Goal: Task Accomplishment & Management: Complete application form

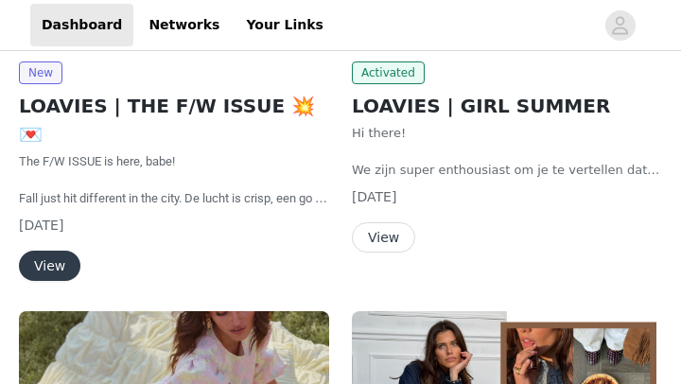
scroll to position [347, 0]
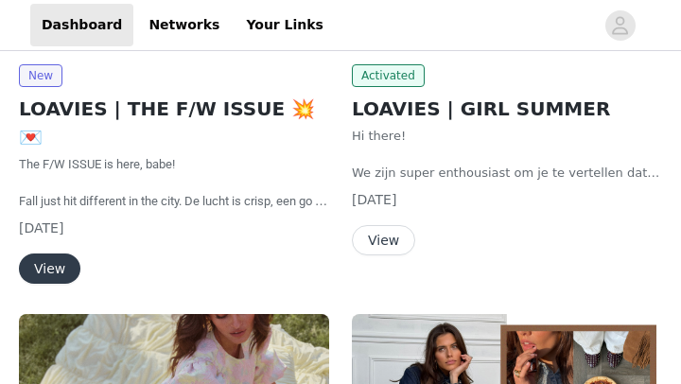
click at [66, 253] on button "View" at bounding box center [49, 268] width 61 height 30
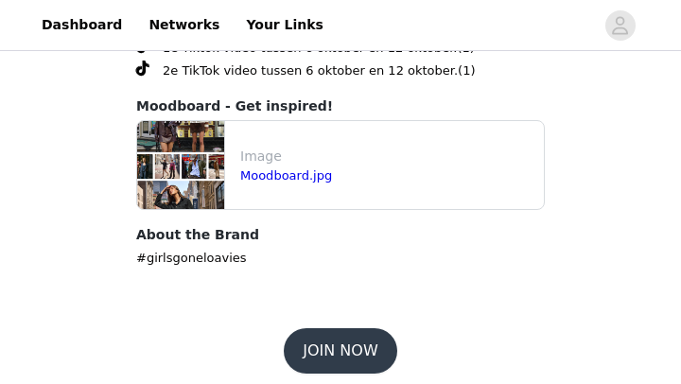
scroll to position [1227, 0]
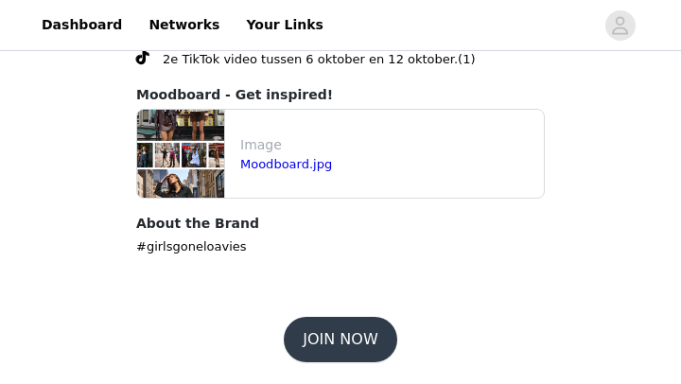
click at [316, 333] on button "JOIN NOW" at bounding box center [340, 339] width 112 height 45
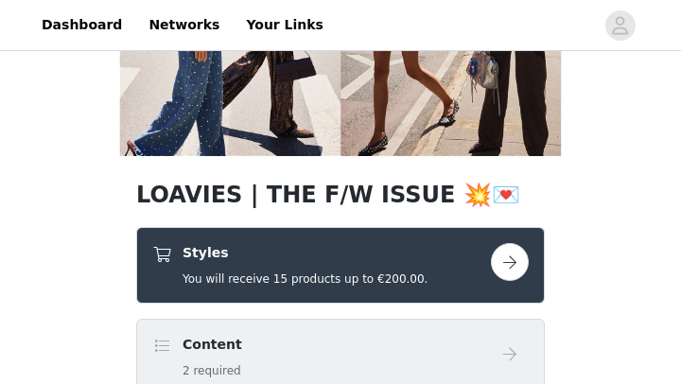
scroll to position [227, 0]
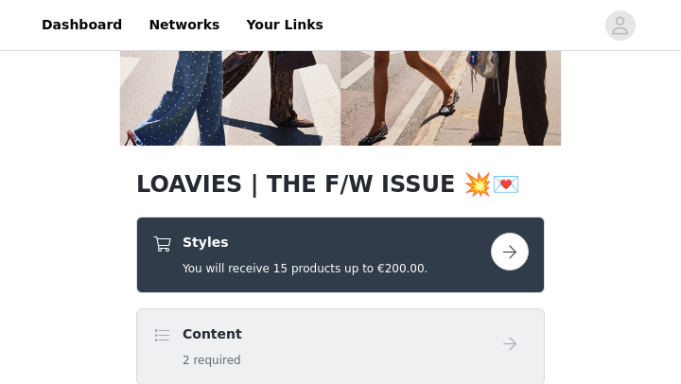
click at [506, 256] on button "button" at bounding box center [510, 252] width 38 height 38
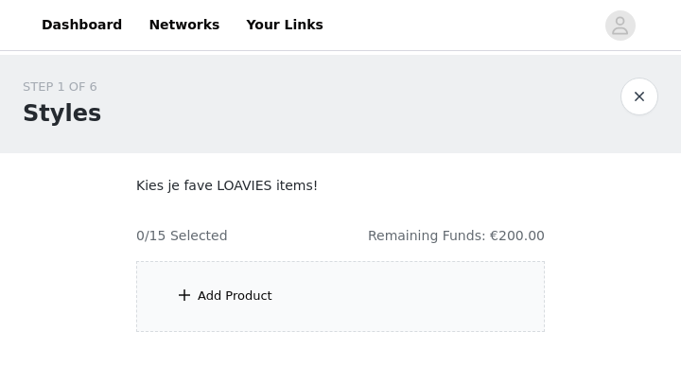
click at [228, 295] on div "Add Product" at bounding box center [235, 295] width 75 height 19
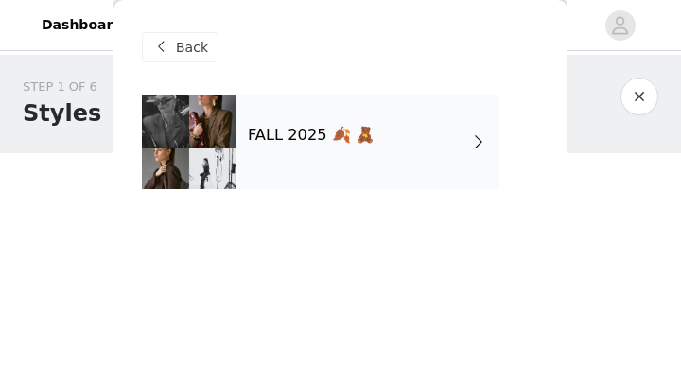
click at [468, 145] on div "FALL 2025 🍂 🧸" at bounding box center [367, 142] width 263 height 95
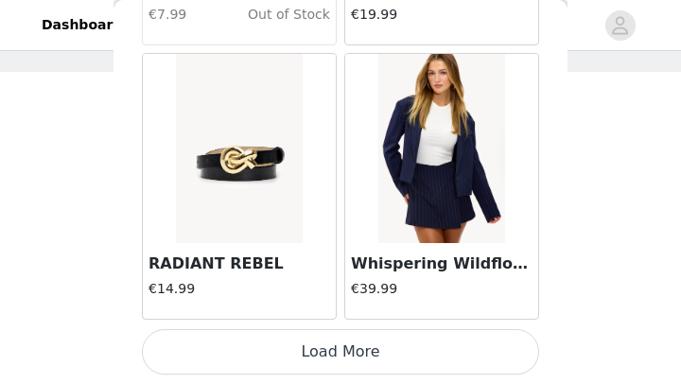
scroll to position [106, 0]
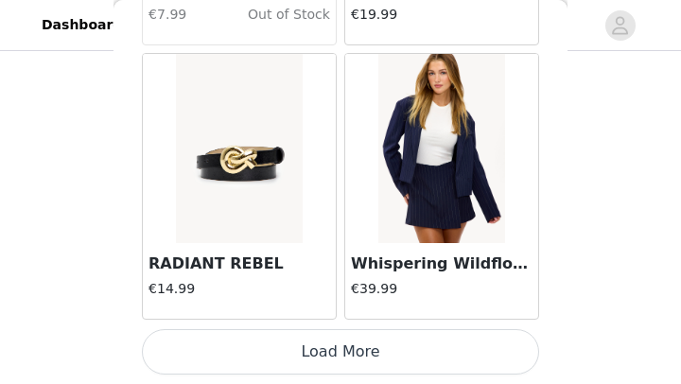
click at [483, 342] on button "Load More" at bounding box center [340, 351] width 397 height 45
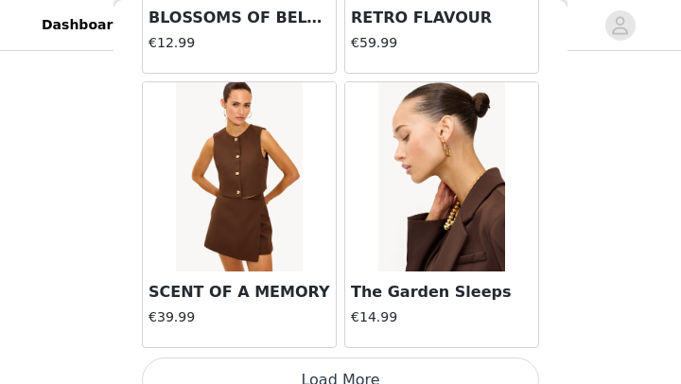
scroll to position [5250, 0]
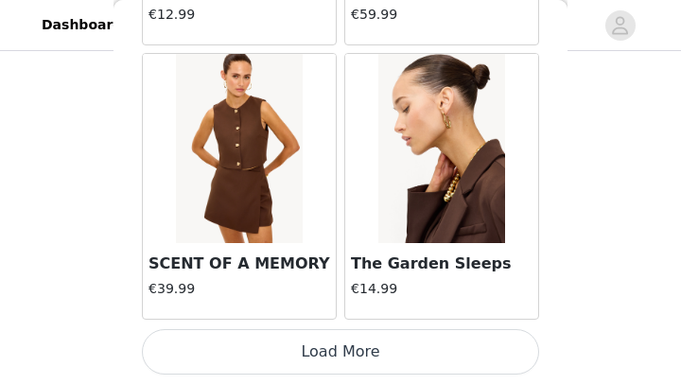
click at [449, 345] on button "Load More" at bounding box center [340, 351] width 397 height 45
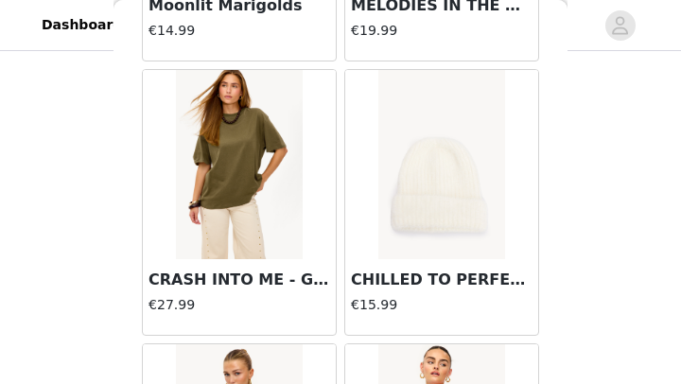
scroll to position [5785, 0]
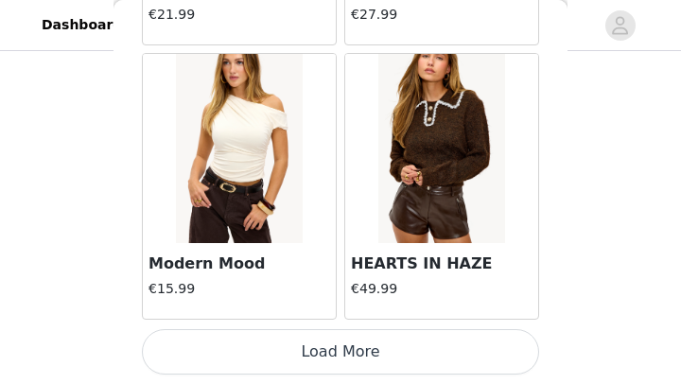
click at [439, 341] on button "Load More" at bounding box center [340, 351] width 397 height 45
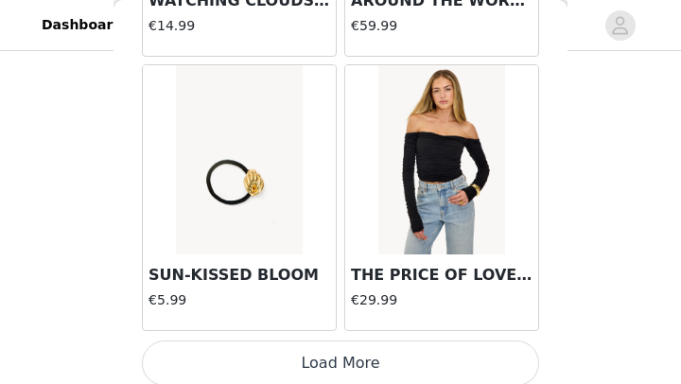
scroll to position [10733, 0]
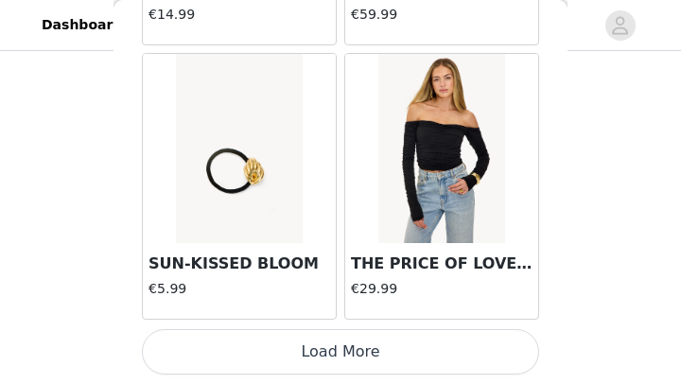
click at [419, 345] on button "Load More" at bounding box center [340, 351] width 397 height 45
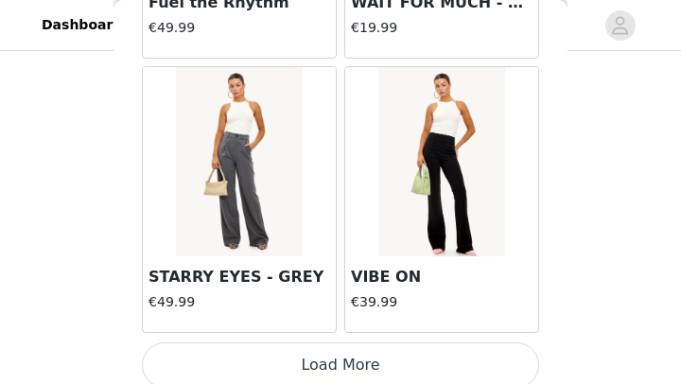
scroll to position [13475, 0]
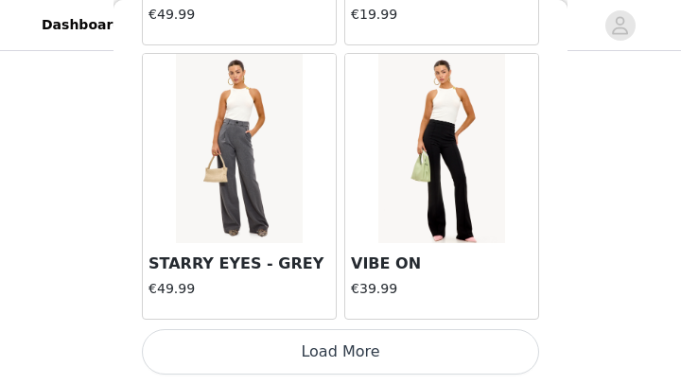
click at [411, 348] on button "Load More" at bounding box center [340, 351] width 397 height 45
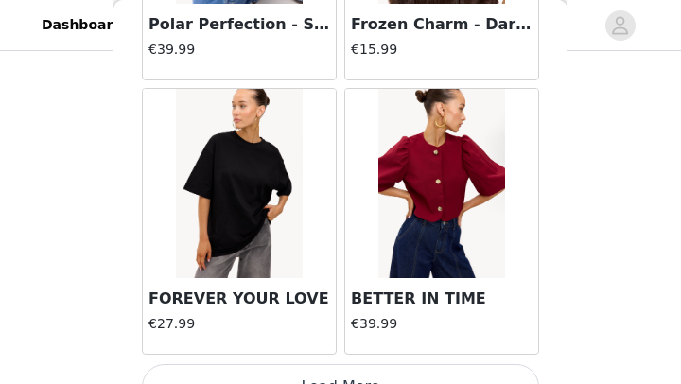
scroll to position [16216, 0]
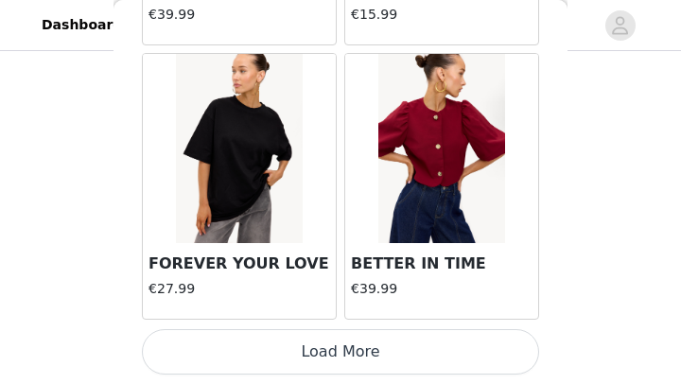
click at [369, 348] on button "Load More" at bounding box center [340, 351] width 397 height 45
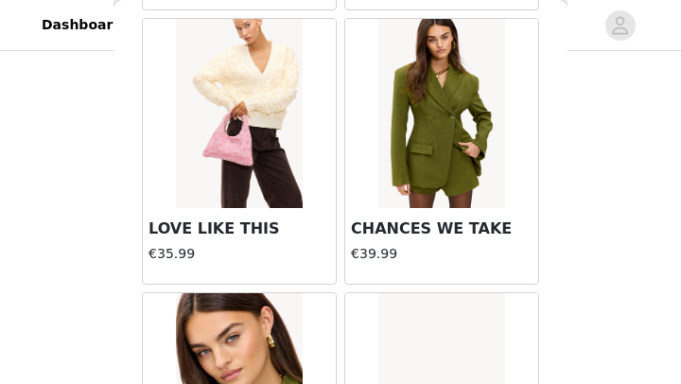
scroll to position [17344, 0]
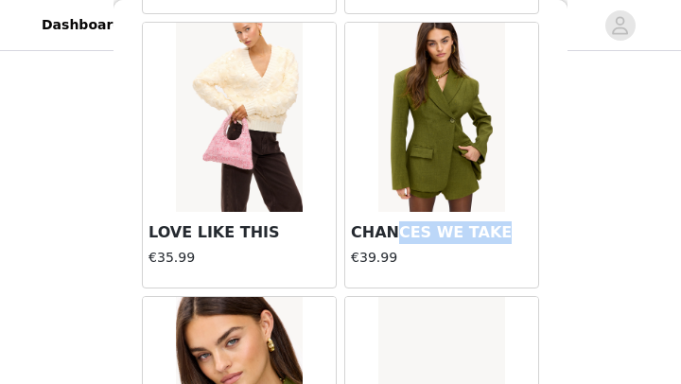
drag, startPoint x: 495, startPoint y: 232, endPoint x: 391, endPoint y: 220, distance: 104.6
click at [391, 221] on h3 "CHANCES WE TAKE" at bounding box center [442, 232] width 182 height 23
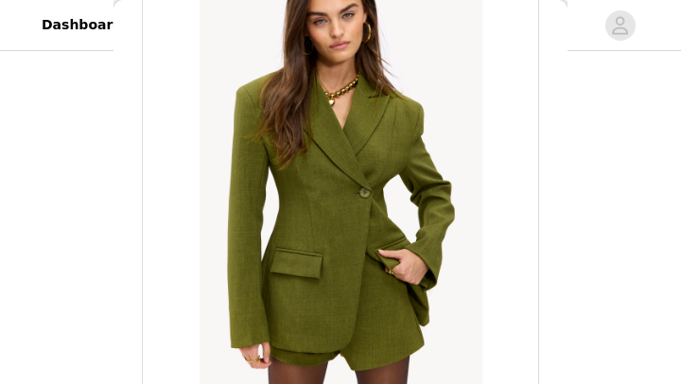
scroll to position [123, 0]
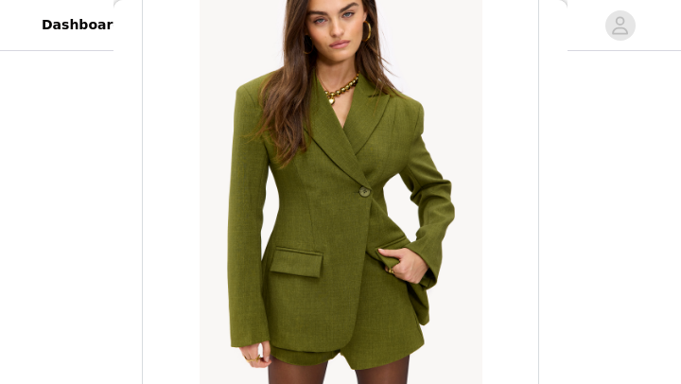
click at [597, 190] on div "STEP 1 OF 6 Styles Kies je fave LOAVIES items! 0/15 Selected Remaining Funds: €…" at bounding box center [340, 99] width 681 height 300
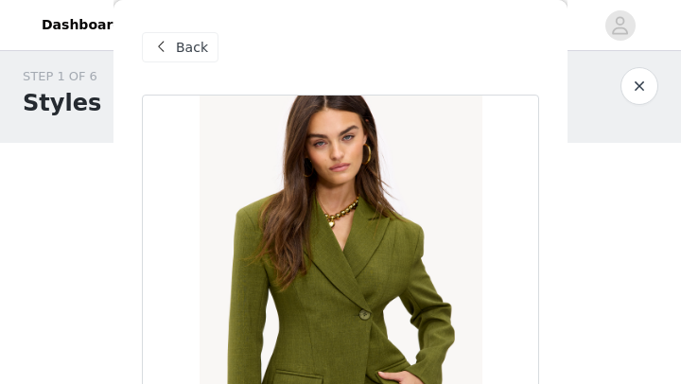
scroll to position [0, 0]
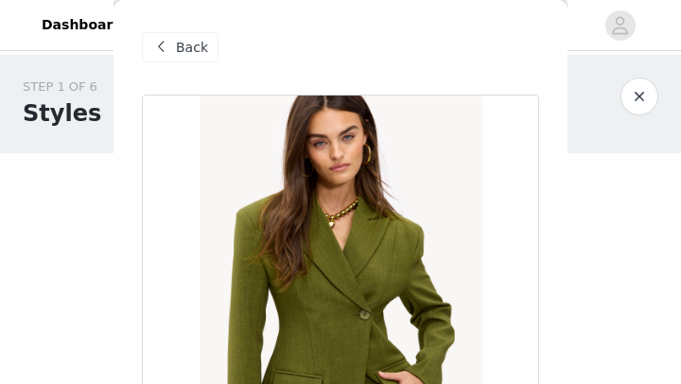
click at [164, 52] on span at bounding box center [160, 47] width 23 height 23
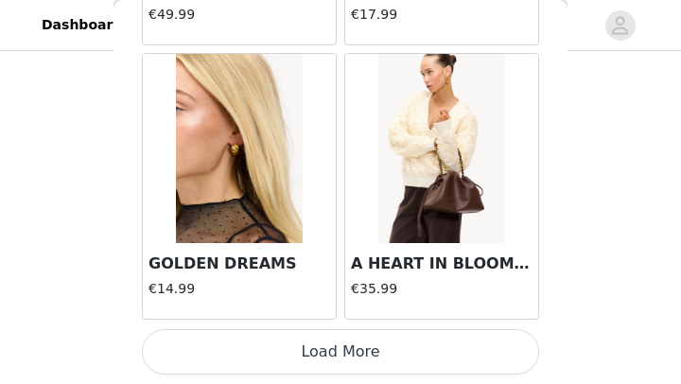
scroll to position [106, 0]
click at [383, 357] on button "Load More" at bounding box center [340, 351] width 397 height 45
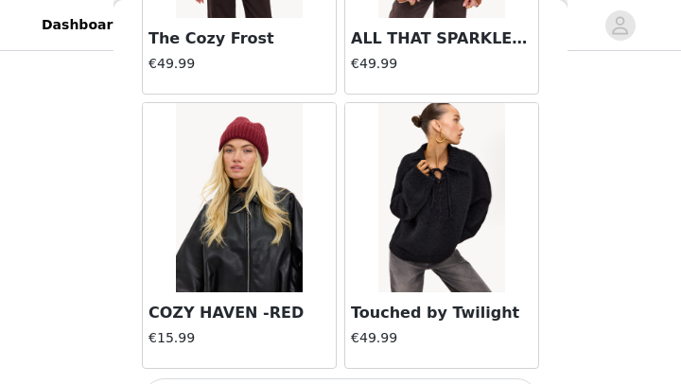
scroll to position [21699, 0]
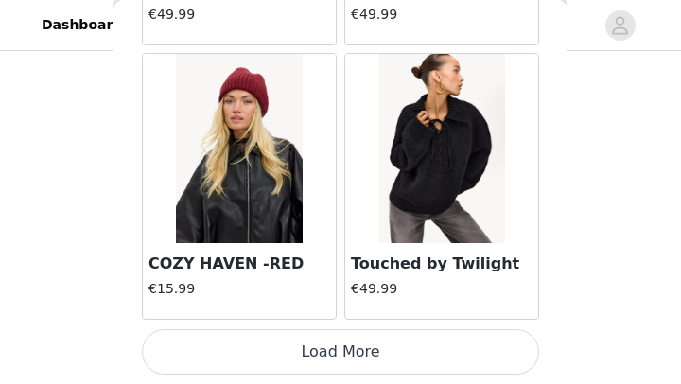
click at [345, 351] on button "Load More" at bounding box center [340, 351] width 397 height 45
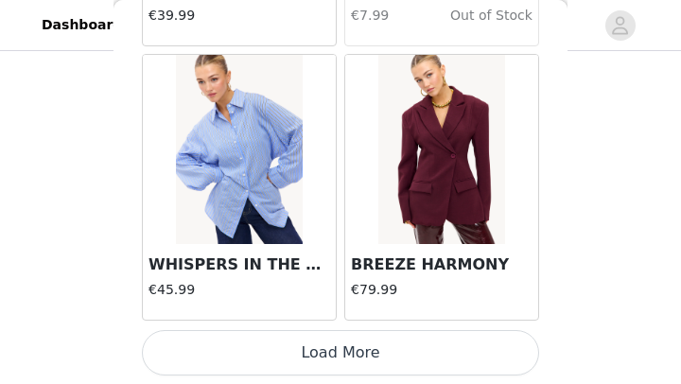
scroll to position [24441, 0]
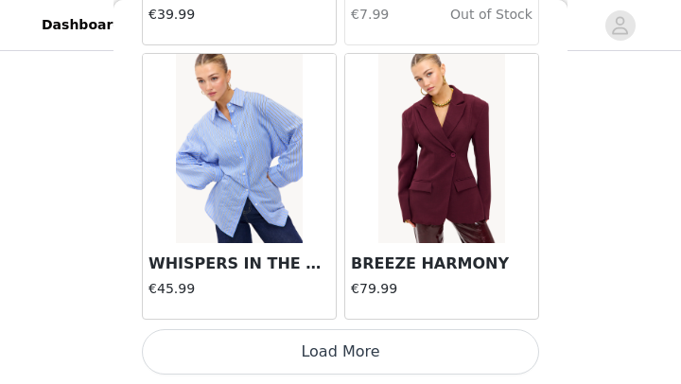
click at [382, 352] on button "Load More" at bounding box center [340, 351] width 397 height 45
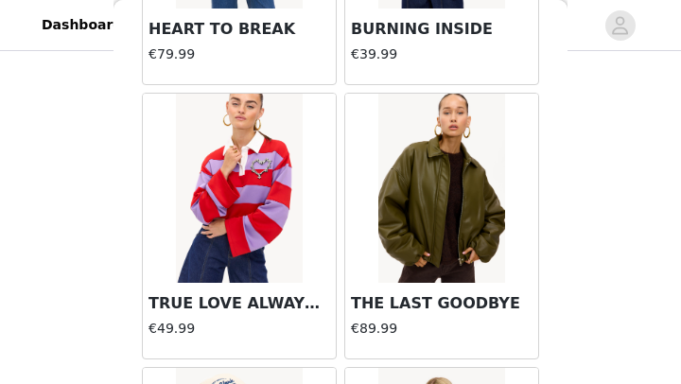
scroll to position [25506, 0]
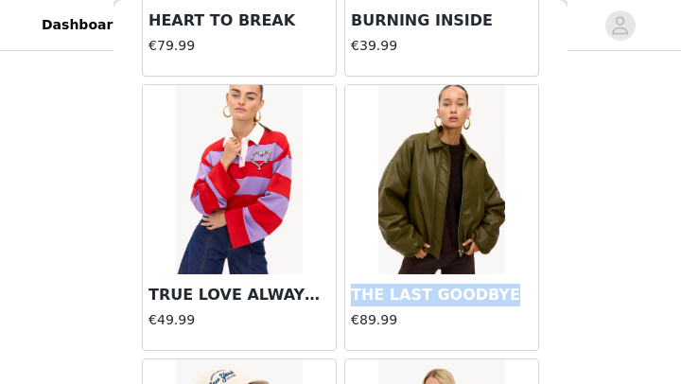
drag, startPoint x: 508, startPoint y: 293, endPoint x: 354, endPoint y: 289, distance: 154.1
click at [354, 289] on h3 "THE LAST GOODBYE" at bounding box center [442, 295] width 182 height 23
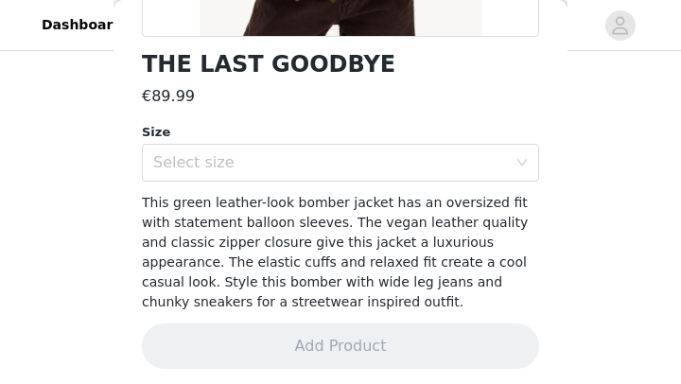
scroll to position [490, 0]
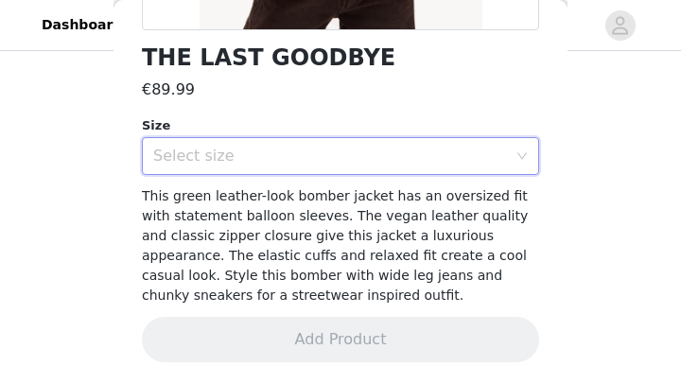
click at [524, 151] on icon "icon: down" at bounding box center [521, 155] width 11 height 11
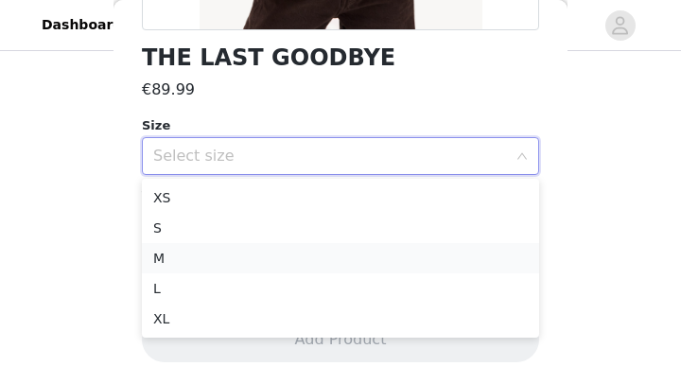
click at [247, 265] on li "M" at bounding box center [340, 258] width 397 height 30
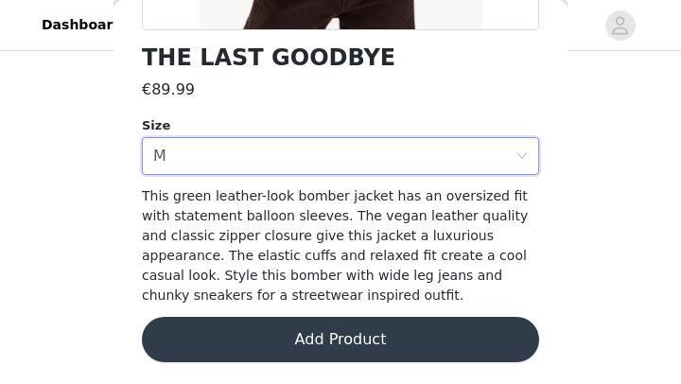
click at [289, 342] on button "Add Product" at bounding box center [340, 339] width 397 height 45
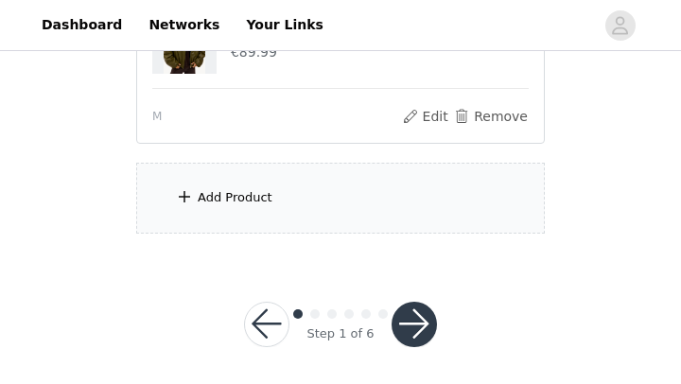
scroll to position [272, 0]
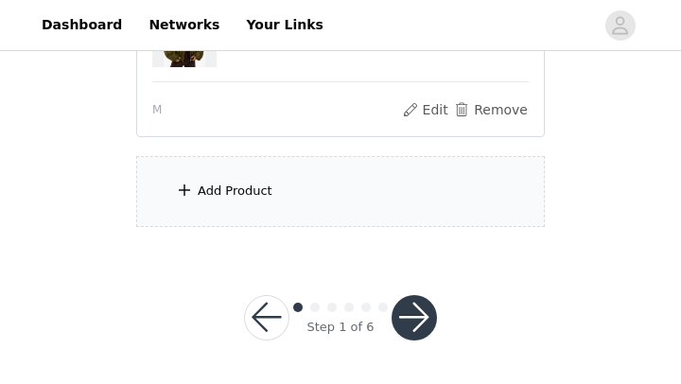
click at [240, 182] on div "Add Product" at bounding box center [235, 191] width 75 height 19
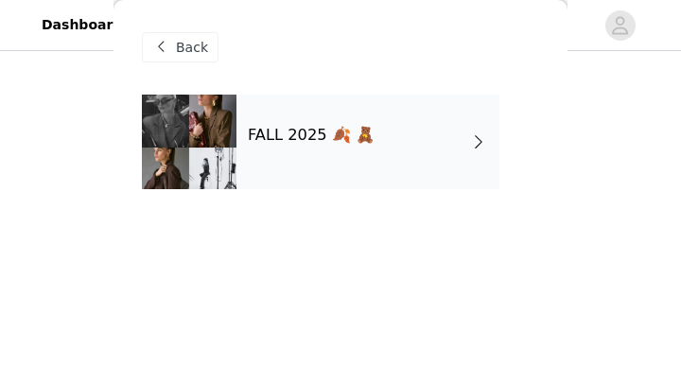
click at [431, 141] on div "FALL 2025 🍂 🧸" at bounding box center [367, 142] width 263 height 95
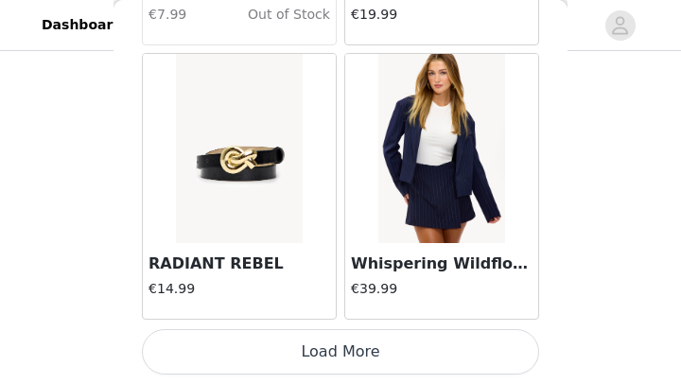
scroll to position [273, 0]
click at [363, 337] on button "Load More" at bounding box center [340, 351] width 397 height 45
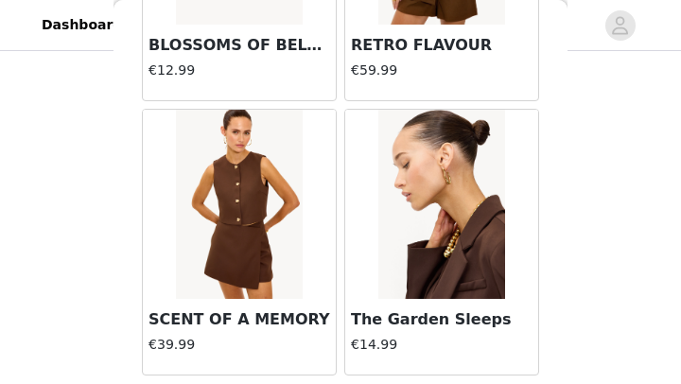
scroll to position [5250, 0]
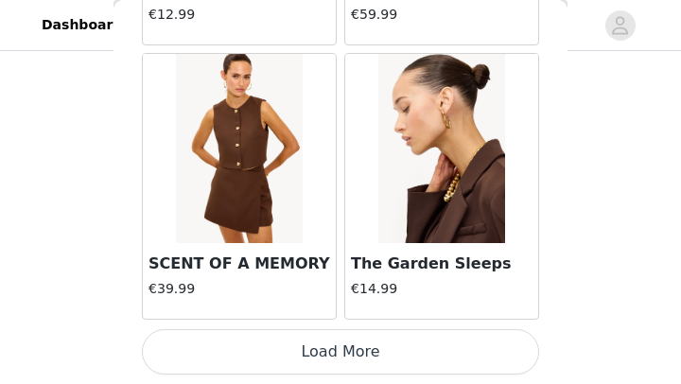
click at [348, 342] on button "Load More" at bounding box center [340, 351] width 397 height 45
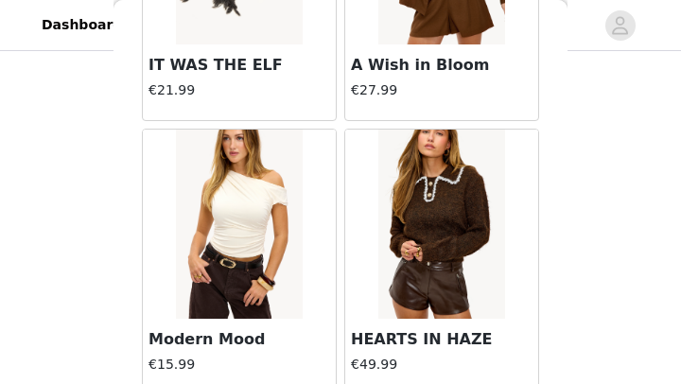
scroll to position [7992, 0]
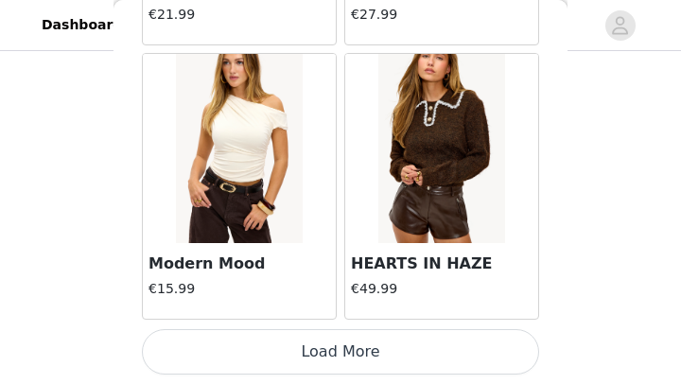
click at [346, 348] on button "Load More" at bounding box center [340, 351] width 397 height 45
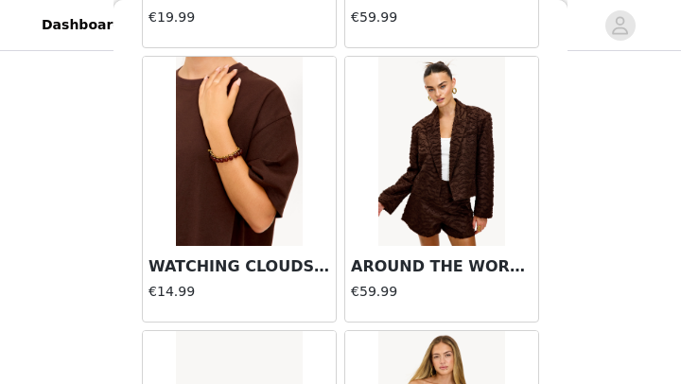
scroll to position [10733, 0]
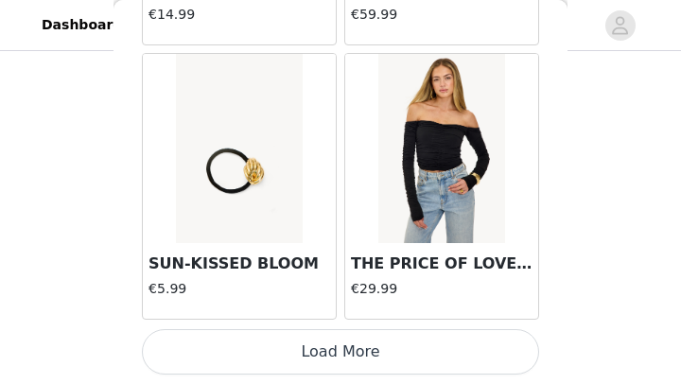
click at [353, 345] on button "Load More" at bounding box center [340, 351] width 397 height 45
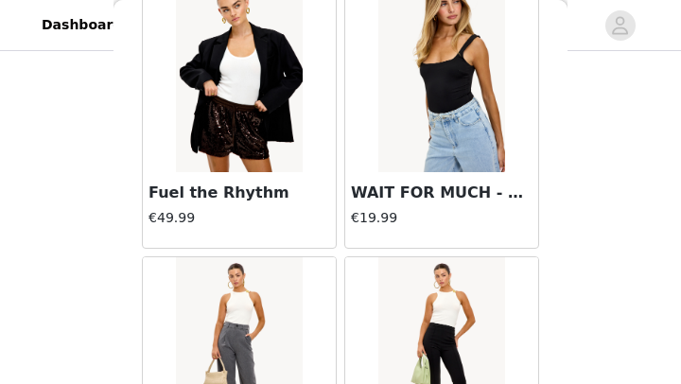
scroll to position [13475, 0]
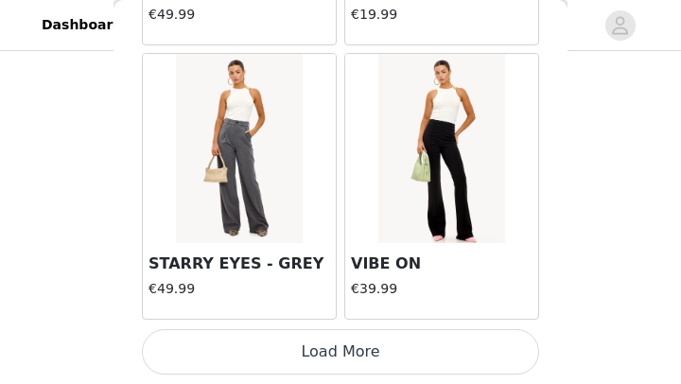
click at [381, 353] on button "Load More" at bounding box center [340, 351] width 397 height 45
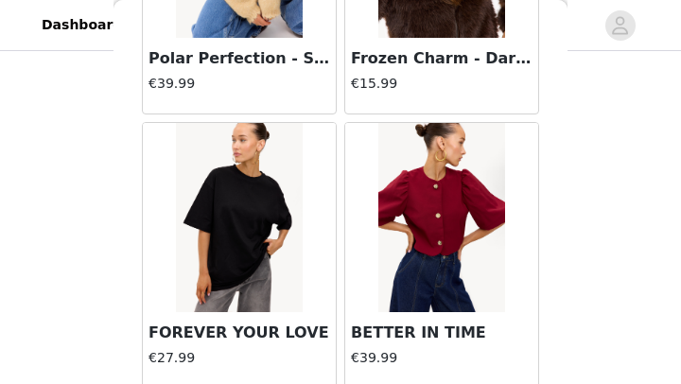
scroll to position [16216, 0]
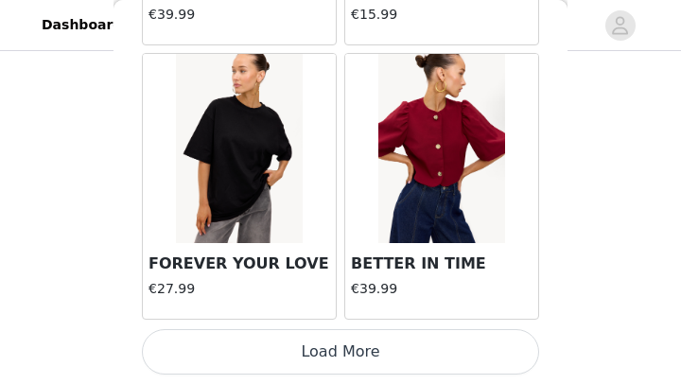
click at [345, 349] on button "Load More" at bounding box center [340, 351] width 397 height 45
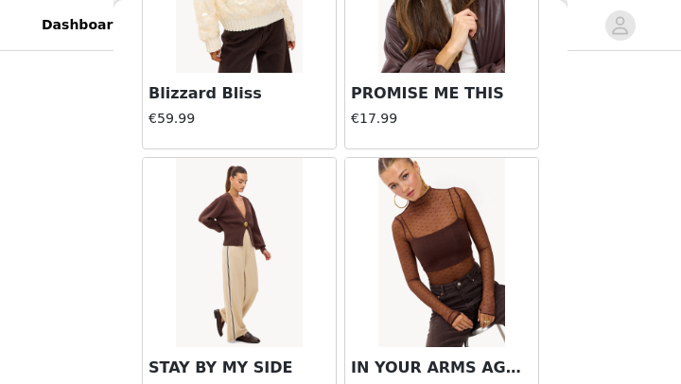
scroll to position [18958, 0]
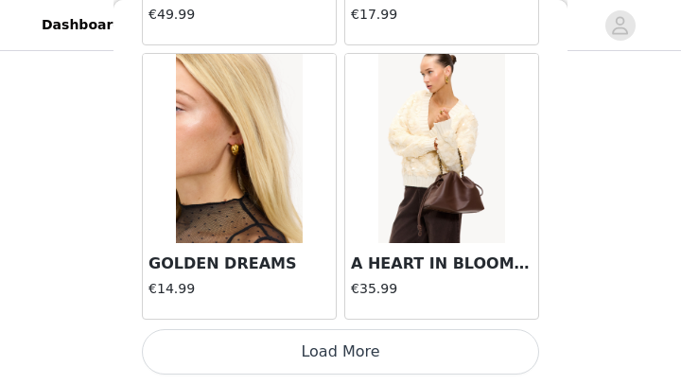
click at [353, 349] on button "Load More" at bounding box center [340, 351] width 397 height 45
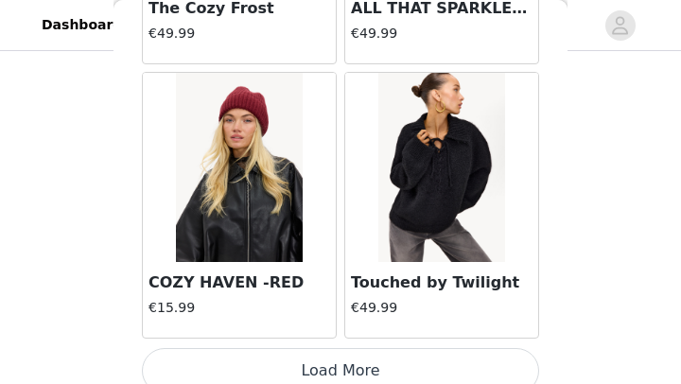
scroll to position [21699, 0]
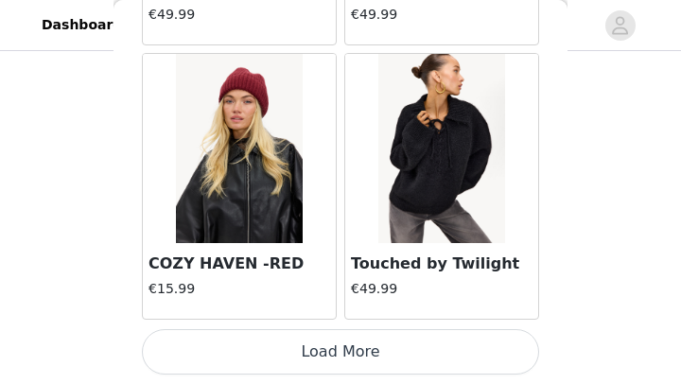
click at [342, 356] on button "Load More" at bounding box center [340, 351] width 397 height 45
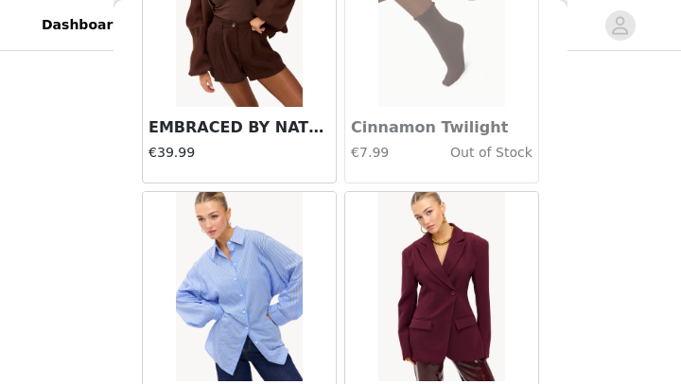
scroll to position [24441, 0]
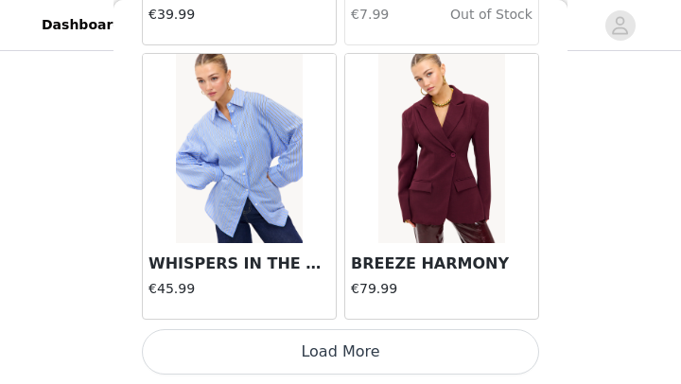
click at [313, 349] on button "Load More" at bounding box center [340, 351] width 397 height 45
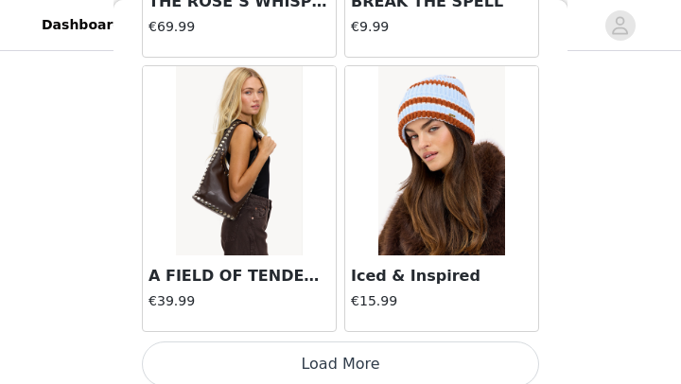
scroll to position [27182, 0]
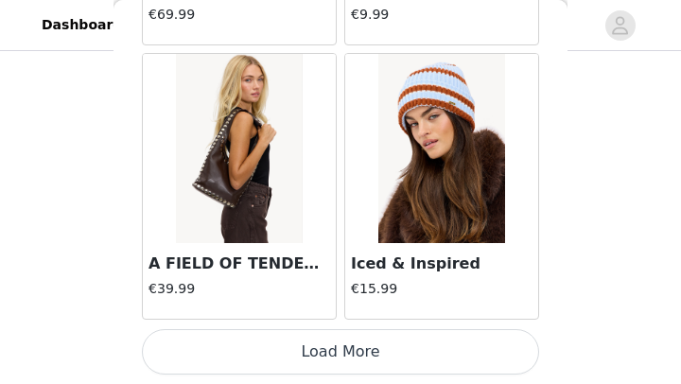
click at [402, 352] on button "Load More" at bounding box center [340, 351] width 397 height 45
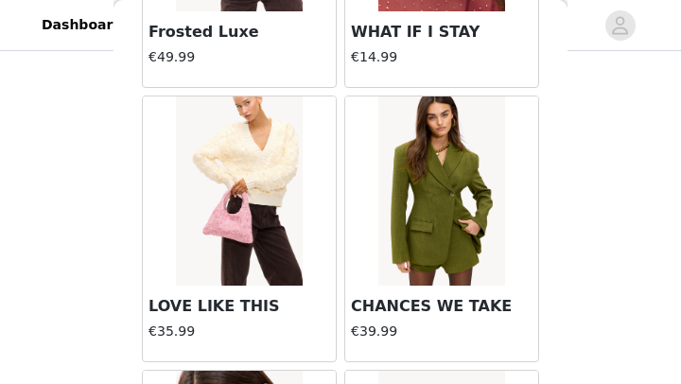
scroll to position [17270, 0]
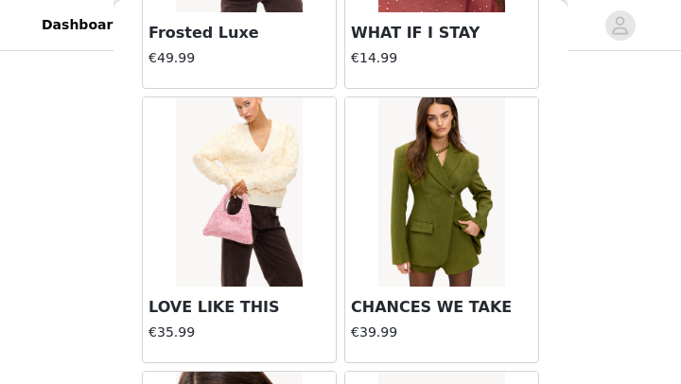
click at [439, 214] on img at bounding box center [441, 191] width 126 height 189
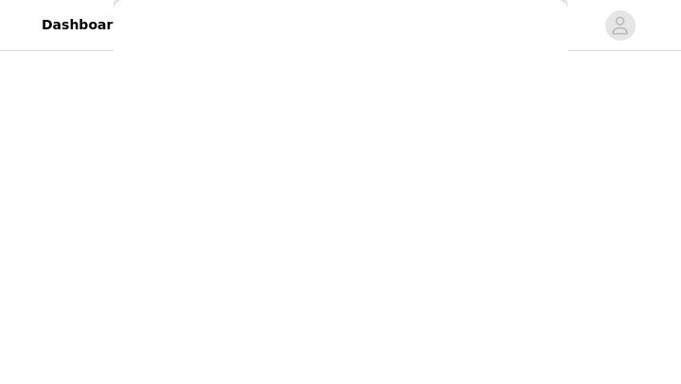
scroll to position [450, 0]
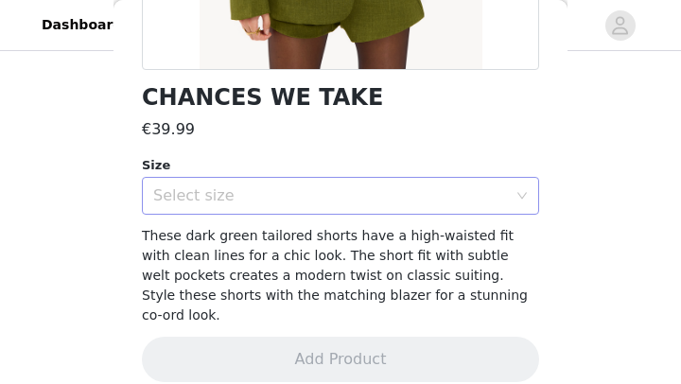
click at [503, 190] on div "Select size" at bounding box center [330, 195] width 354 height 19
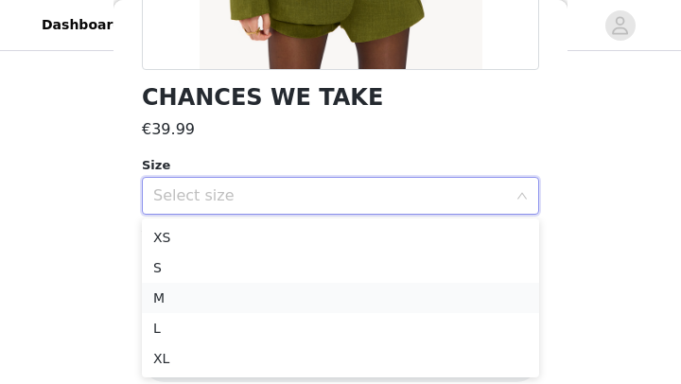
click at [273, 289] on li "M" at bounding box center [340, 298] width 397 height 30
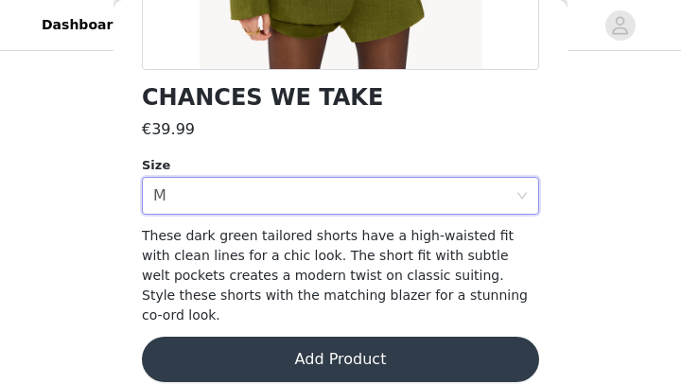
click at [290, 341] on button "Add Product" at bounding box center [340, 359] width 397 height 45
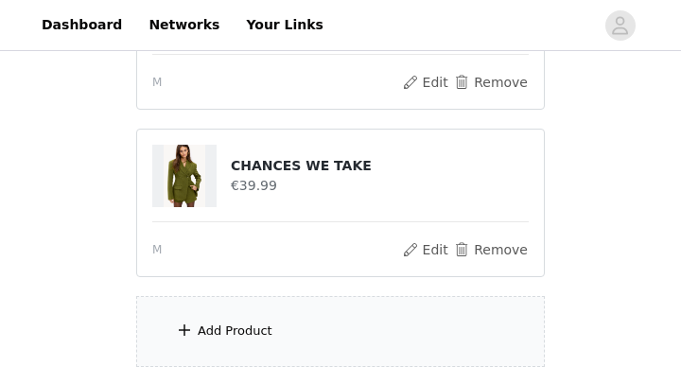
scroll to position [305, 0]
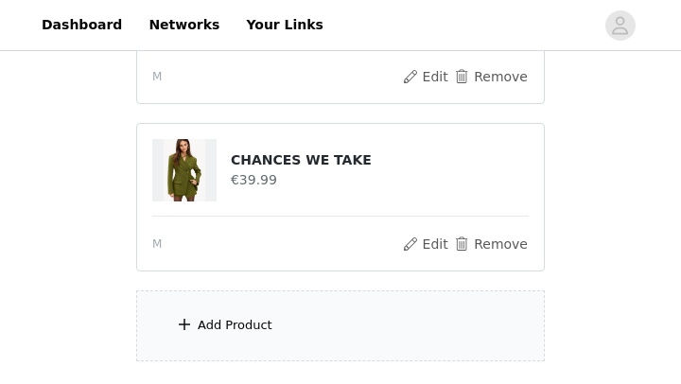
click at [306, 333] on div "Add Product" at bounding box center [340, 325] width 408 height 71
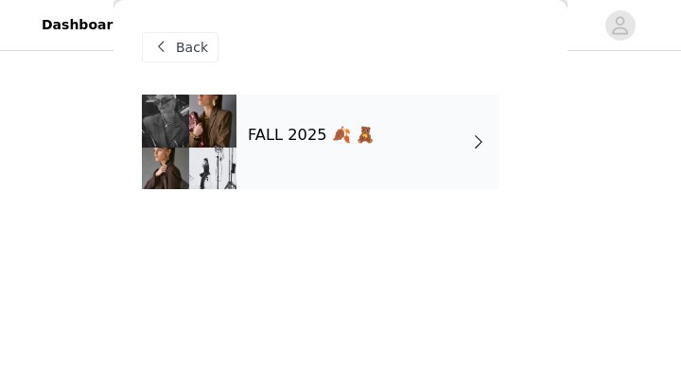
click at [308, 133] on h4 "FALL 2025 🍂 🧸" at bounding box center [311, 135] width 127 height 17
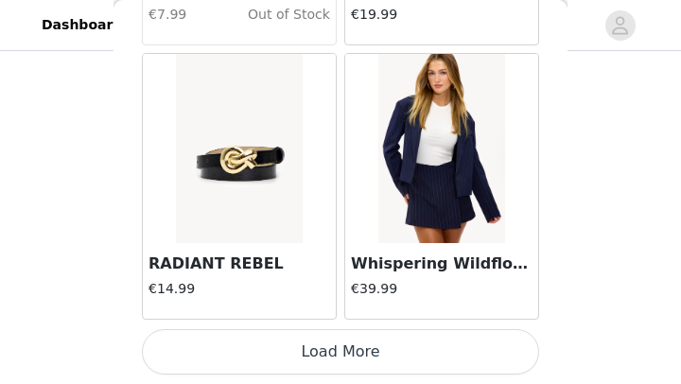
scroll to position [344, 0]
click at [371, 356] on button "Load More" at bounding box center [340, 351] width 397 height 45
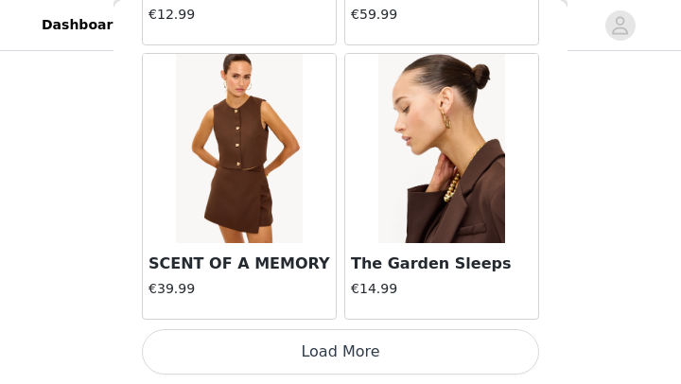
scroll to position [441, 0]
click at [386, 335] on button "Load More" at bounding box center [340, 351] width 397 height 45
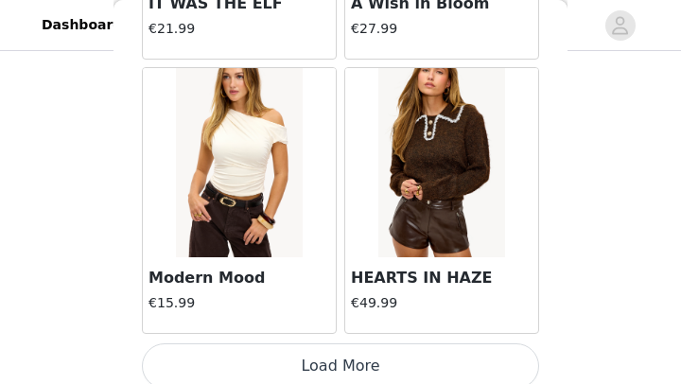
scroll to position [7992, 0]
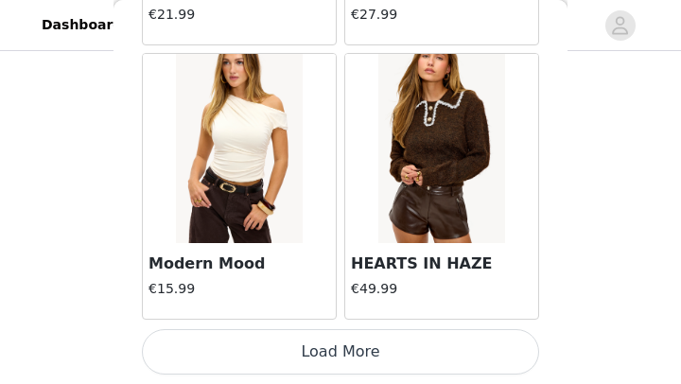
click at [370, 350] on button "Load More" at bounding box center [340, 351] width 397 height 45
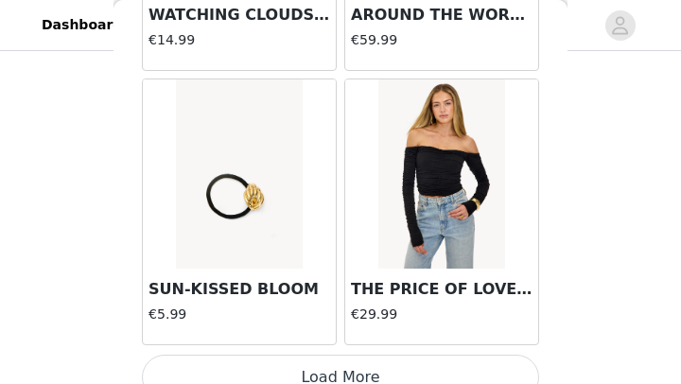
scroll to position [10733, 0]
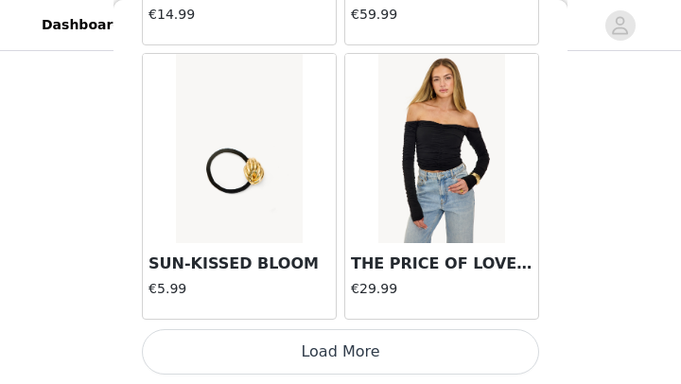
click at [382, 341] on button "Load More" at bounding box center [340, 351] width 397 height 45
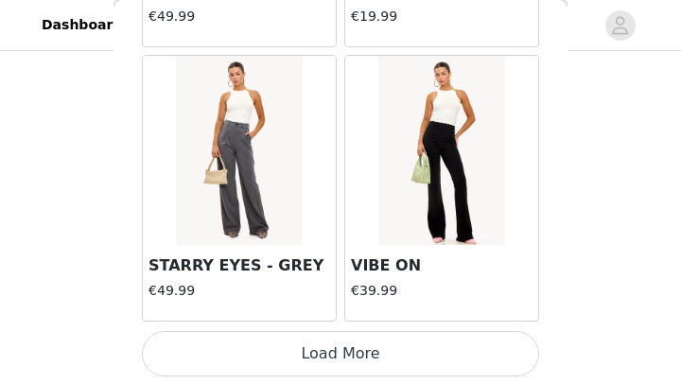
scroll to position [13475, 0]
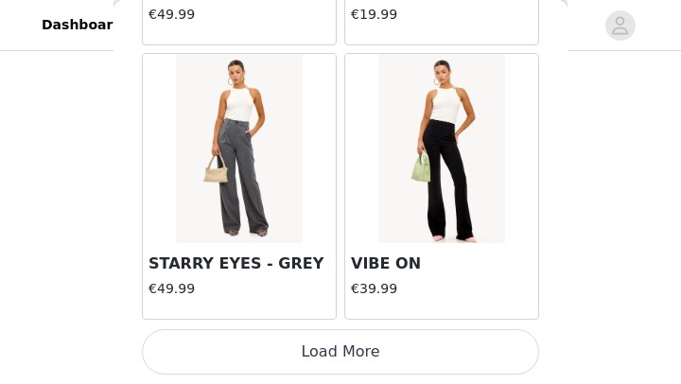
click at [353, 350] on button "Load More" at bounding box center [340, 351] width 397 height 45
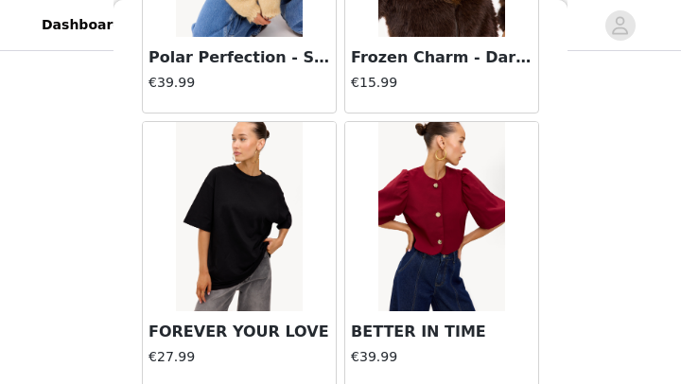
scroll to position [16216, 0]
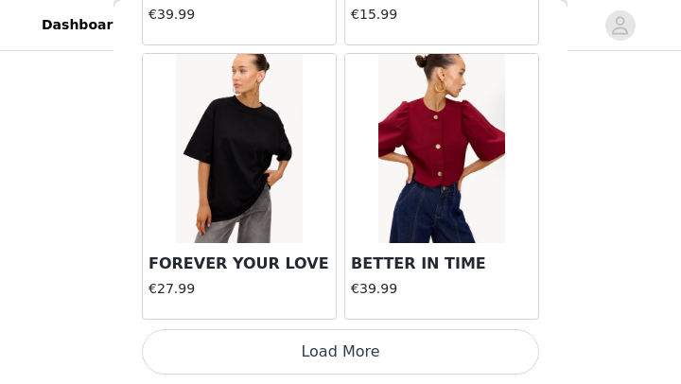
click at [342, 355] on button "Load More" at bounding box center [340, 351] width 397 height 45
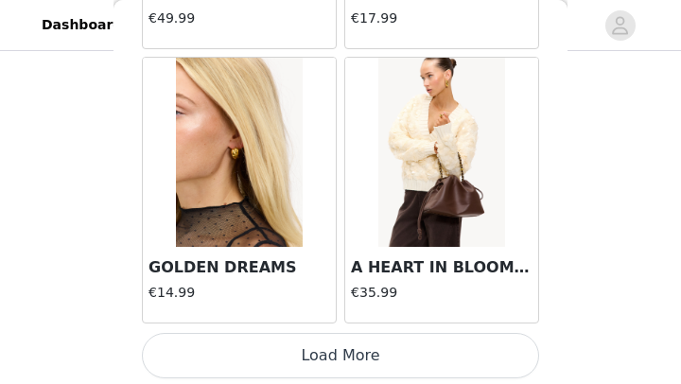
scroll to position [18958, 0]
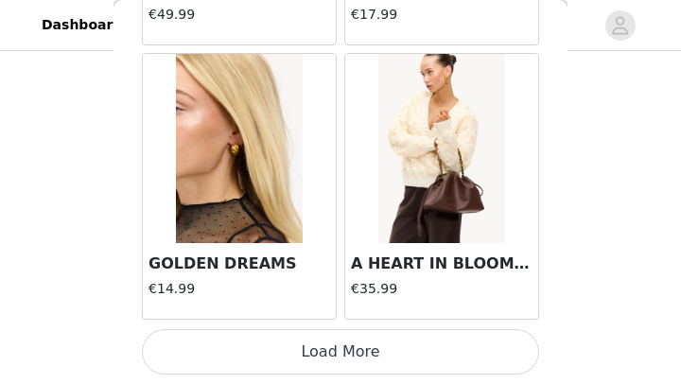
click at [337, 345] on button "Load More" at bounding box center [340, 351] width 397 height 45
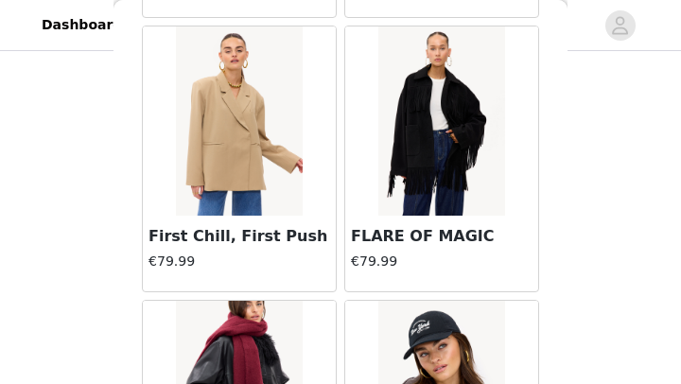
scroll to position [19261, 0]
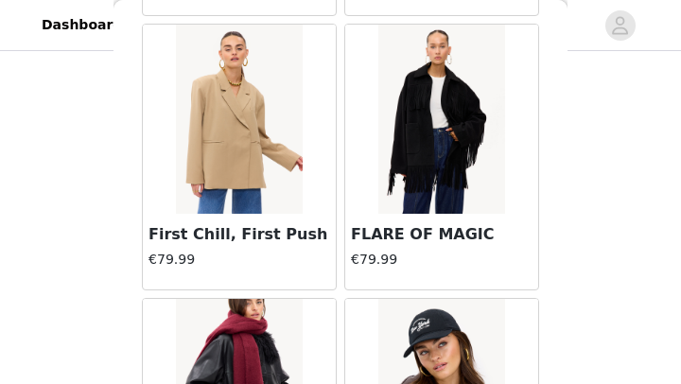
click at [237, 185] on img at bounding box center [239, 119] width 126 height 189
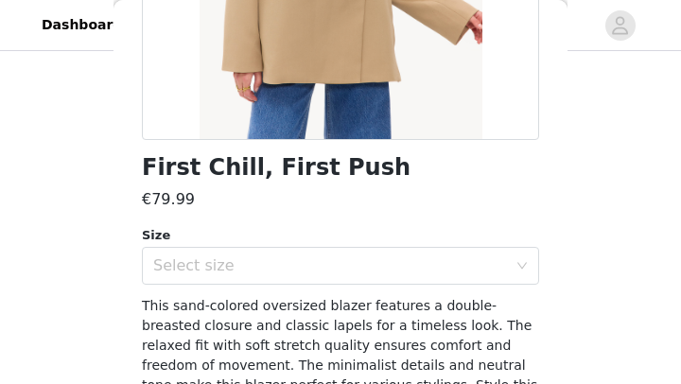
scroll to position [381, 0]
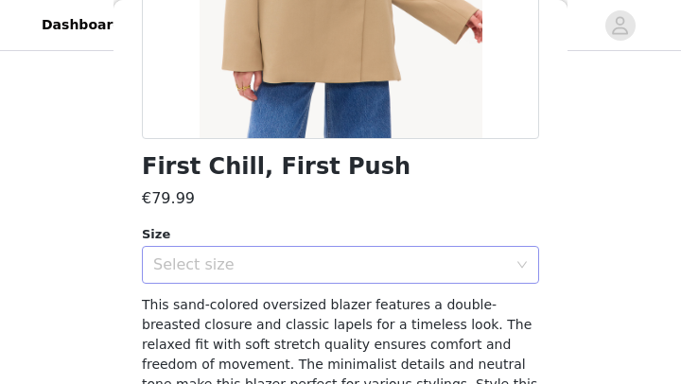
click at [441, 272] on div "Select size" at bounding box center [330, 264] width 354 height 19
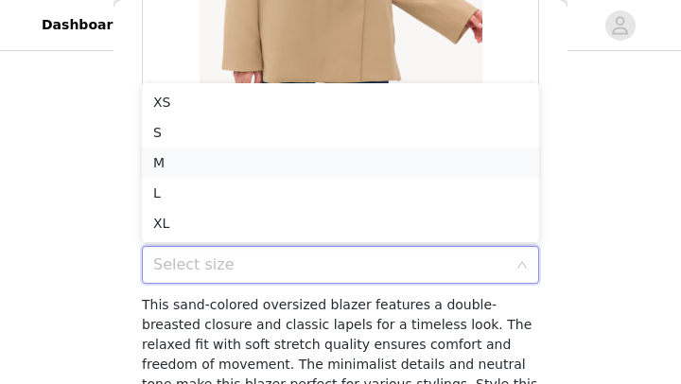
click at [245, 167] on li "M" at bounding box center [340, 162] width 397 height 30
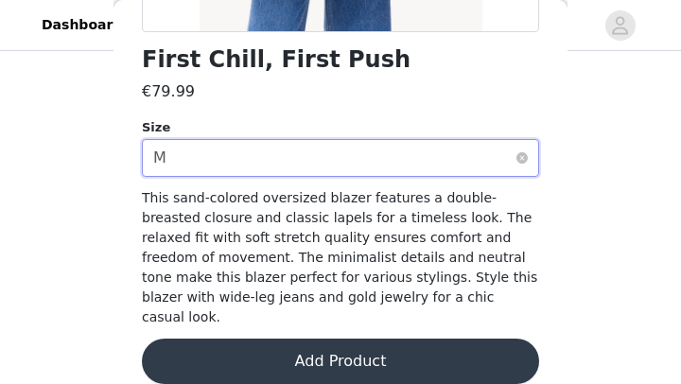
scroll to position [490, 0]
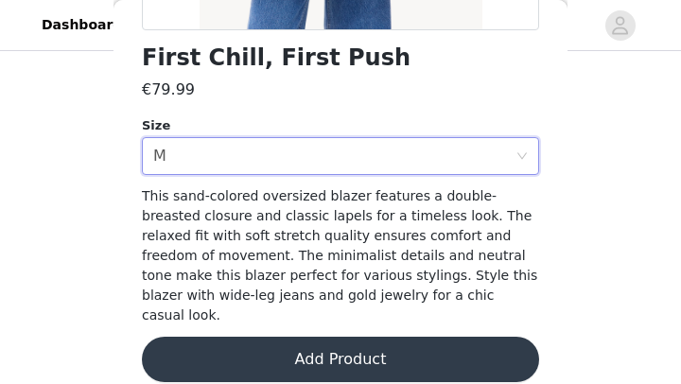
click at [418, 342] on button "Add Product" at bounding box center [340, 359] width 397 height 45
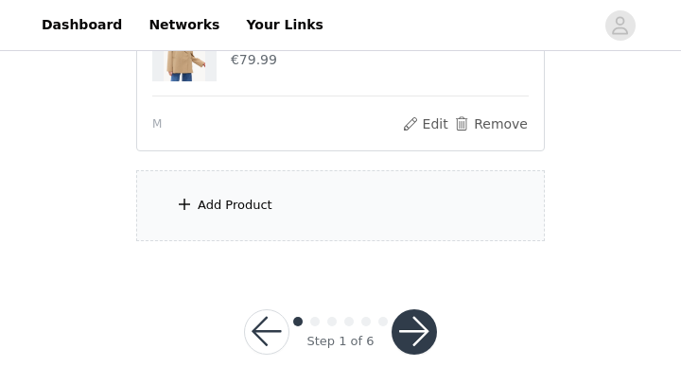
scroll to position [608, 0]
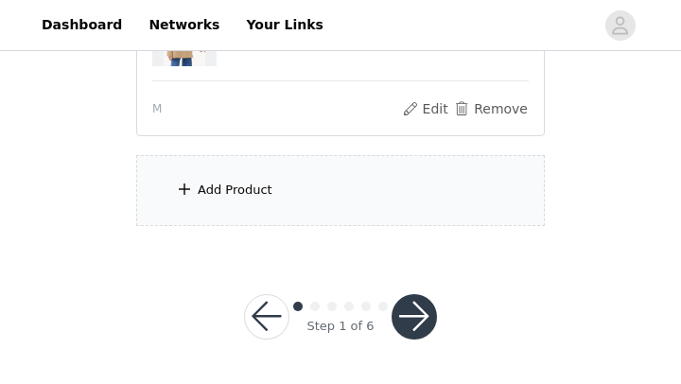
click at [421, 314] on button "button" at bounding box center [413, 316] width 45 height 45
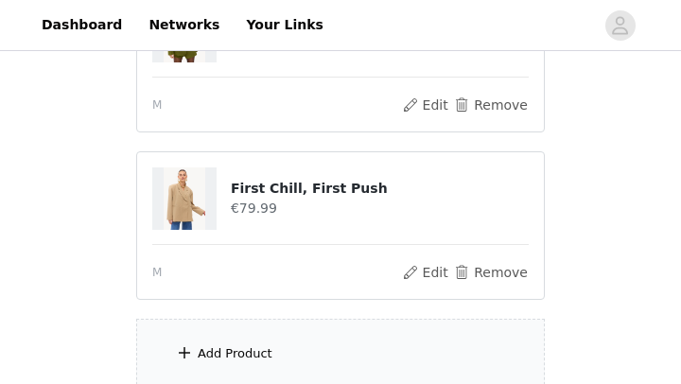
scroll to position [678, 0]
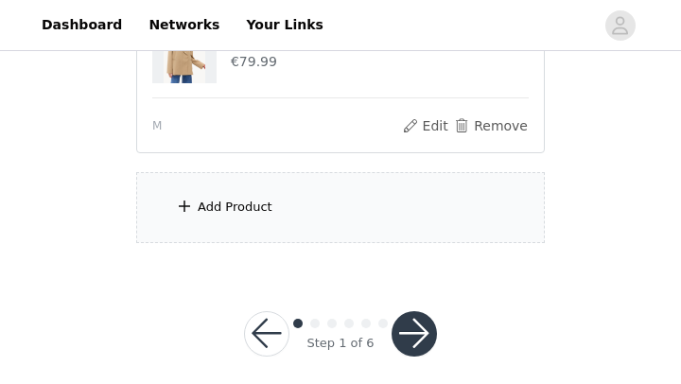
click at [268, 198] on div "Add Product" at bounding box center [235, 207] width 75 height 19
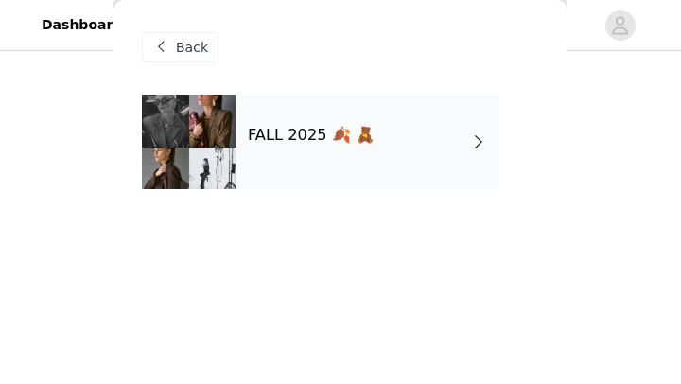
click at [342, 172] on div "FALL 2025 🍂 🧸" at bounding box center [367, 142] width 263 height 95
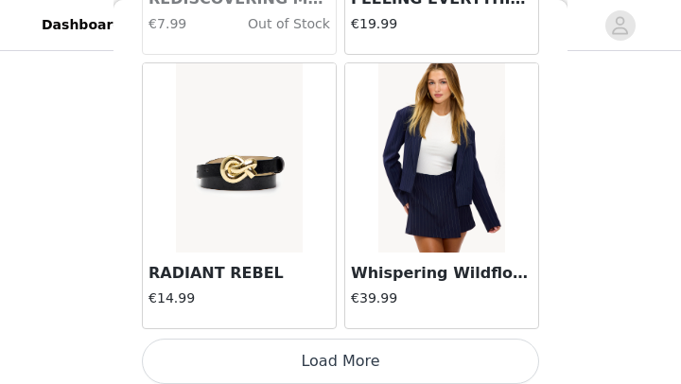
scroll to position [2509, 0]
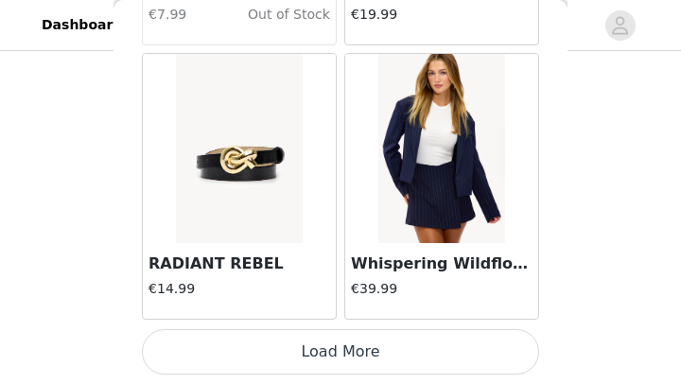
click at [320, 350] on button "Load More" at bounding box center [340, 351] width 397 height 45
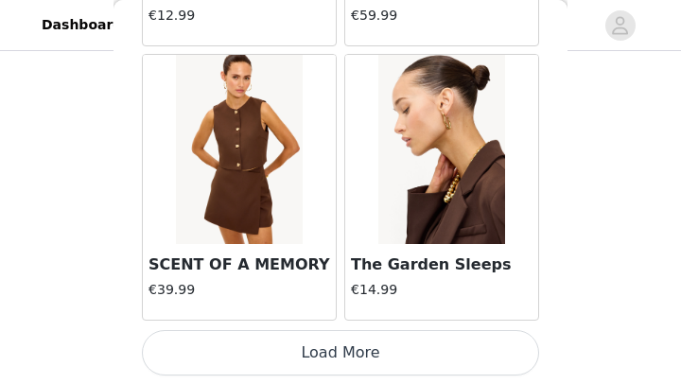
scroll to position [5250, 0]
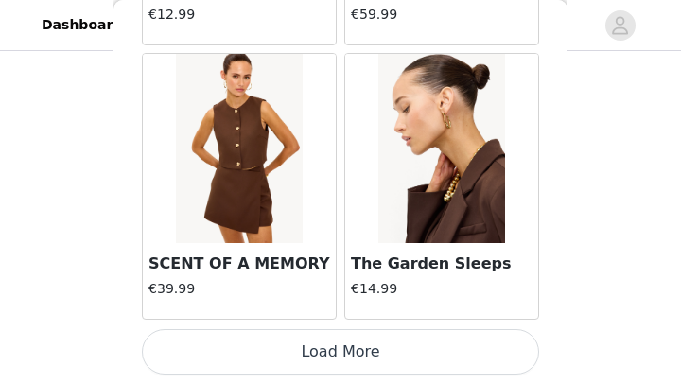
click at [355, 348] on button "Load More" at bounding box center [340, 351] width 397 height 45
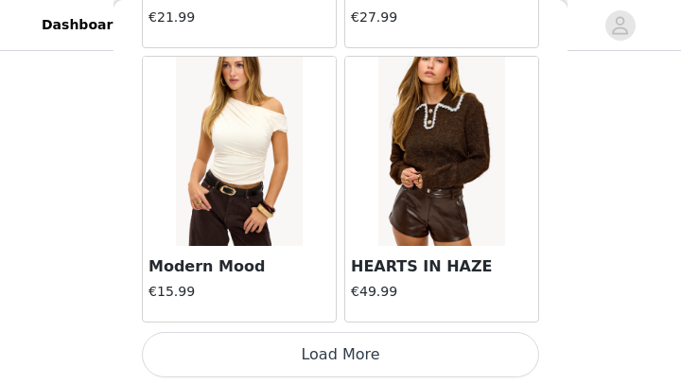
scroll to position [7992, 0]
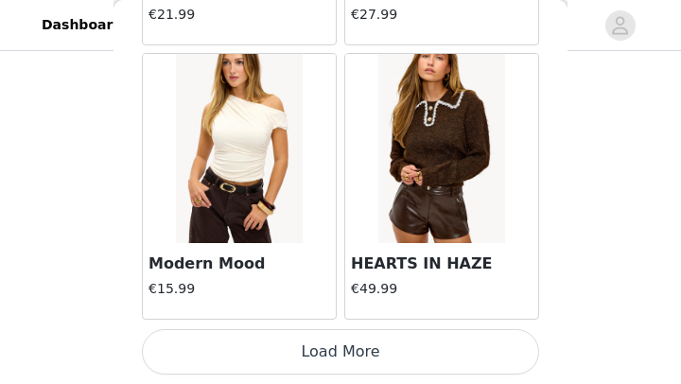
click at [353, 354] on button "Load More" at bounding box center [340, 351] width 397 height 45
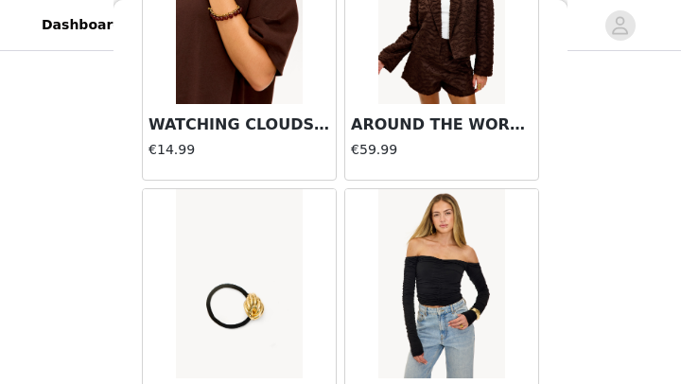
scroll to position [10733, 0]
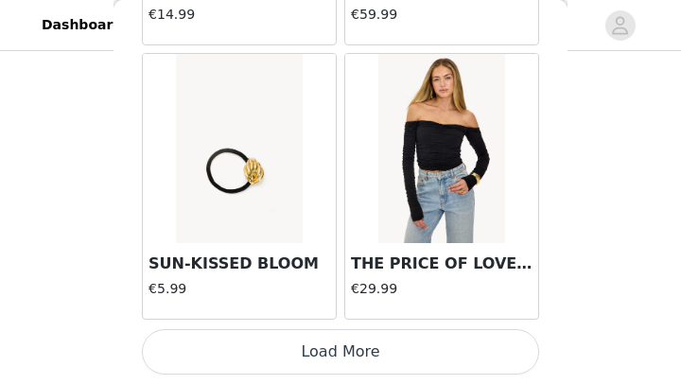
click at [384, 354] on button "Load More" at bounding box center [340, 351] width 397 height 45
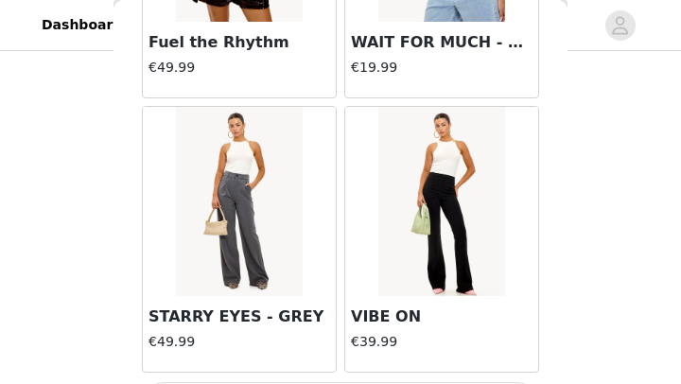
scroll to position [13475, 0]
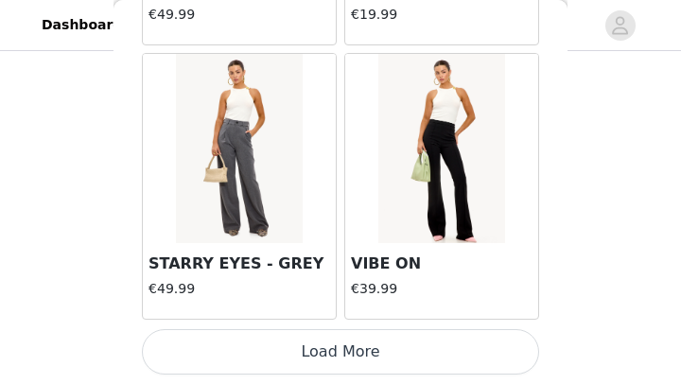
click at [364, 348] on button "Load More" at bounding box center [340, 351] width 397 height 45
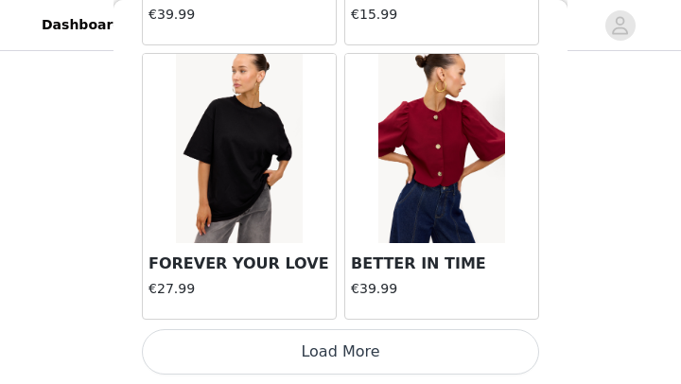
scroll to position [510, 0]
click at [354, 348] on button "Load More" at bounding box center [340, 351] width 397 height 45
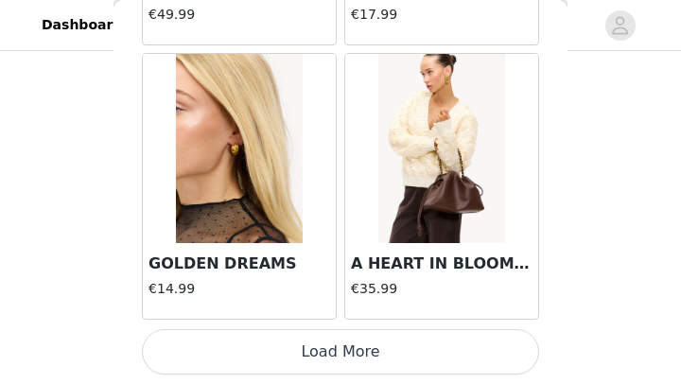
scroll to position [531, 0]
click at [398, 347] on button "Load More" at bounding box center [340, 351] width 397 height 45
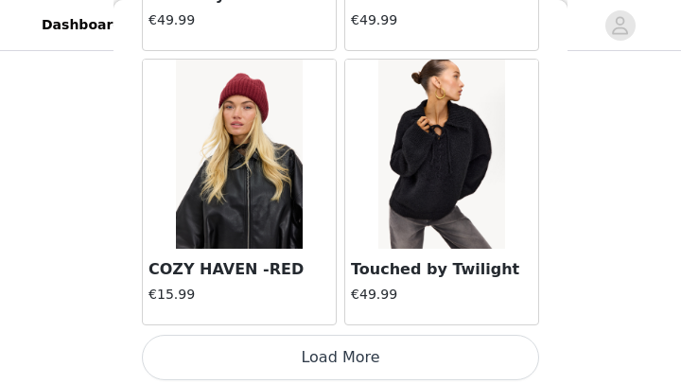
scroll to position [21694, 0]
click at [392, 349] on button "Load More" at bounding box center [340, 357] width 397 height 45
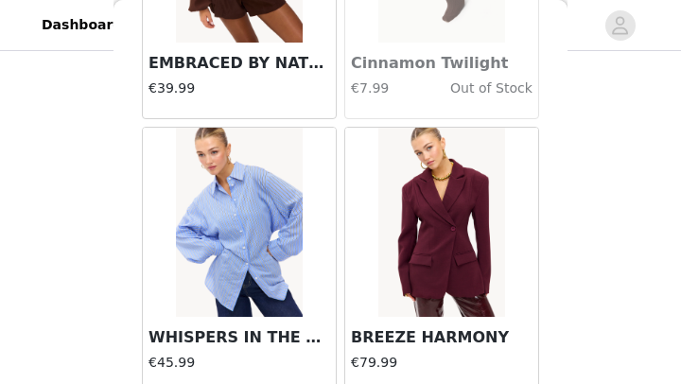
scroll to position [24441, 0]
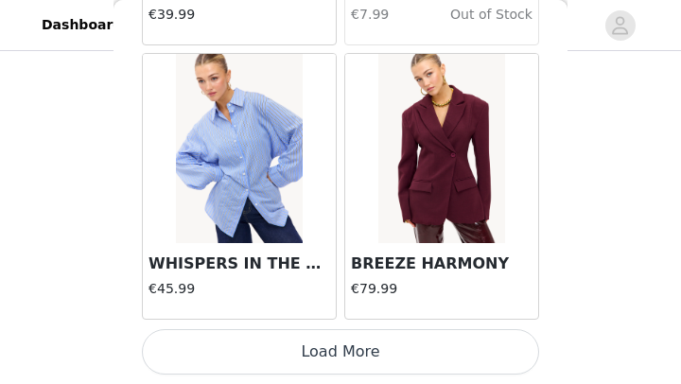
click at [374, 350] on button "Load More" at bounding box center [340, 351] width 397 height 45
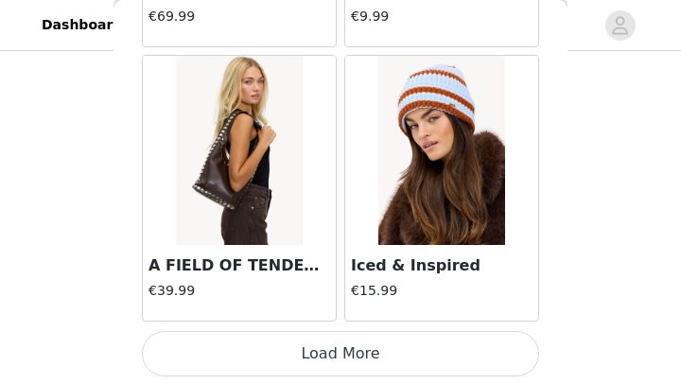
scroll to position [27182, 0]
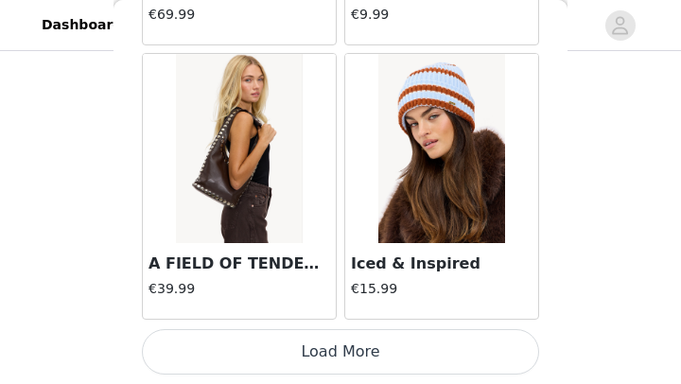
click at [407, 347] on button "Load More" at bounding box center [340, 351] width 397 height 45
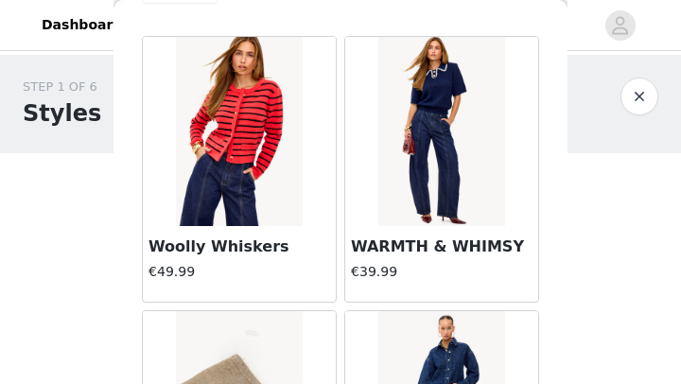
scroll to position [62, 0]
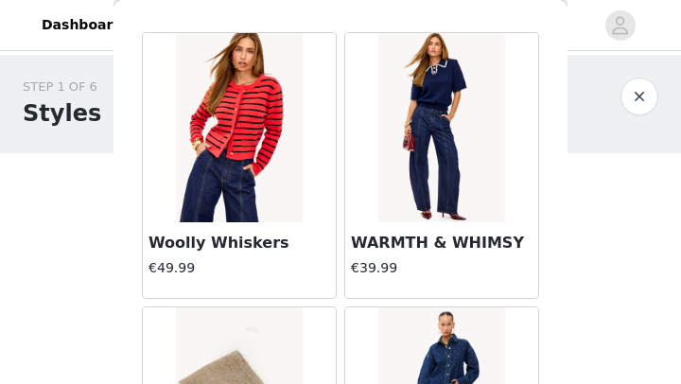
click at [437, 172] on img at bounding box center [441, 127] width 126 height 189
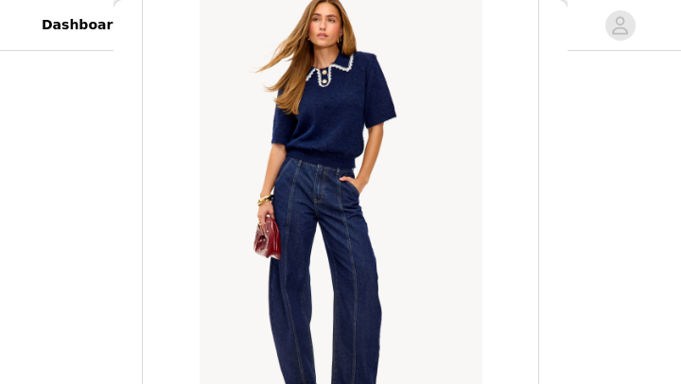
scroll to position [0, 0]
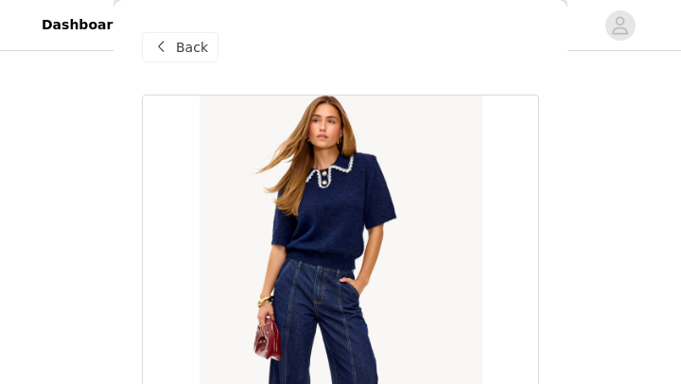
click at [194, 50] on span "Back" at bounding box center [192, 48] width 32 height 20
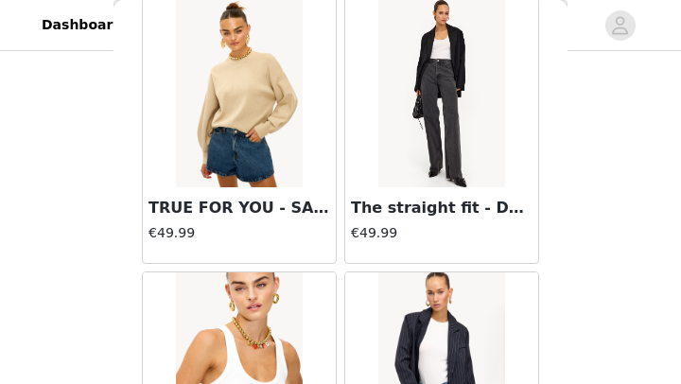
scroll to position [9966, 0]
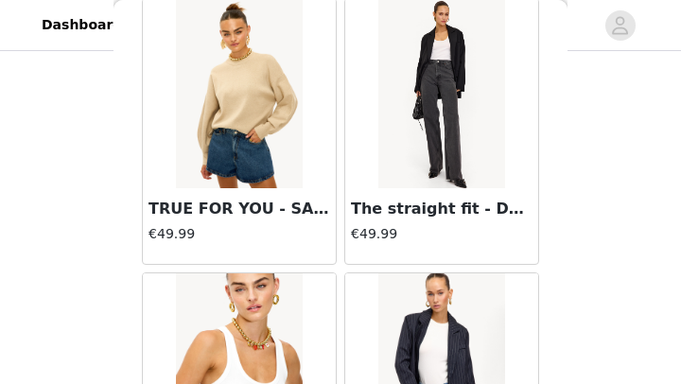
click at [428, 147] on img at bounding box center [441, 93] width 126 height 189
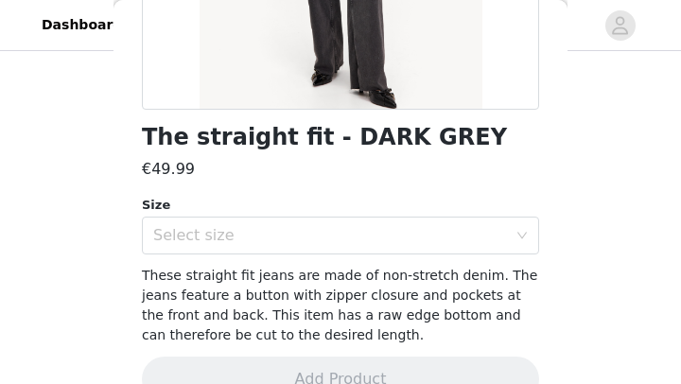
scroll to position [444, 0]
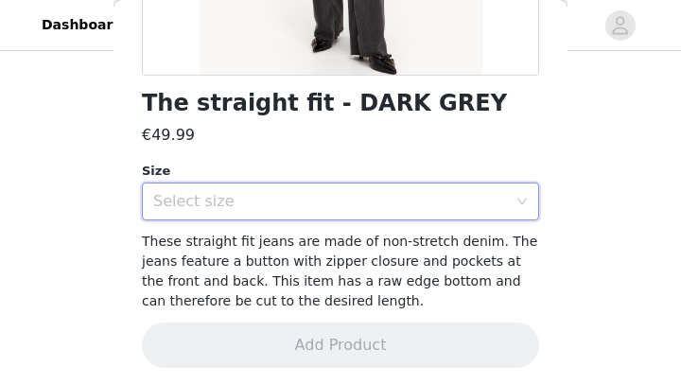
click at [519, 201] on icon "icon: down" at bounding box center [521, 201] width 11 height 11
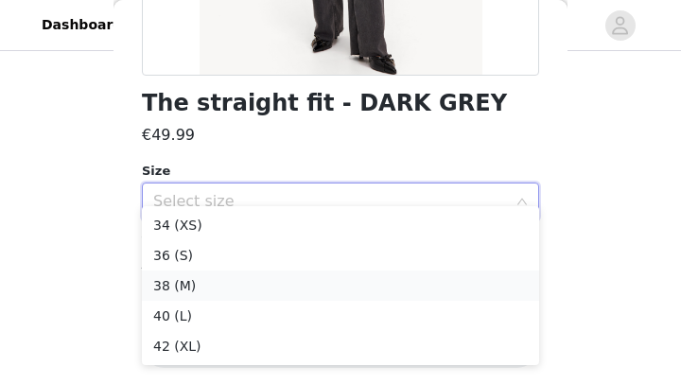
scroll to position [248, 0]
click at [346, 281] on li "38 (M)" at bounding box center [340, 283] width 397 height 30
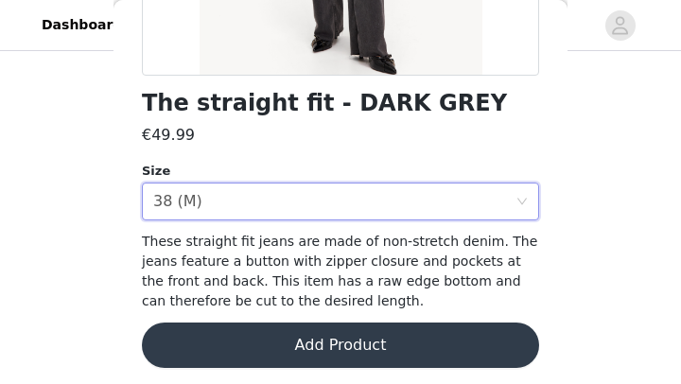
click at [347, 354] on button "Add Product" at bounding box center [340, 344] width 397 height 45
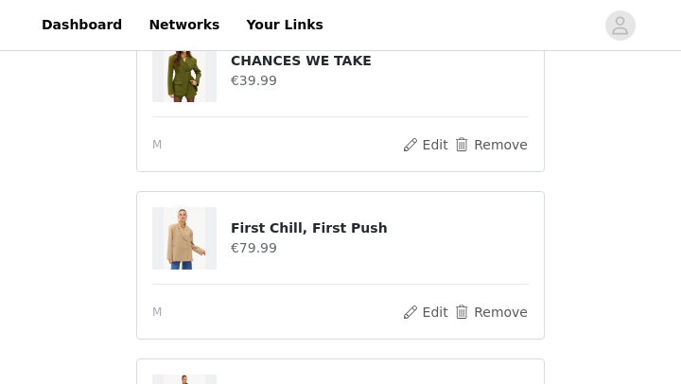
scroll to position [493, 0]
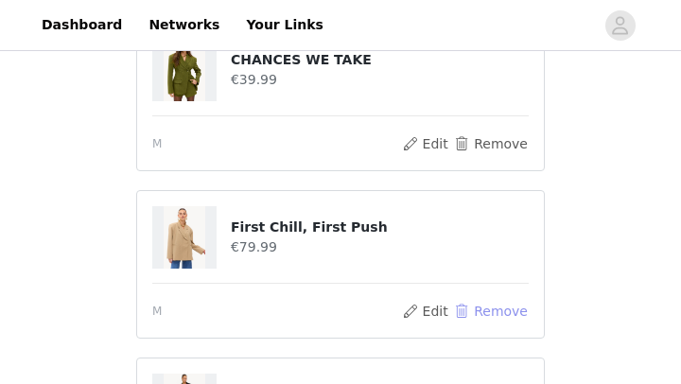
click at [476, 300] on button "Remove" at bounding box center [491, 311] width 76 height 23
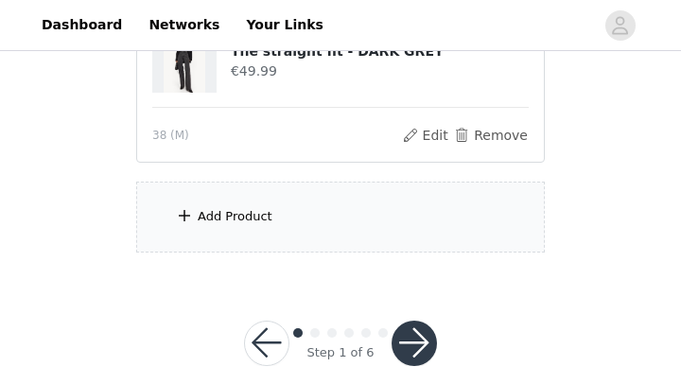
scroll to position [667, 0]
click at [381, 206] on div "Add Product" at bounding box center [340, 217] width 408 height 71
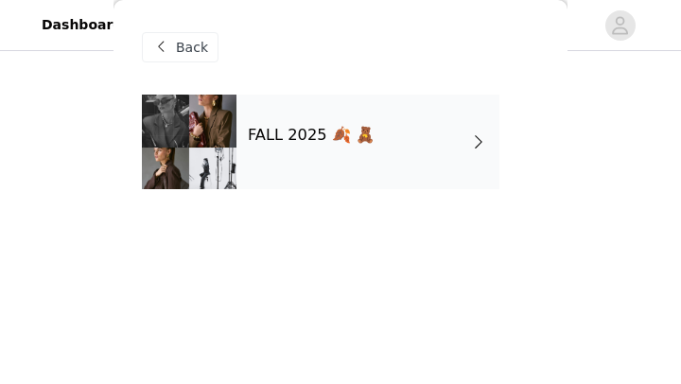
click at [448, 143] on div "FALL 2025 🍂 🧸" at bounding box center [367, 142] width 263 height 95
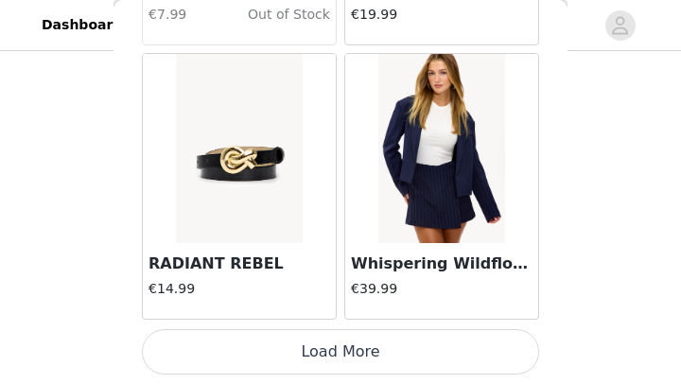
scroll to position [678, 0]
click at [384, 358] on button "Load More" at bounding box center [340, 351] width 397 height 45
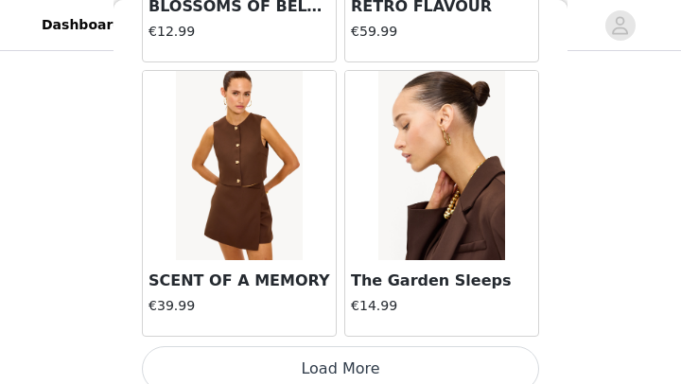
scroll to position [5250, 0]
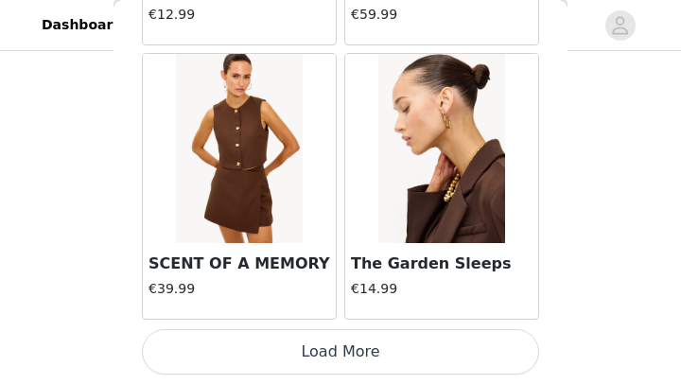
click at [384, 346] on button "Load More" at bounding box center [340, 351] width 397 height 45
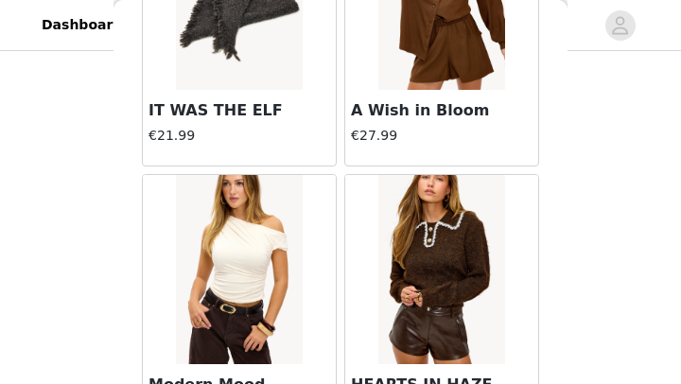
scroll to position [7992, 0]
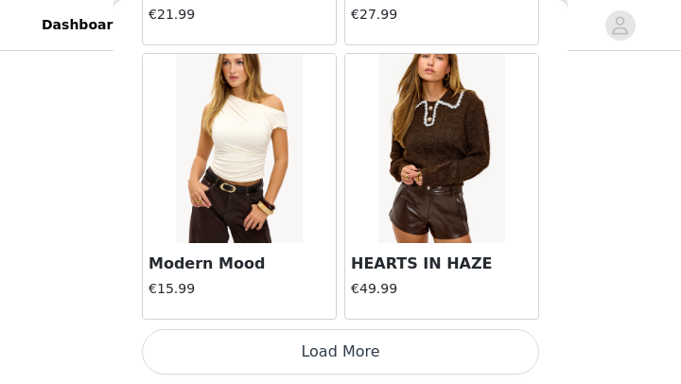
click at [389, 341] on button "Load More" at bounding box center [340, 351] width 397 height 45
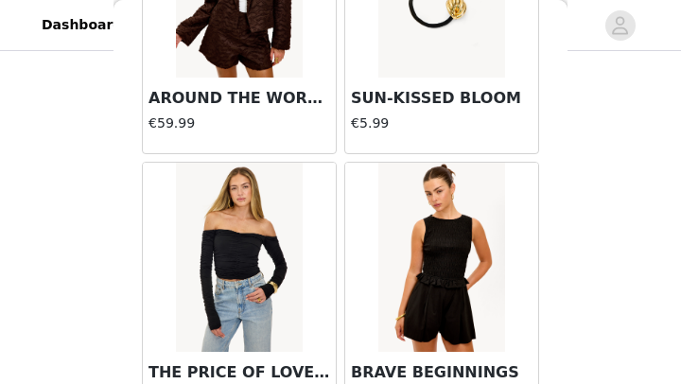
scroll to position [10733, 0]
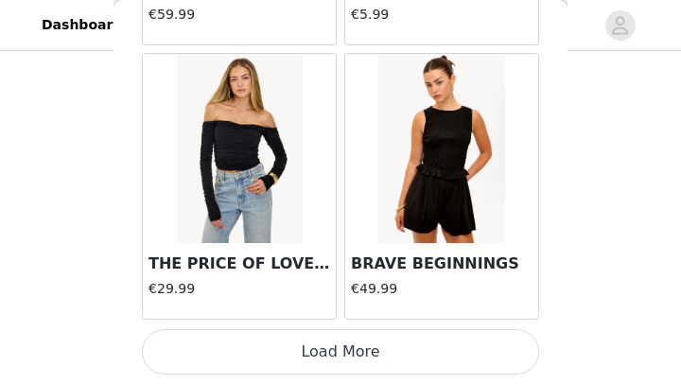
click at [385, 343] on button "Load More" at bounding box center [340, 351] width 397 height 45
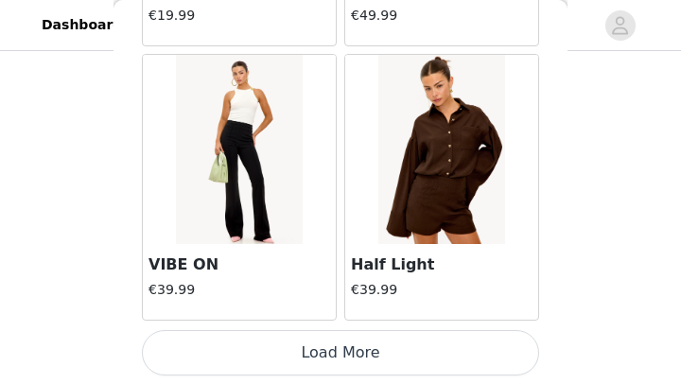
scroll to position [13475, 0]
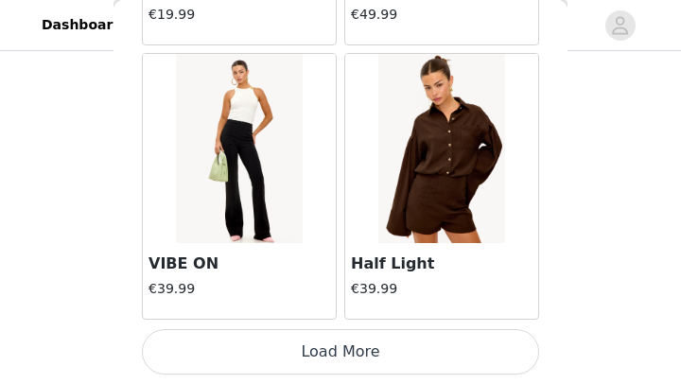
click at [405, 347] on button "Load More" at bounding box center [340, 351] width 397 height 45
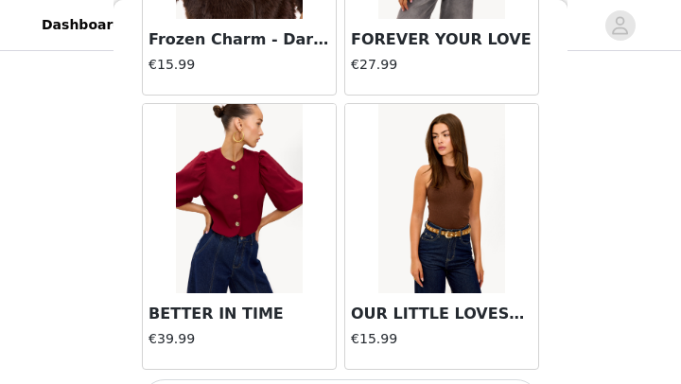
scroll to position [16216, 0]
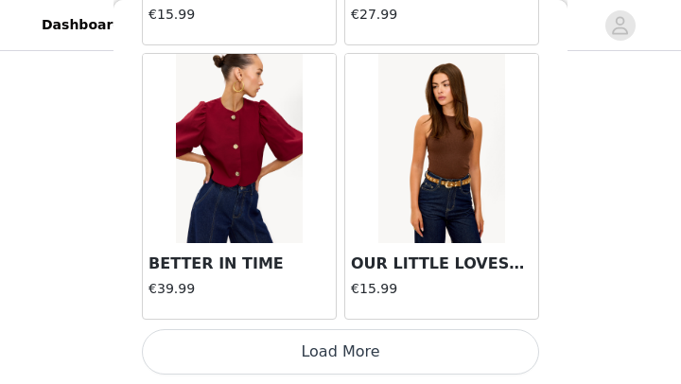
click at [390, 343] on button "Load More" at bounding box center [340, 351] width 397 height 45
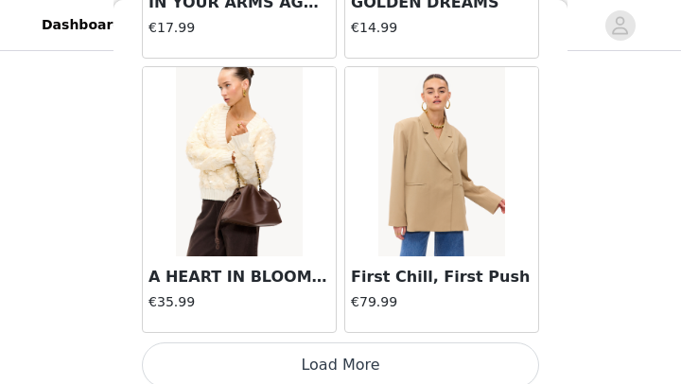
scroll to position [18958, 0]
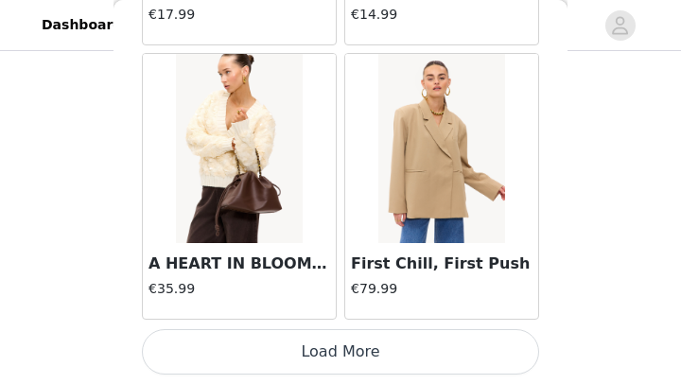
click at [377, 354] on button "Load More" at bounding box center [340, 351] width 397 height 45
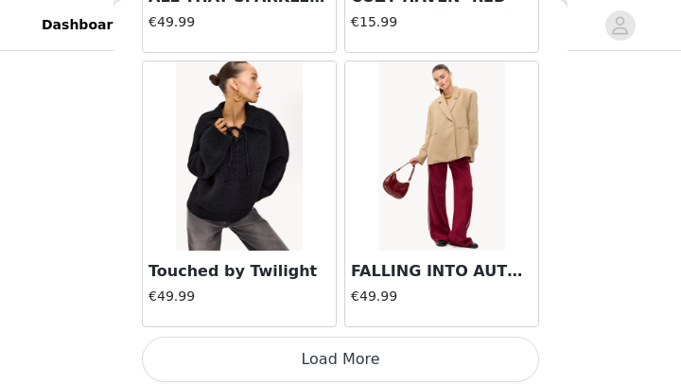
scroll to position [21699, 0]
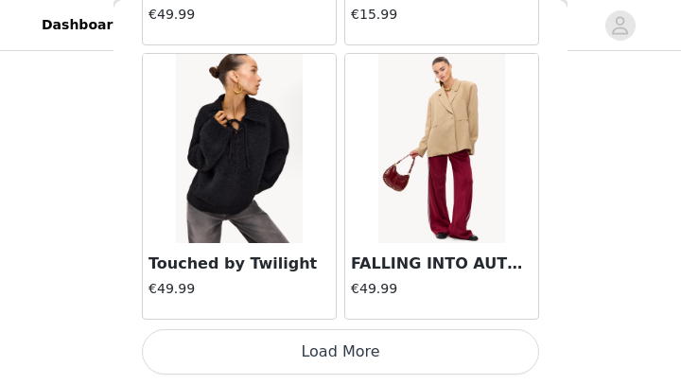
click at [369, 349] on button "Load More" at bounding box center [340, 351] width 397 height 45
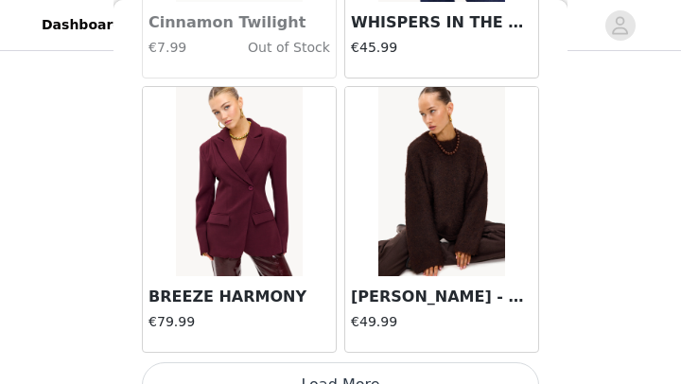
scroll to position [24441, 0]
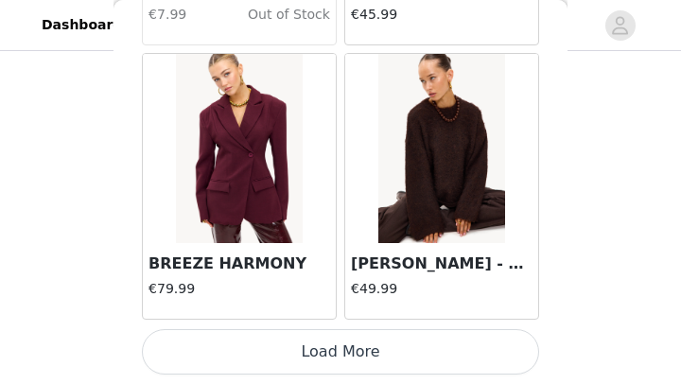
click at [363, 344] on button "Load More" at bounding box center [340, 351] width 397 height 45
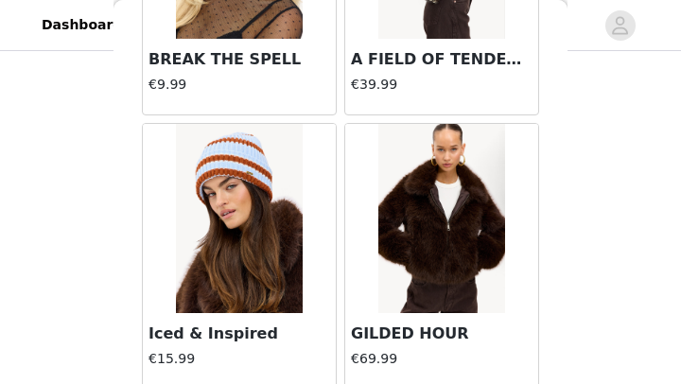
scroll to position [27182, 0]
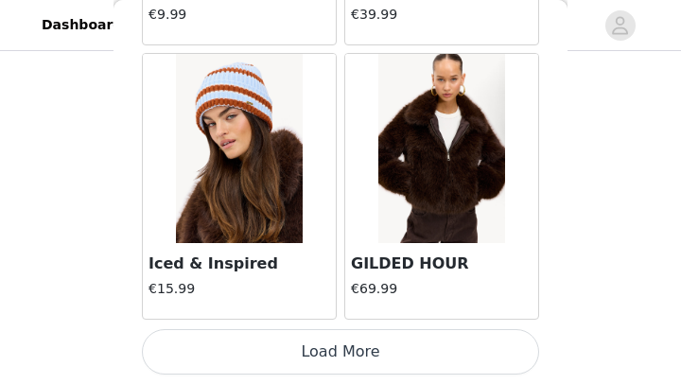
click at [358, 345] on button "Load More" at bounding box center [340, 351] width 397 height 45
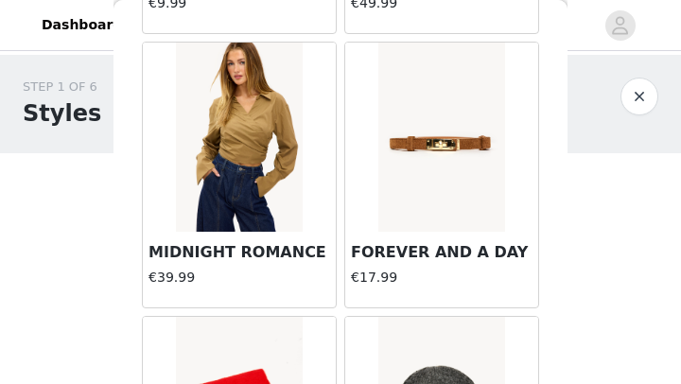
scroll to position [1150, 0]
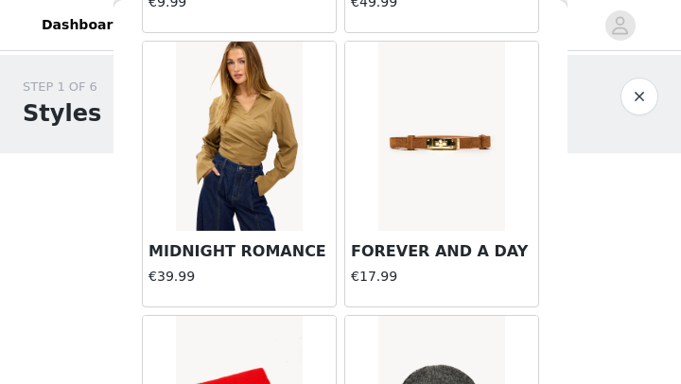
click at [268, 199] on img at bounding box center [239, 136] width 126 height 189
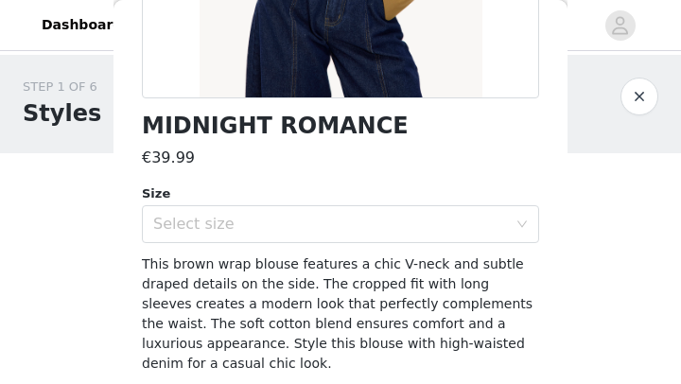
scroll to position [428, 0]
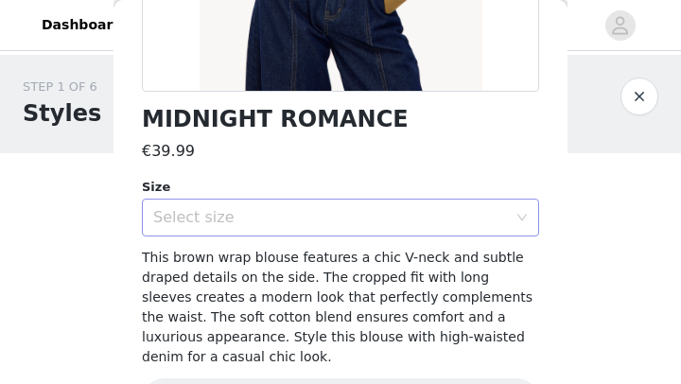
click at [428, 208] on div "Select size" at bounding box center [330, 217] width 354 height 19
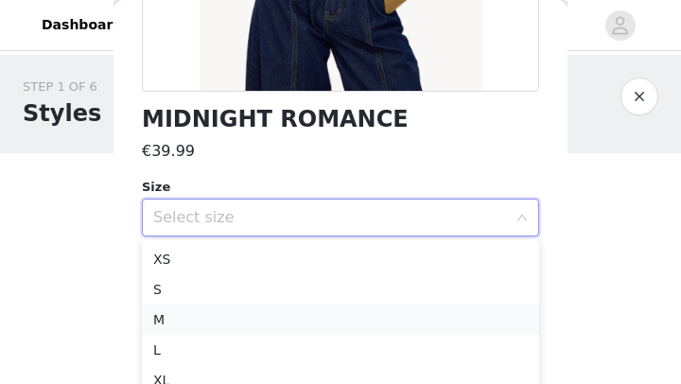
click at [274, 322] on li "M" at bounding box center [340, 319] width 397 height 30
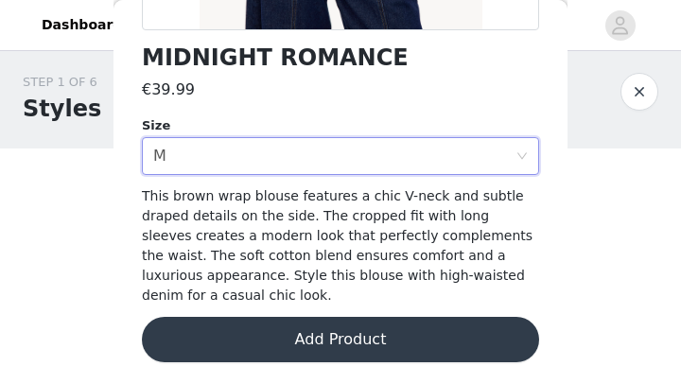
scroll to position [6, 0]
click at [327, 345] on button "Add Product" at bounding box center [340, 339] width 397 height 45
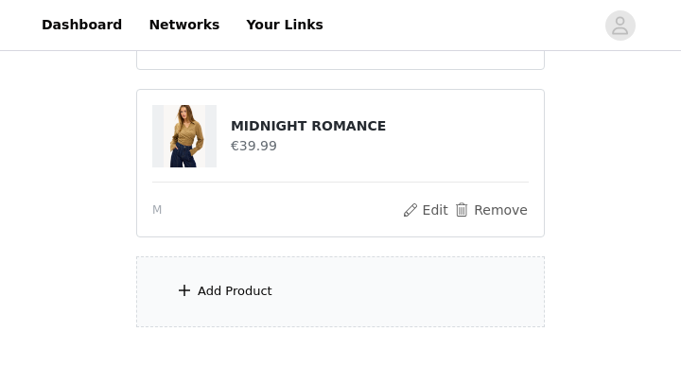
scroll to position [764, 0]
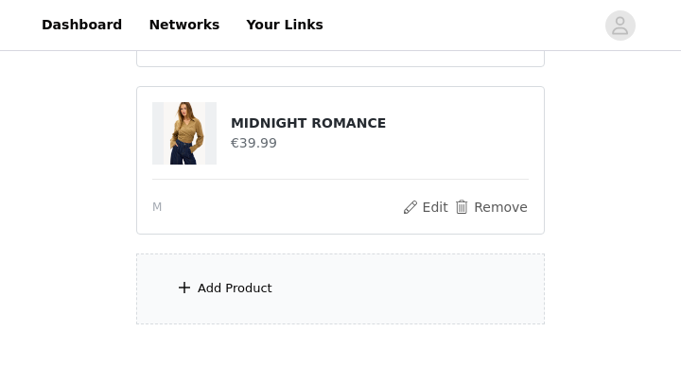
click at [316, 267] on div "Add Product" at bounding box center [340, 288] width 408 height 71
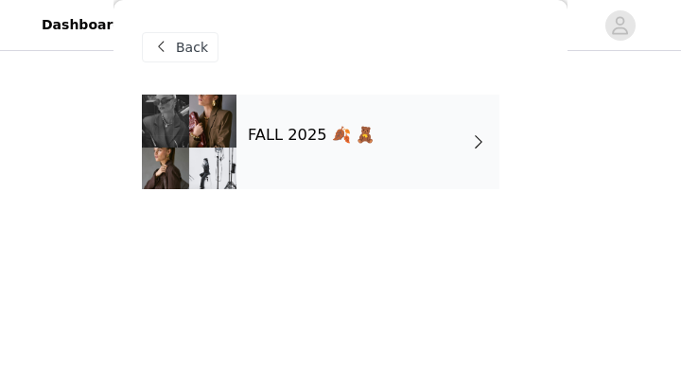
click at [345, 162] on div "FALL 2025 🍂 🧸" at bounding box center [367, 142] width 263 height 95
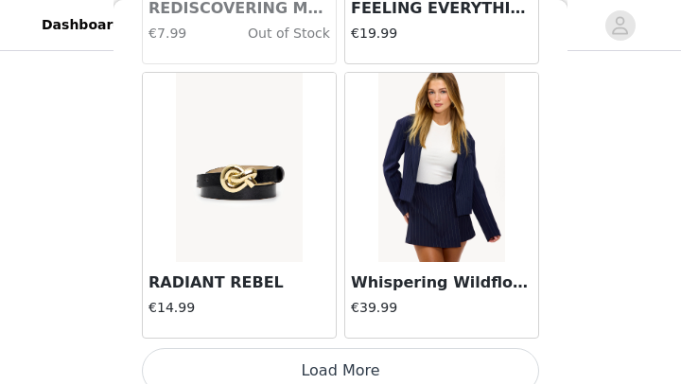
scroll to position [2509, 0]
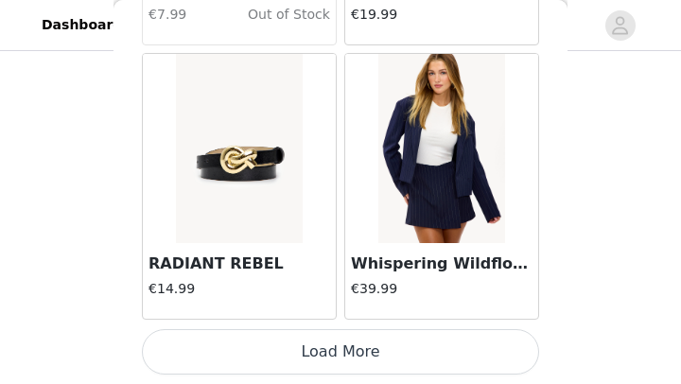
click at [320, 367] on button "Load More" at bounding box center [340, 351] width 397 height 45
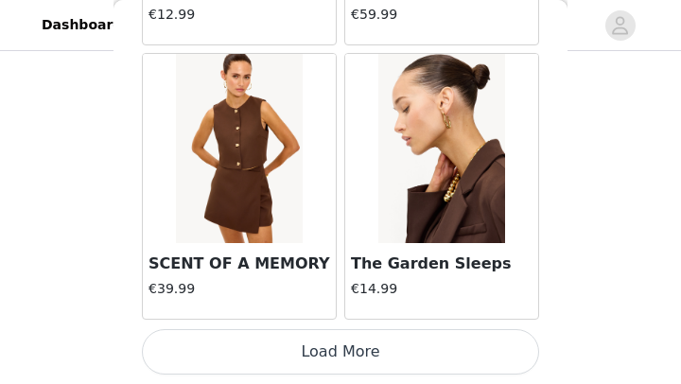
scroll to position [793, 0]
click at [316, 341] on button "Load More" at bounding box center [340, 351] width 397 height 45
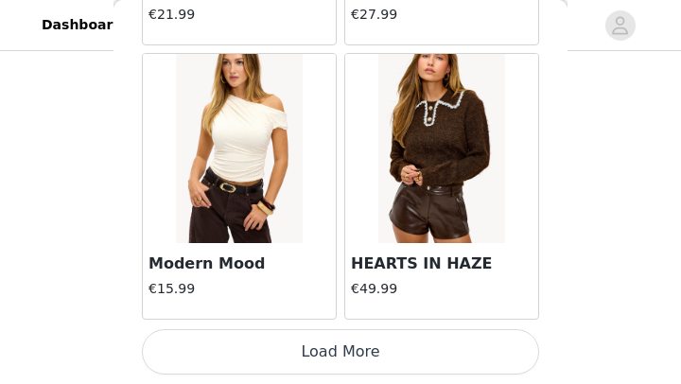
scroll to position [845, 0]
click at [397, 356] on button "Load More" at bounding box center [340, 351] width 397 height 45
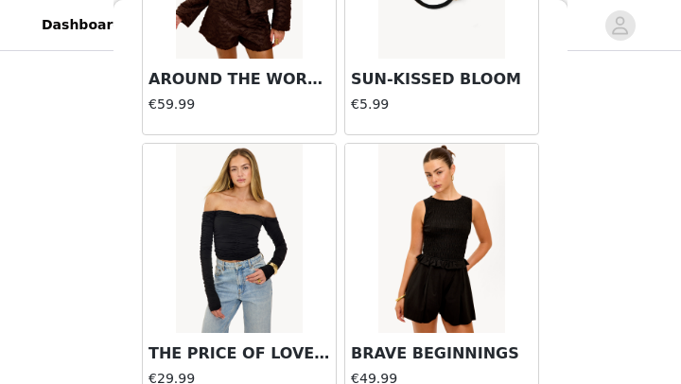
scroll to position [10733, 0]
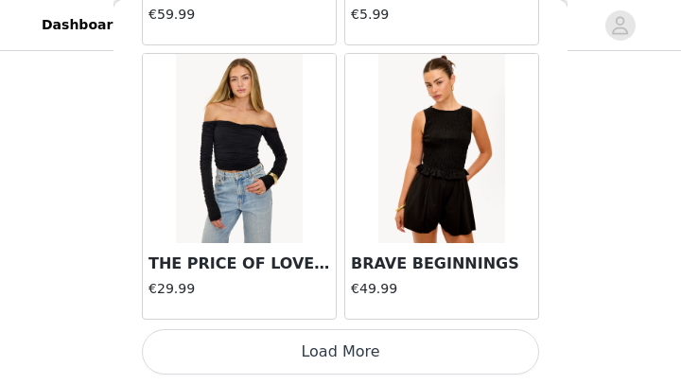
click at [330, 349] on button "Load More" at bounding box center [340, 351] width 397 height 45
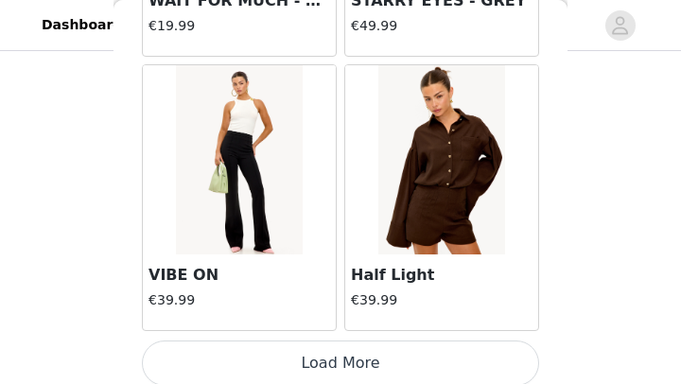
scroll to position [13475, 0]
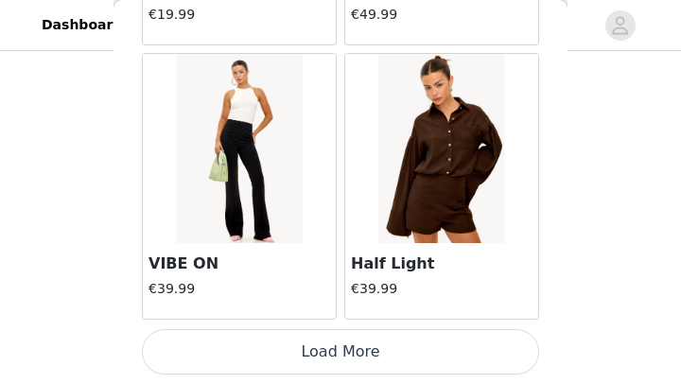
click at [275, 351] on button "Load More" at bounding box center [340, 351] width 397 height 45
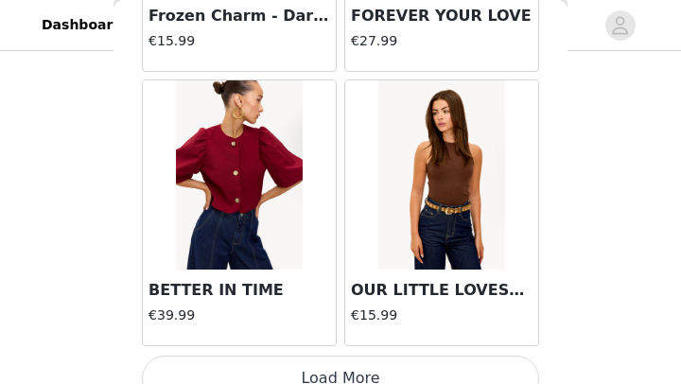
scroll to position [16216, 0]
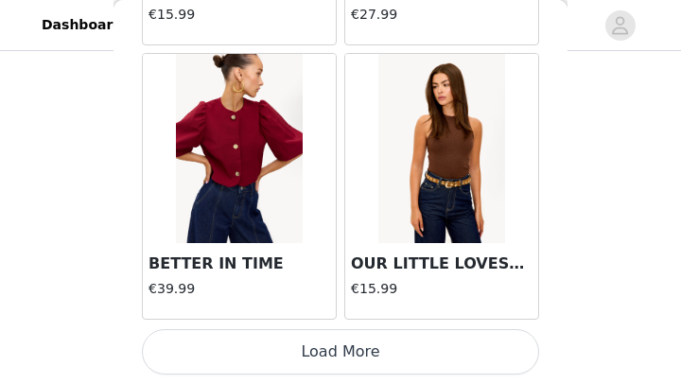
click at [374, 350] on button "Load More" at bounding box center [340, 351] width 397 height 45
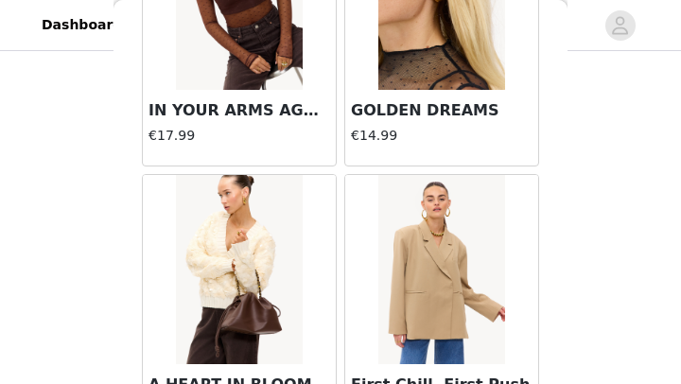
scroll to position [18958, 0]
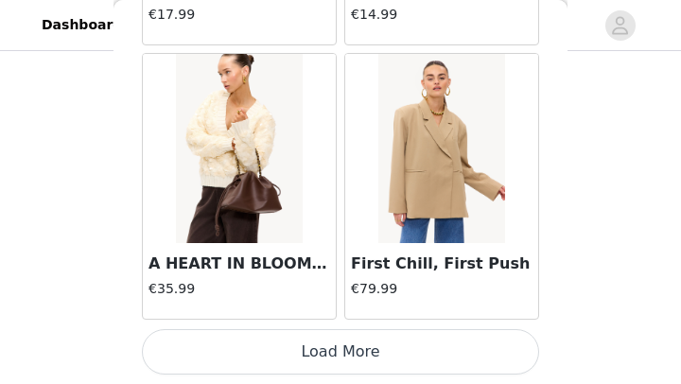
click at [360, 336] on button "Load More" at bounding box center [340, 351] width 397 height 45
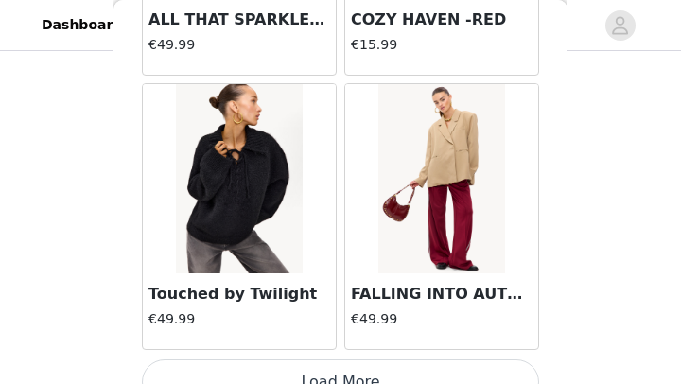
scroll to position [21671, 0]
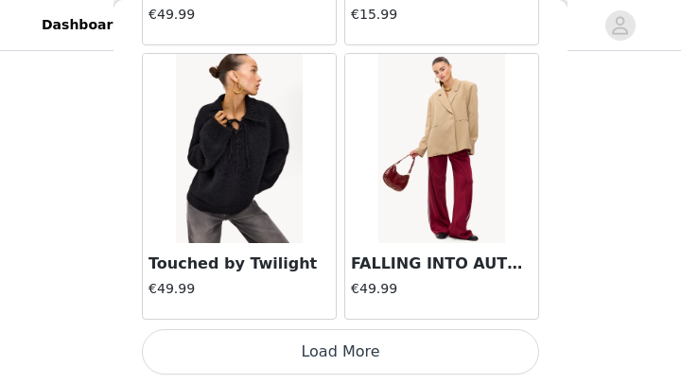
click at [323, 357] on button "Load More" at bounding box center [340, 351] width 397 height 45
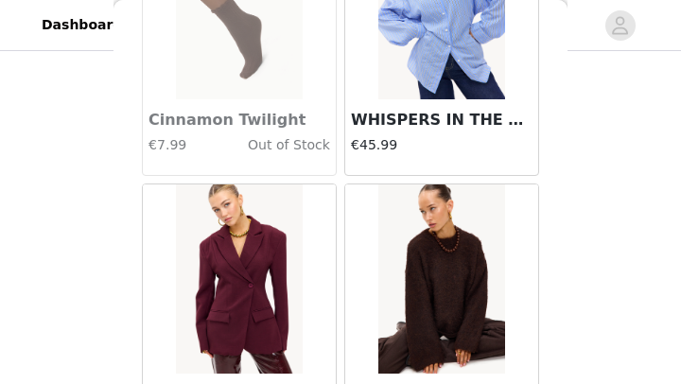
scroll to position [24441, 0]
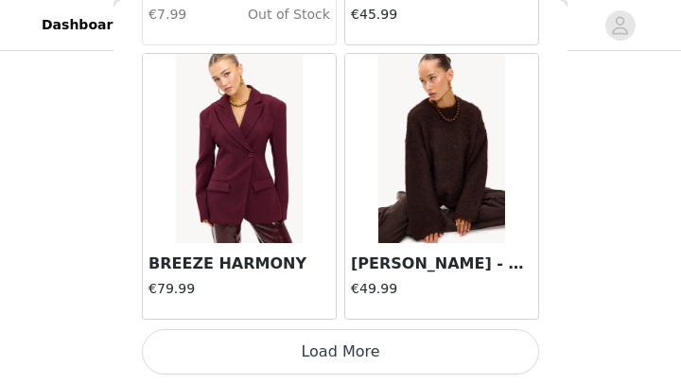
click at [383, 353] on button "Load More" at bounding box center [340, 351] width 397 height 45
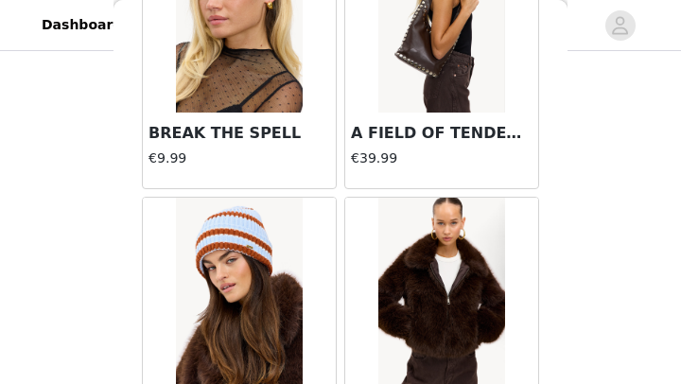
scroll to position [27182, 0]
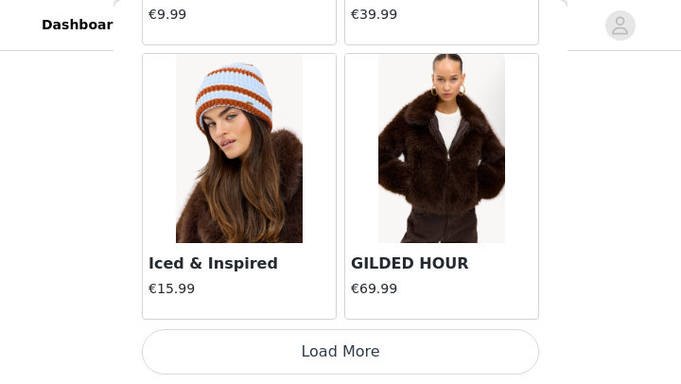
click at [383, 355] on button "Load More" at bounding box center [340, 351] width 397 height 45
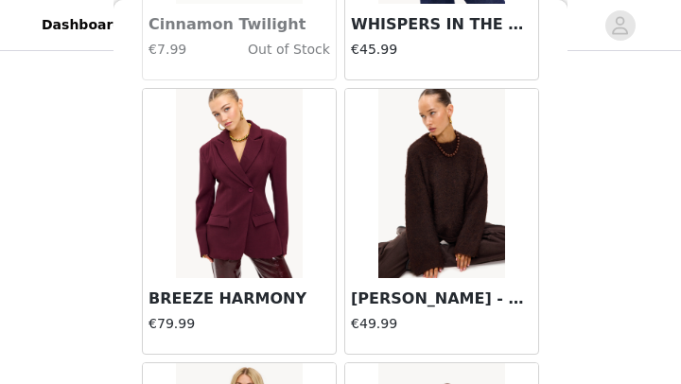
scroll to position [24419, 0]
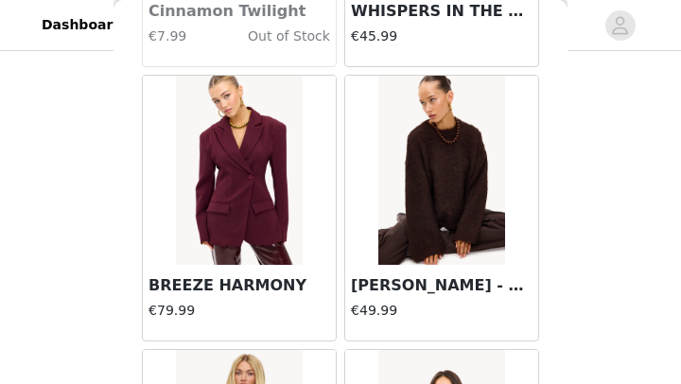
click at [444, 210] on img at bounding box center [441, 170] width 126 height 189
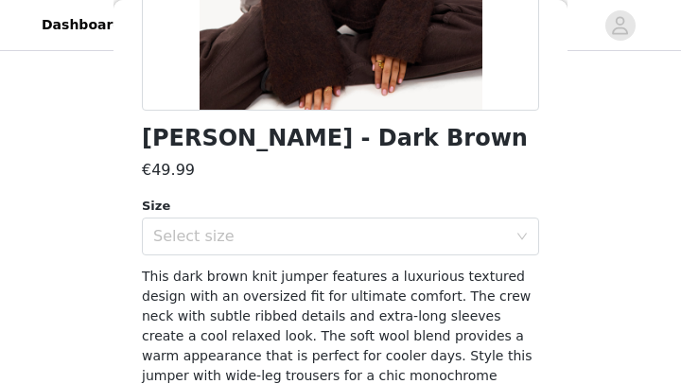
scroll to position [411, 0]
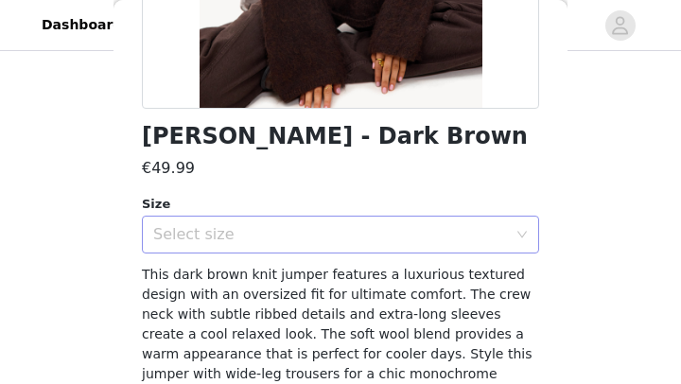
click at [435, 233] on div "Select size" at bounding box center [330, 234] width 354 height 19
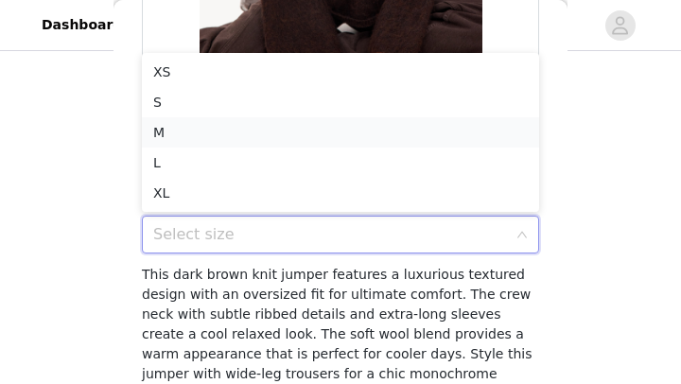
click at [251, 135] on li "M" at bounding box center [340, 132] width 397 height 30
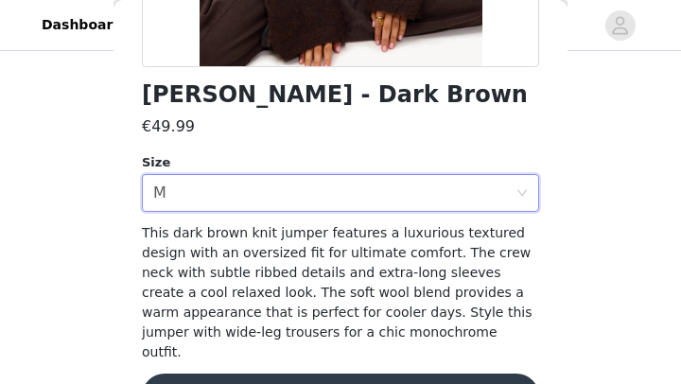
scroll to position [490, 0]
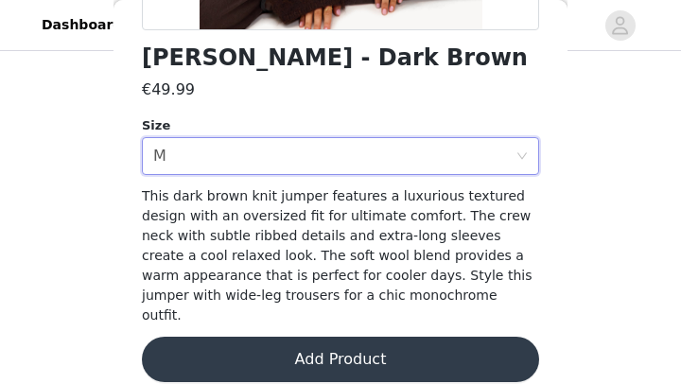
click at [301, 337] on button "Add Product" at bounding box center [340, 359] width 397 height 45
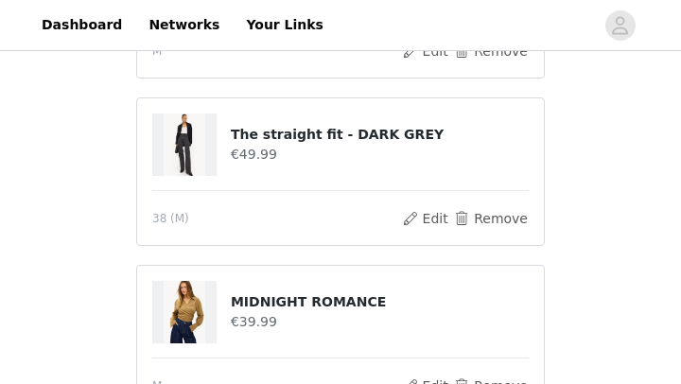
scroll to position [590, 0]
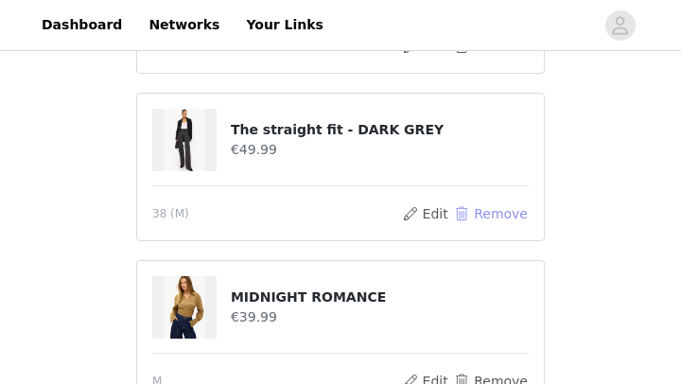
click at [469, 202] on button "Remove" at bounding box center [491, 213] width 76 height 23
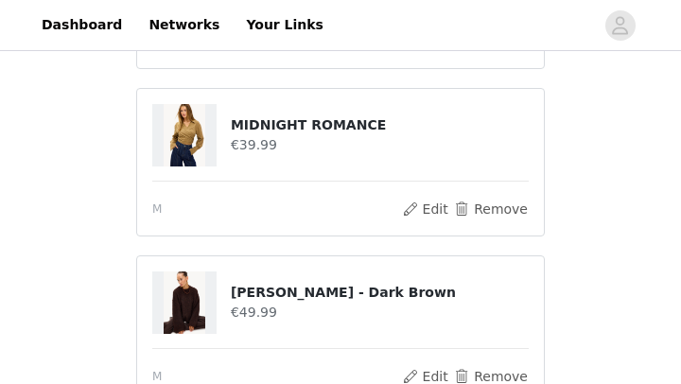
scroll to position [596, 0]
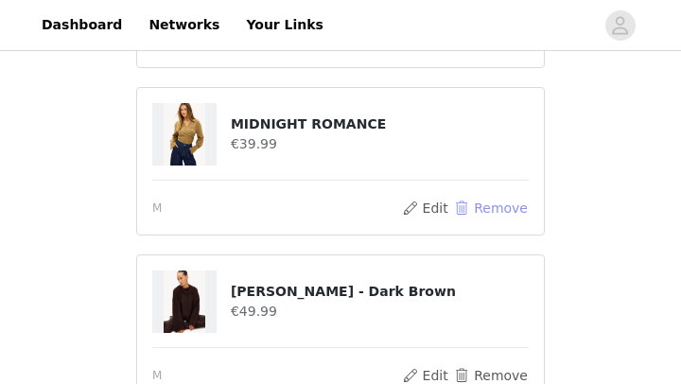
click at [467, 197] on button "Remove" at bounding box center [491, 208] width 76 height 23
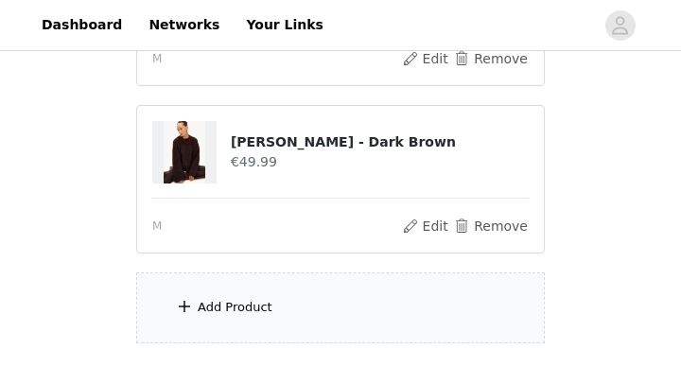
scroll to position [645, 0]
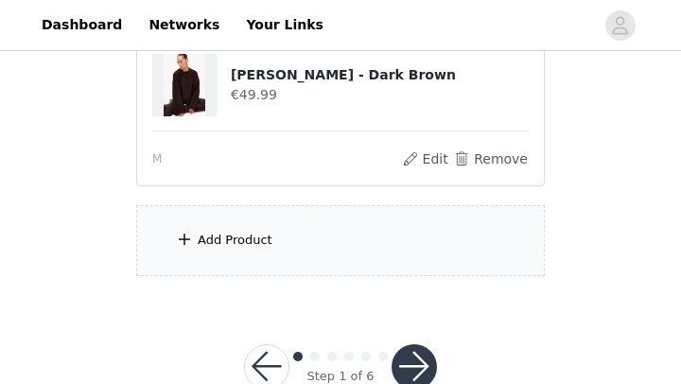
click at [396, 209] on div "Add Product" at bounding box center [340, 240] width 408 height 71
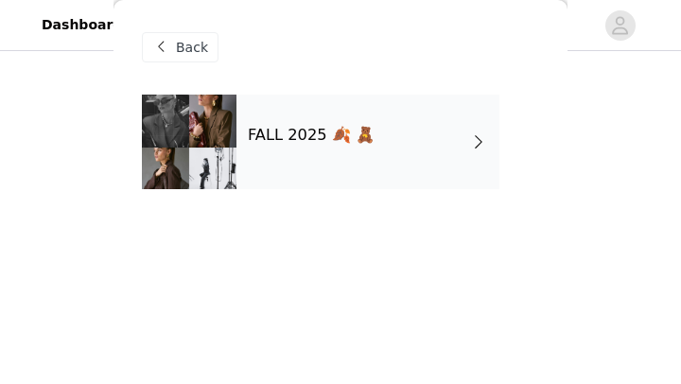
click at [403, 133] on div "FALL 2025 🍂 🧸" at bounding box center [367, 142] width 263 height 95
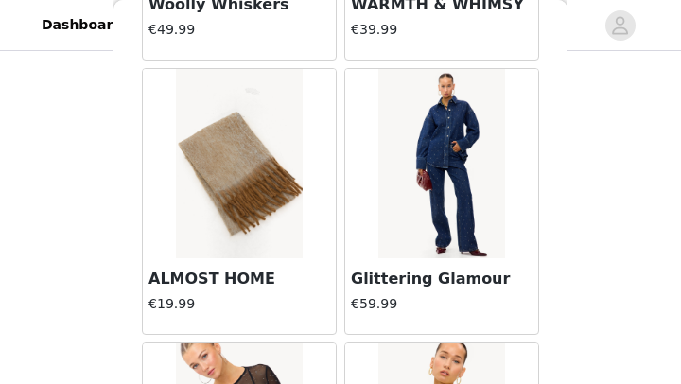
scroll to position [304, 0]
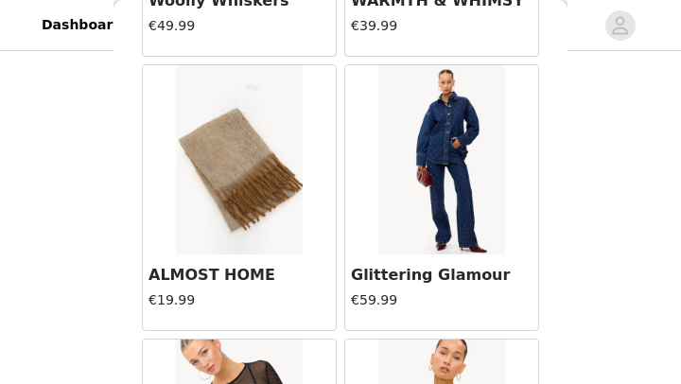
click at [273, 233] on img at bounding box center [239, 159] width 126 height 189
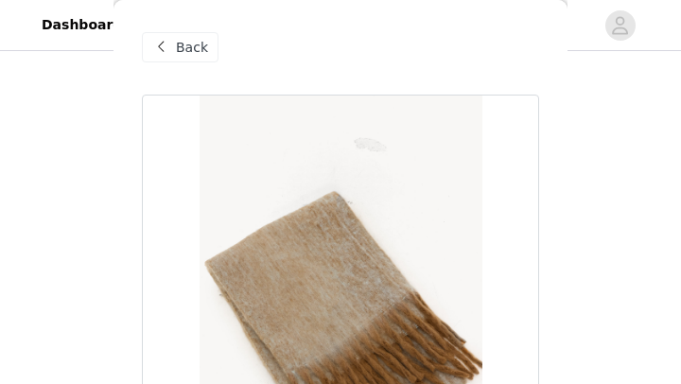
scroll to position [532, 0]
click at [191, 37] on div "Back" at bounding box center [180, 47] width 77 height 30
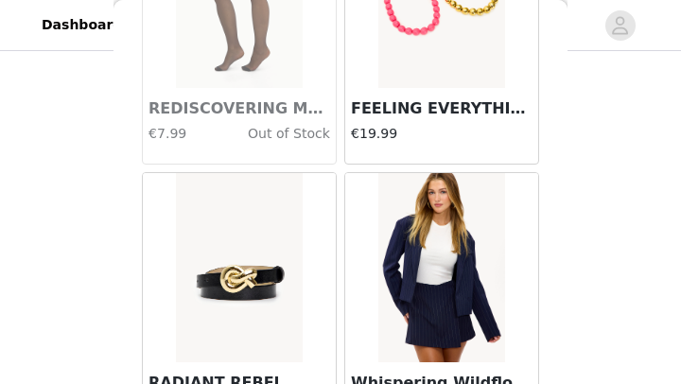
scroll to position [2509, 0]
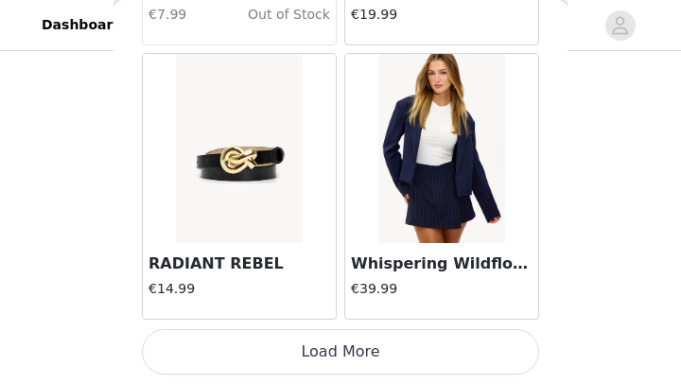
click at [372, 355] on button "Load More" at bounding box center [340, 351] width 397 height 45
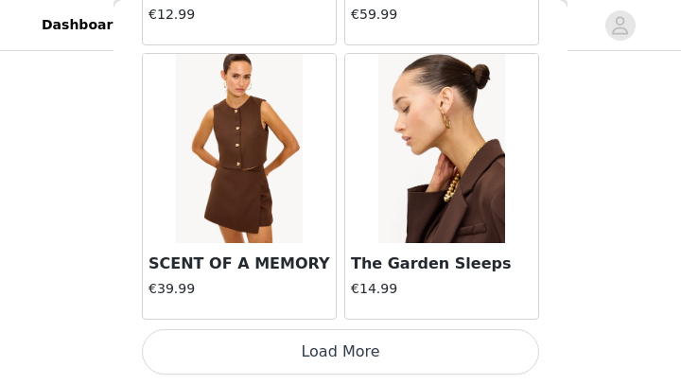
scroll to position [678, 0]
click at [393, 340] on button "Load More" at bounding box center [340, 351] width 397 height 45
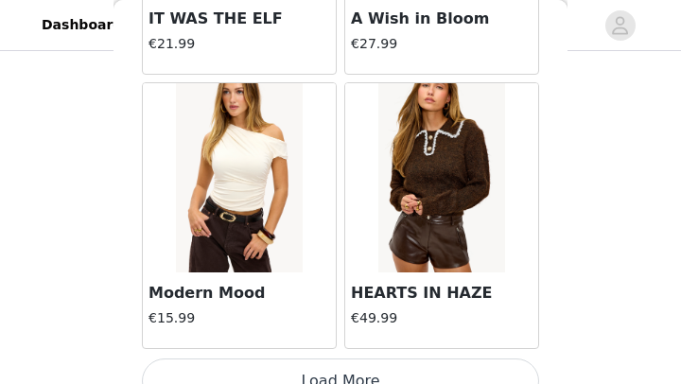
scroll to position [7992, 0]
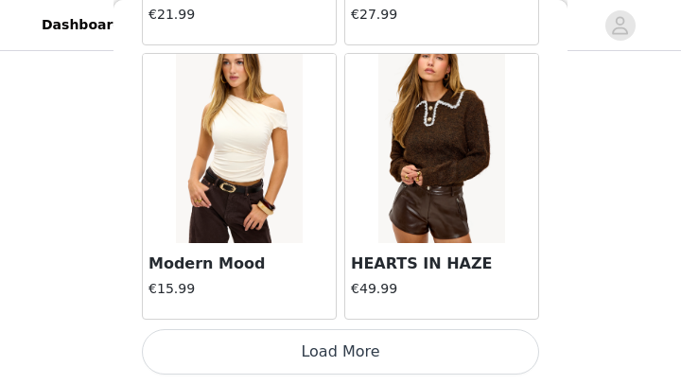
click at [389, 349] on button "Load More" at bounding box center [340, 351] width 397 height 45
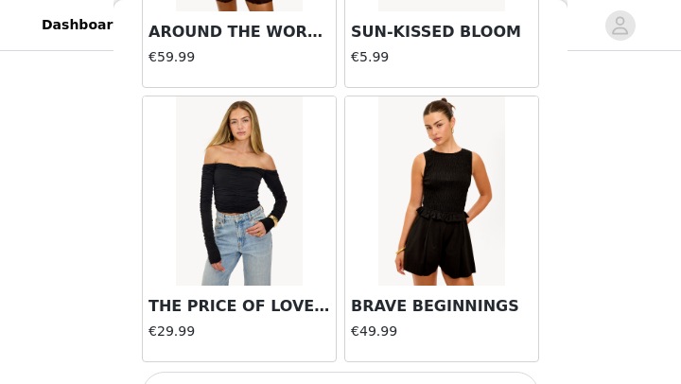
scroll to position [10733, 0]
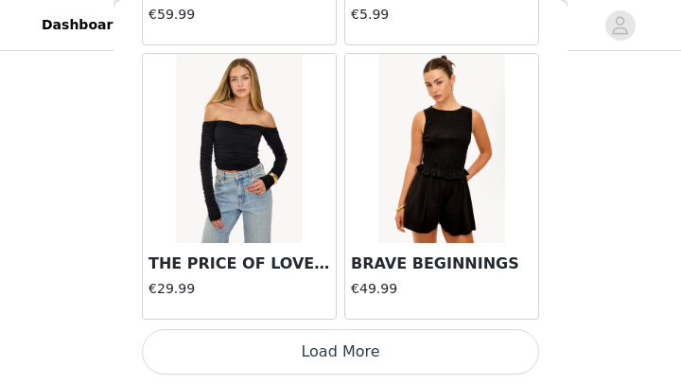
click at [383, 340] on button "Load More" at bounding box center [340, 351] width 397 height 45
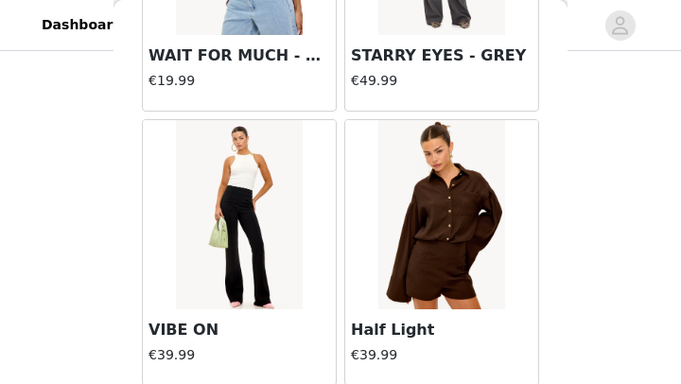
scroll to position [13475, 0]
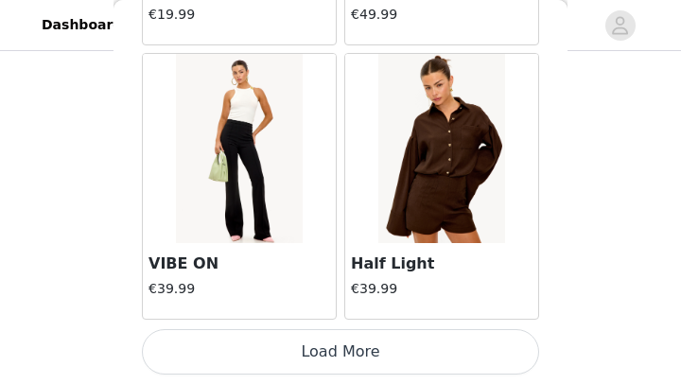
click at [376, 355] on button "Load More" at bounding box center [340, 351] width 397 height 45
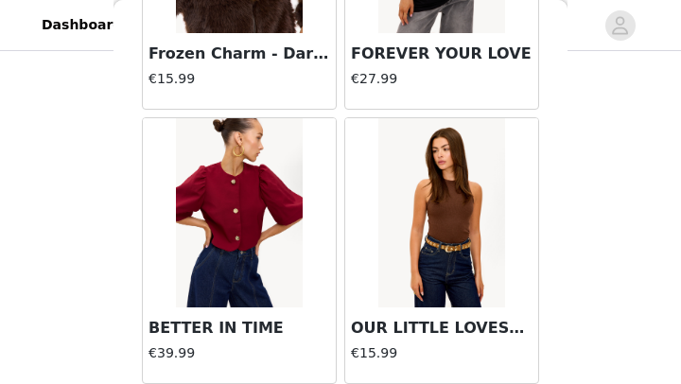
scroll to position [16216, 0]
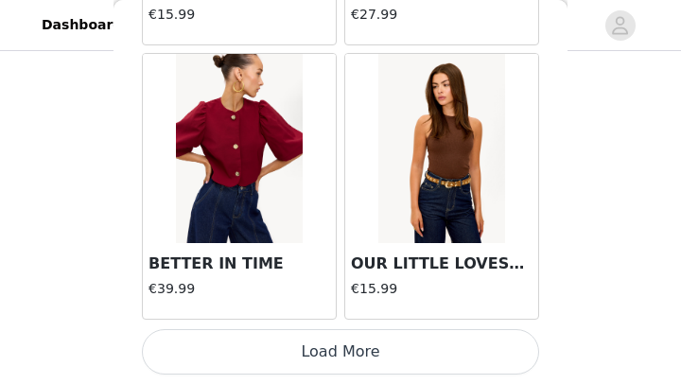
click at [377, 346] on button "Load More" at bounding box center [340, 351] width 397 height 45
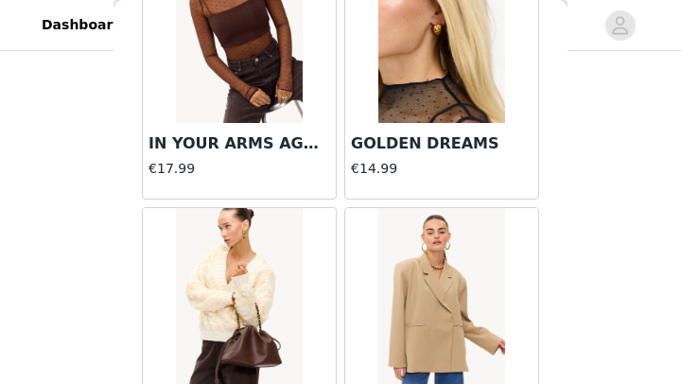
scroll to position [18958, 0]
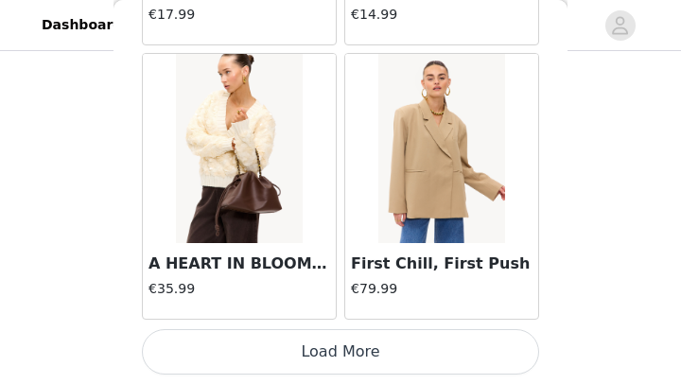
click at [381, 359] on button "Load More" at bounding box center [340, 351] width 397 height 45
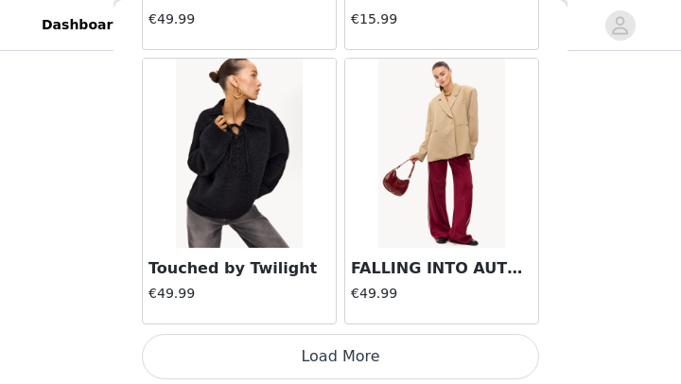
scroll to position [21699, 0]
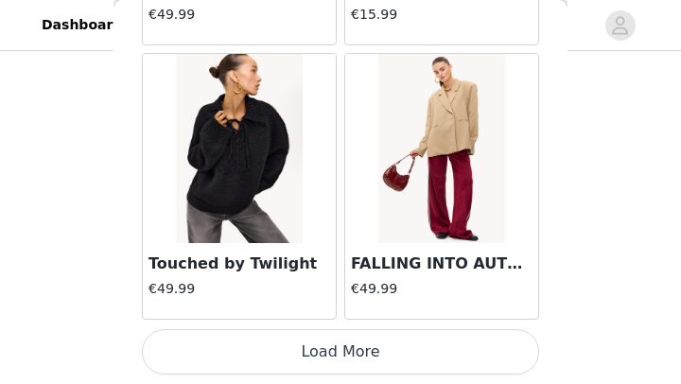
click at [389, 354] on button "Load More" at bounding box center [340, 351] width 397 height 45
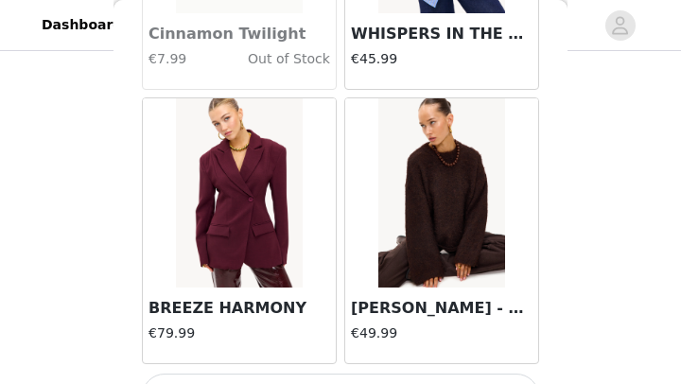
scroll to position [24441, 0]
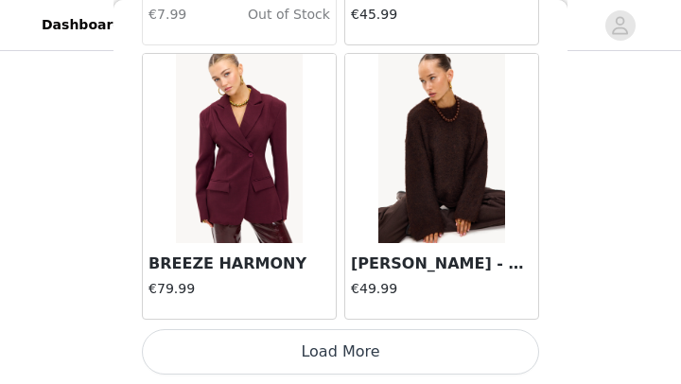
click at [385, 351] on button "Load More" at bounding box center [340, 351] width 397 height 45
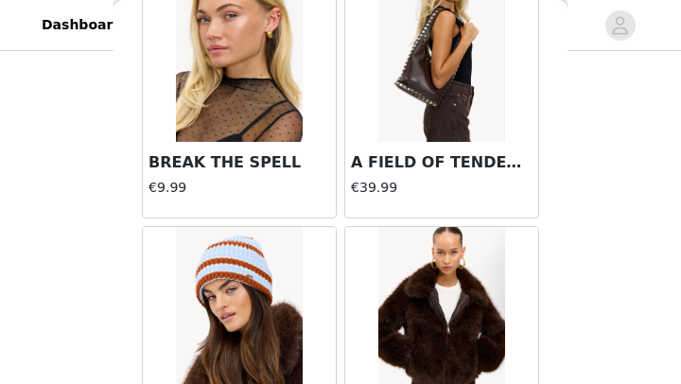
scroll to position [27182, 0]
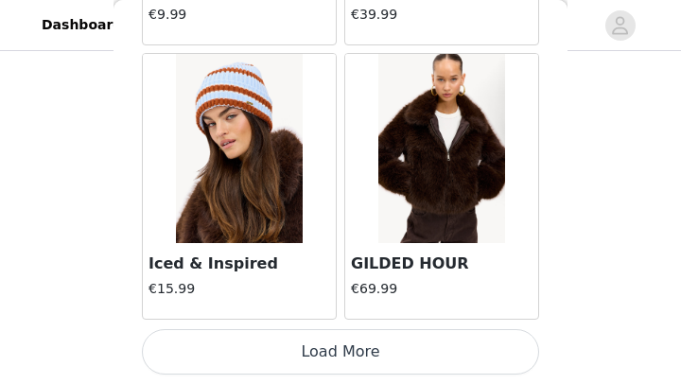
click at [381, 351] on button "Load More" at bounding box center [340, 351] width 397 height 45
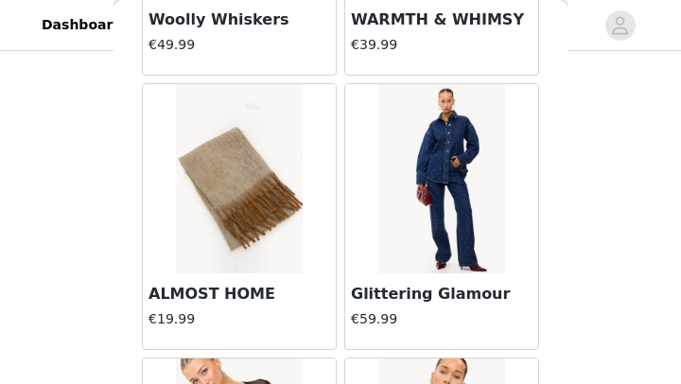
scroll to position [269, 0]
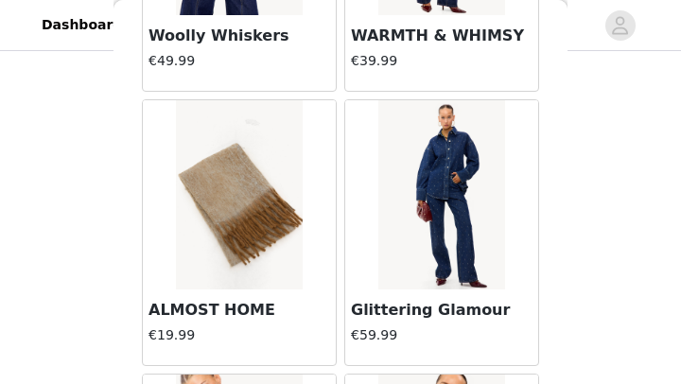
click at [243, 219] on img at bounding box center [239, 194] width 126 height 189
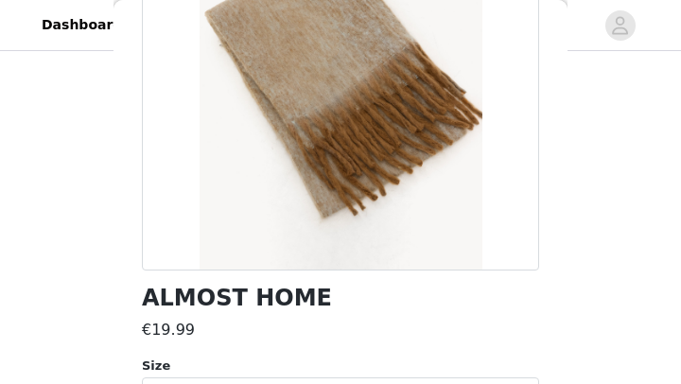
scroll to position [0, 0]
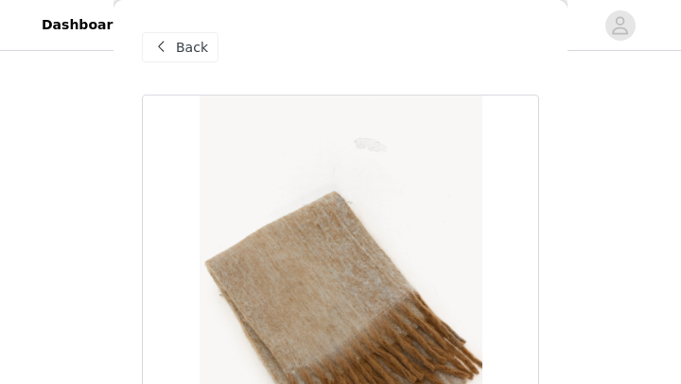
click at [204, 41] on span "Back" at bounding box center [192, 48] width 32 height 20
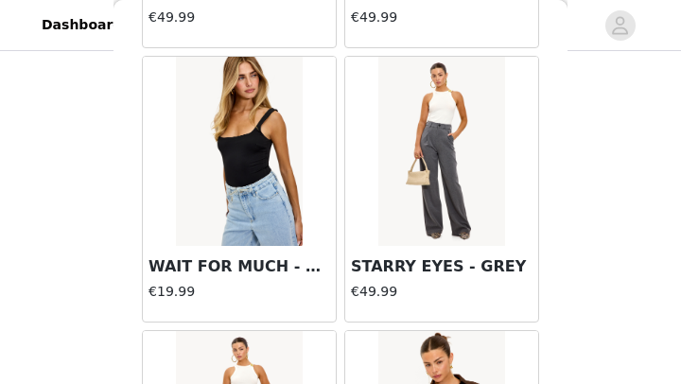
scroll to position [13190, 0]
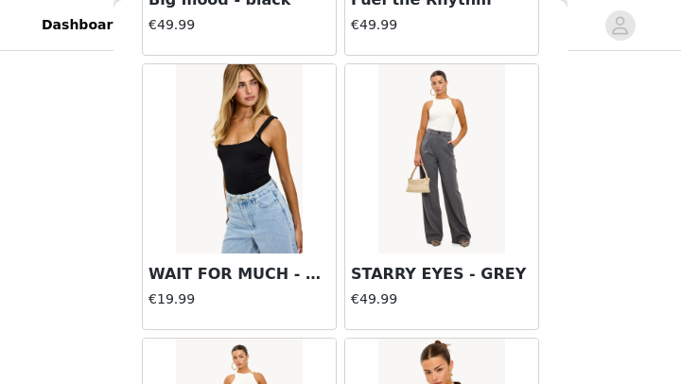
click at [273, 194] on img at bounding box center [239, 158] width 126 height 189
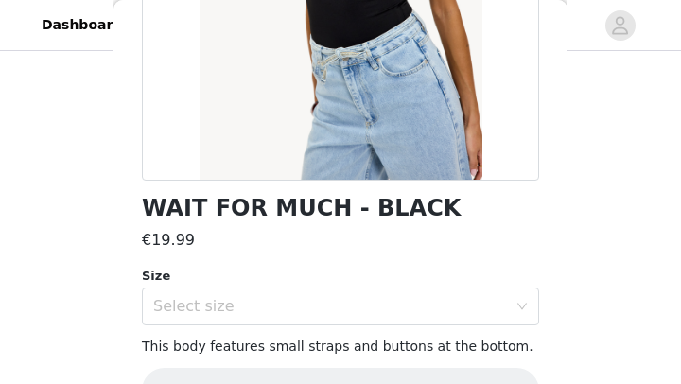
scroll to position [345, 0]
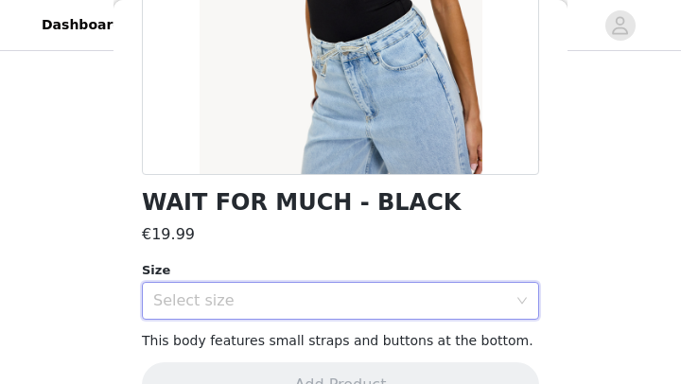
click at [510, 300] on div "Select size" at bounding box center [334, 301] width 362 height 36
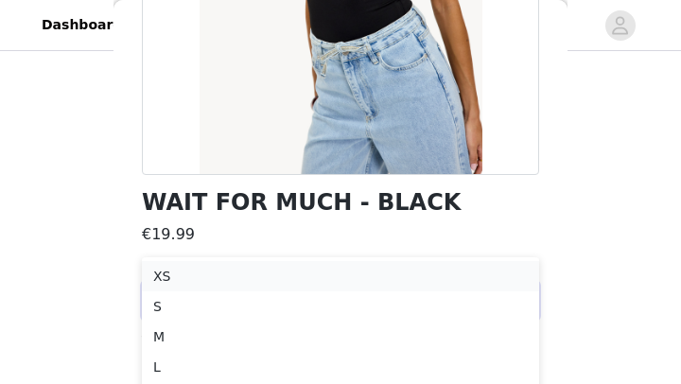
scroll to position [749, 0]
click at [282, 303] on li "S" at bounding box center [340, 301] width 397 height 30
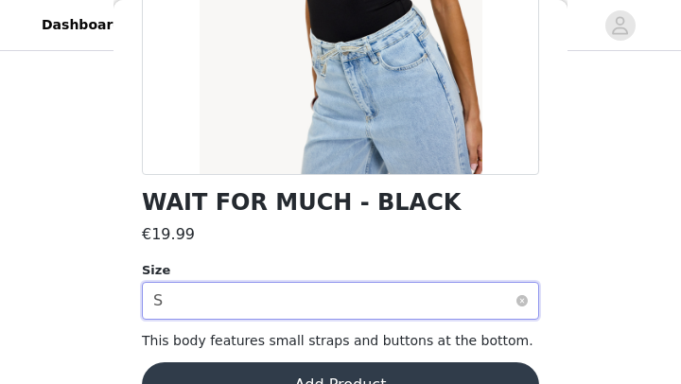
scroll to position [390, 0]
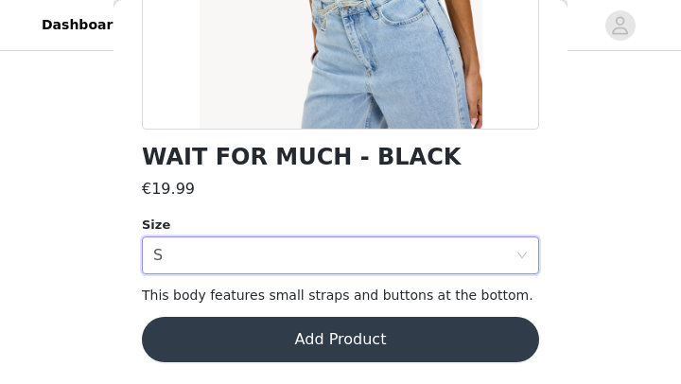
click at [369, 329] on button "Add Product" at bounding box center [340, 339] width 397 height 45
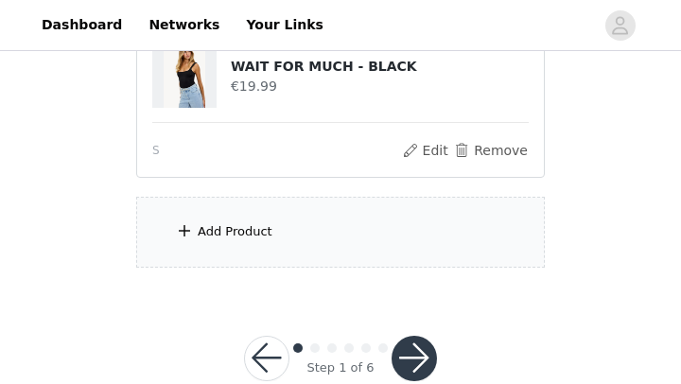
scroll to position [845, 0]
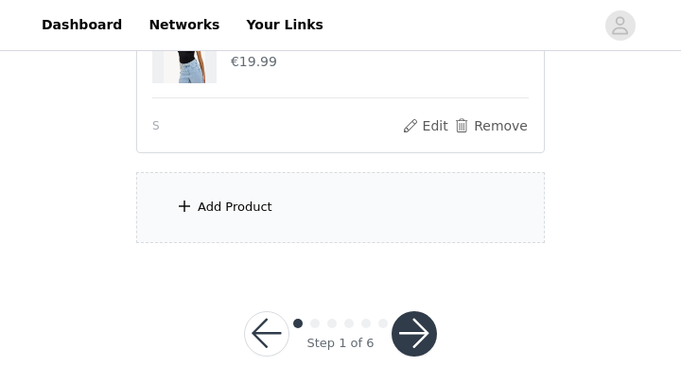
click at [420, 317] on button "button" at bounding box center [413, 333] width 45 height 45
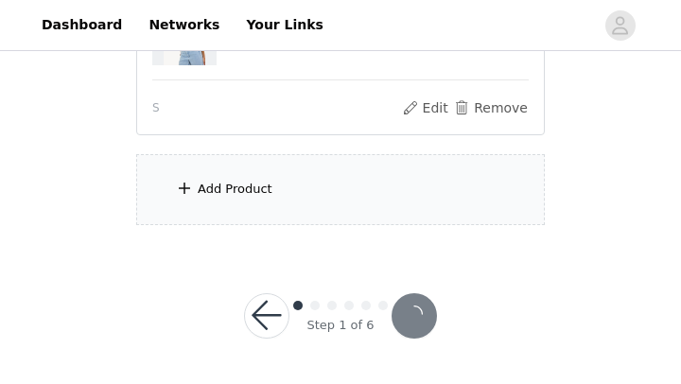
scroll to position [775, 0]
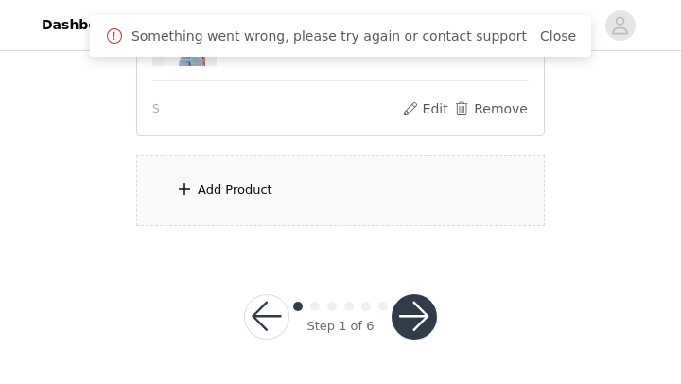
click at [421, 313] on button "button" at bounding box center [413, 316] width 45 height 45
click at [540, 33] on link "Close" at bounding box center [558, 35] width 36 height 15
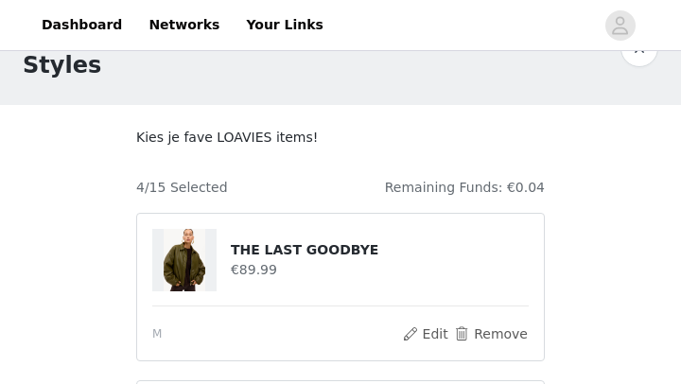
scroll to position [0, 0]
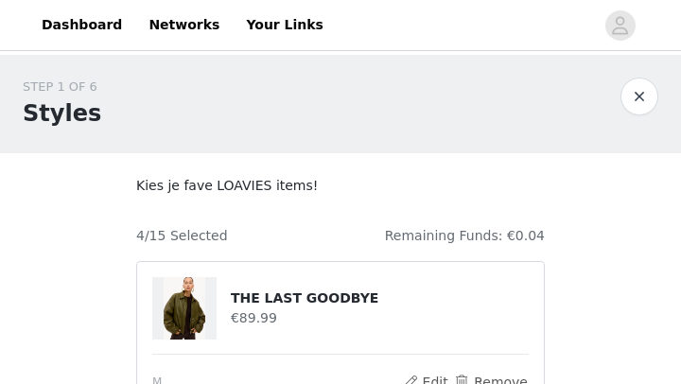
click at [260, 189] on p "Kies je fave LOAVIES items!" at bounding box center [340, 186] width 408 height 20
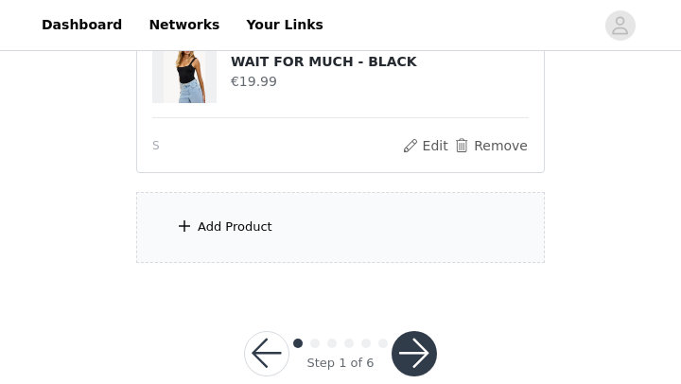
scroll to position [763, 0]
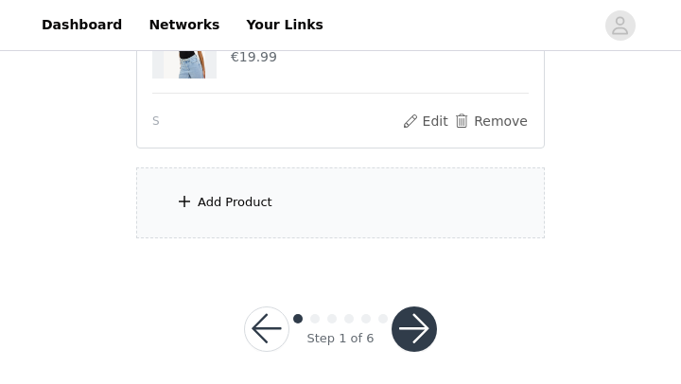
click at [397, 327] on button "button" at bounding box center [413, 328] width 45 height 45
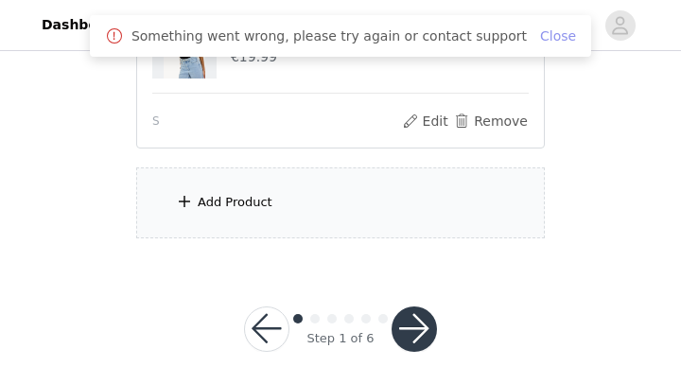
click at [545, 37] on link "Close" at bounding box center [558, 35] width 36 height 15
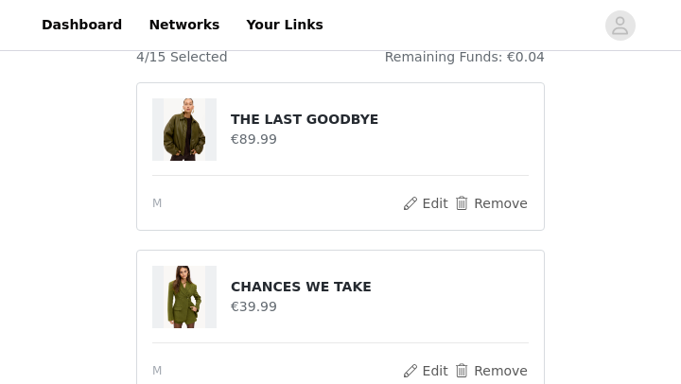
scroll to position [183, 0]
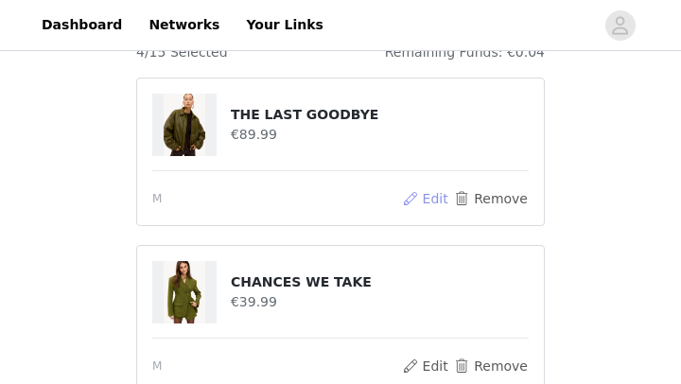
click at [438, 200] on button "Edit" at bounding box center [425, 198] width 48 height 23
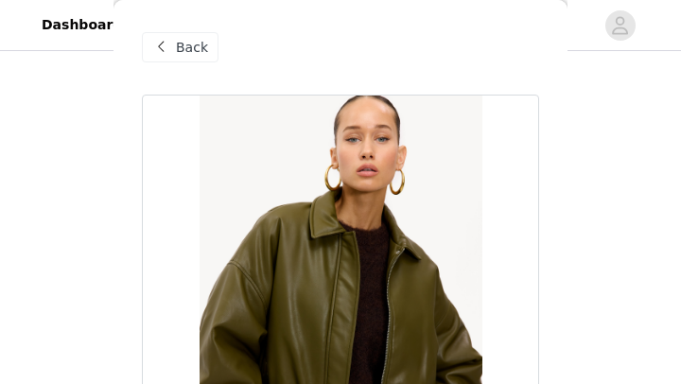
click at [628, 127] on div "STEP 1 OF 6 Styles Kies je fave LOAVIES items! 4/15 Selected Remaining Funds: €…" at bounding box center [340, 355] width 681 height 969
click at [199, 53] on span "Back" at bounding box center [192, 48] width 32 height 20
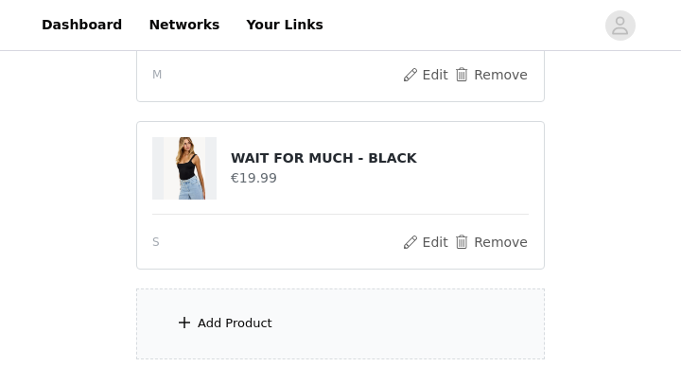
scroll to position [775, 0]
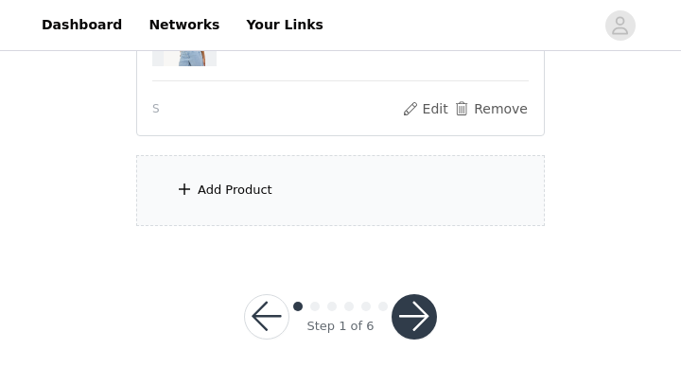
click at [417, 323] on button "button" at bounding box center [413, 316] width 45 height 45
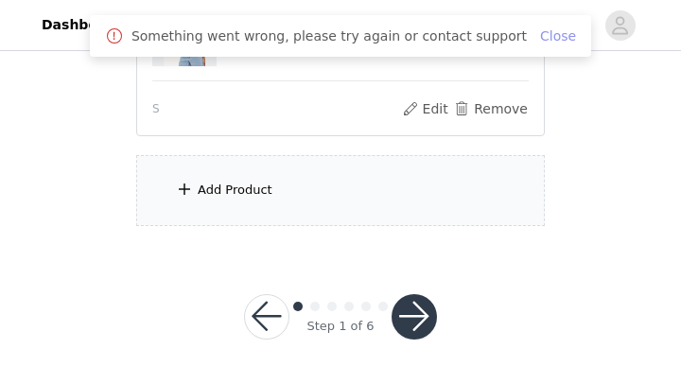
click at [545, 37] on link "Close" at bounding box center [558, 35] width 36 height 15
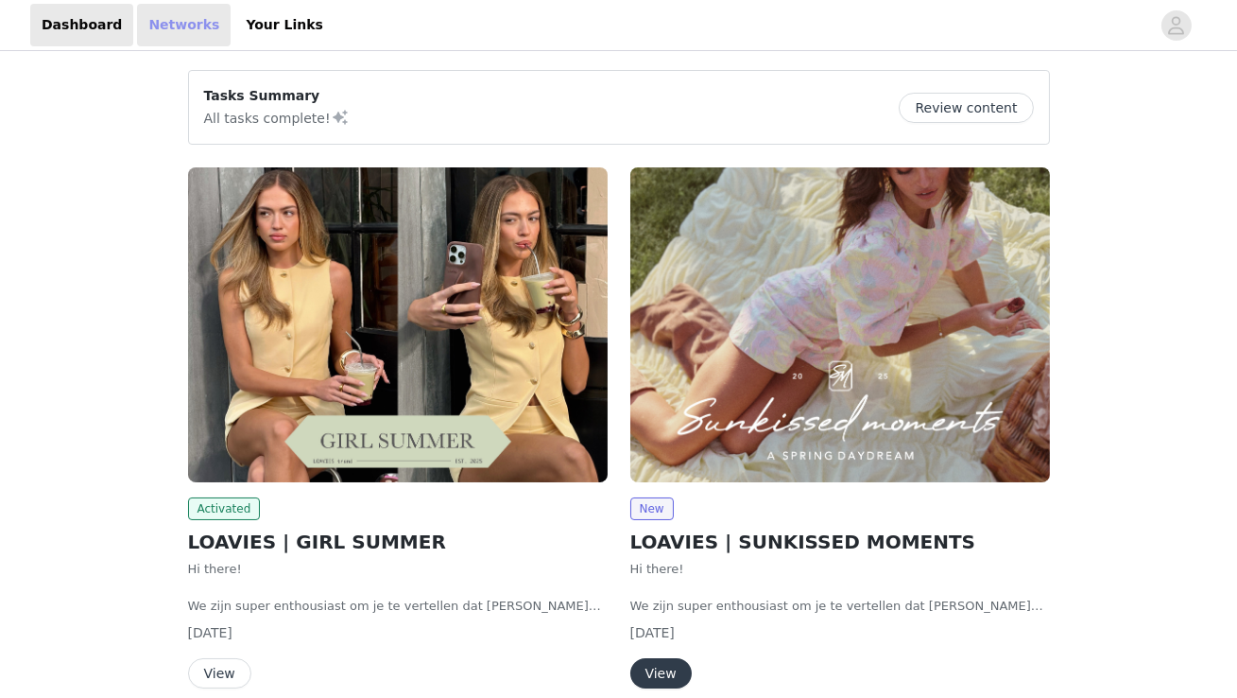
click at [179, 23] on link "Networks" at bounding box center [184, 25] width 94 height 43
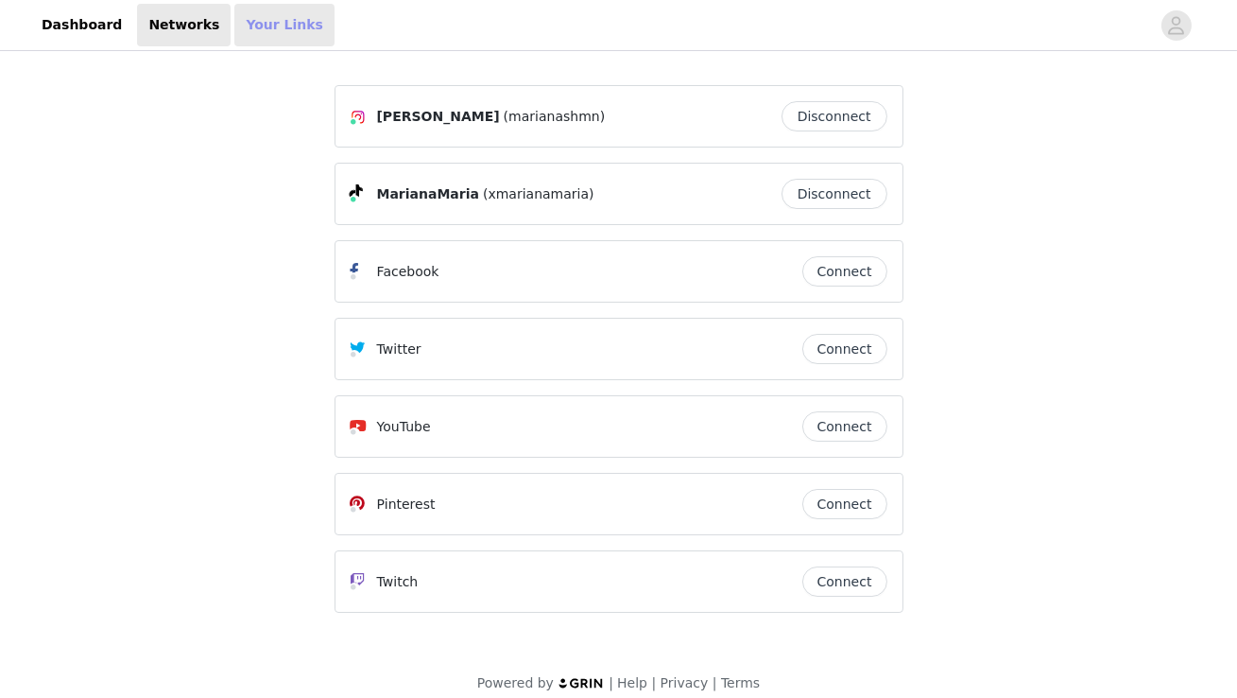
click at [260, 29] on link "Your Links" at bounding box center [284, 25] width 100 height 43
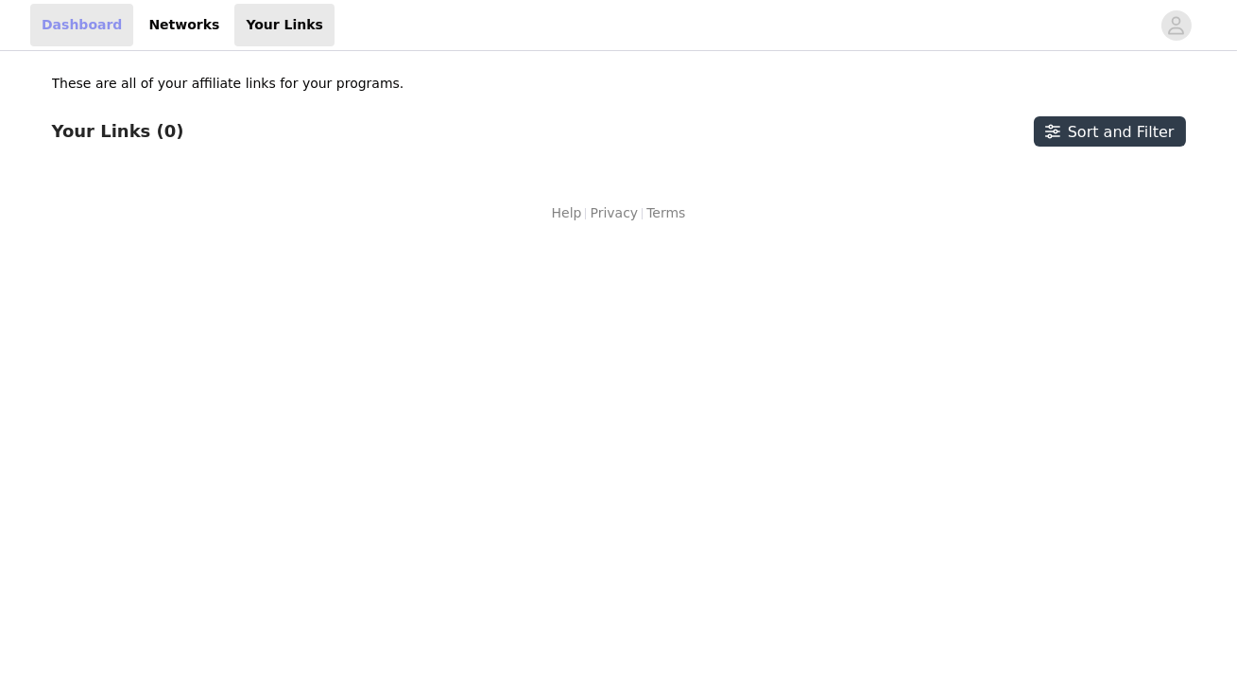
click at [91, 30] on link "Dashboard" at bounding box center [81, 25] width 103 height 43
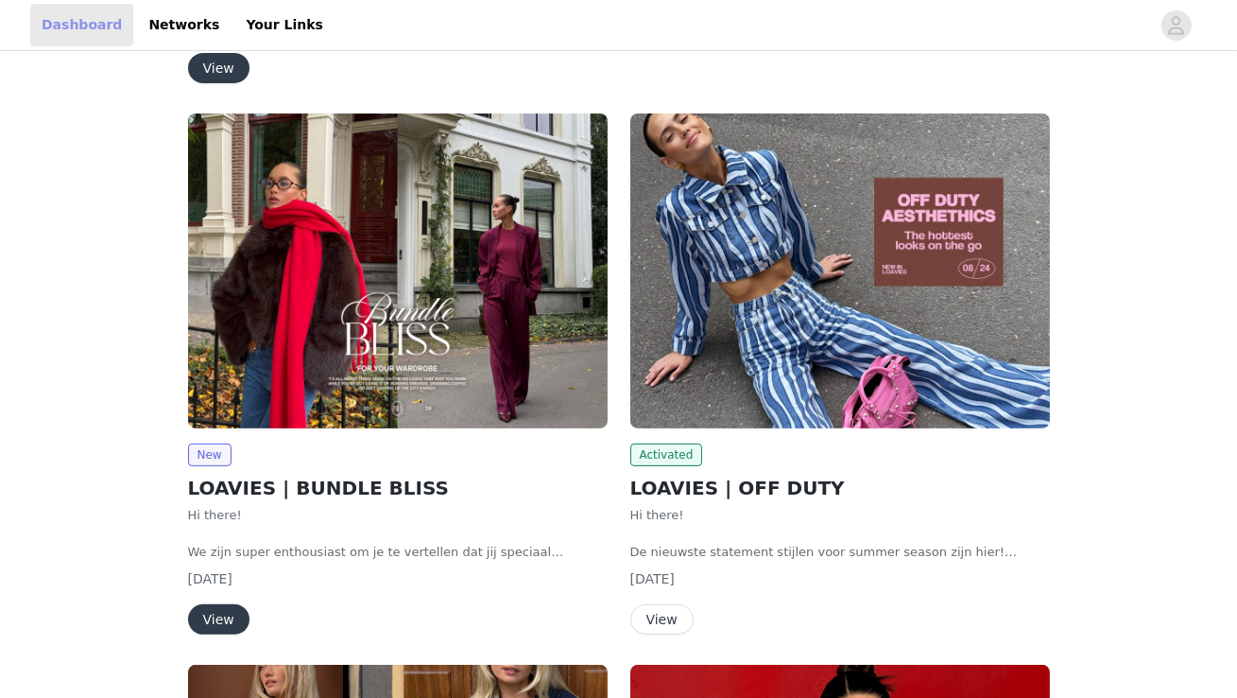
scroll to position [1169, 0]
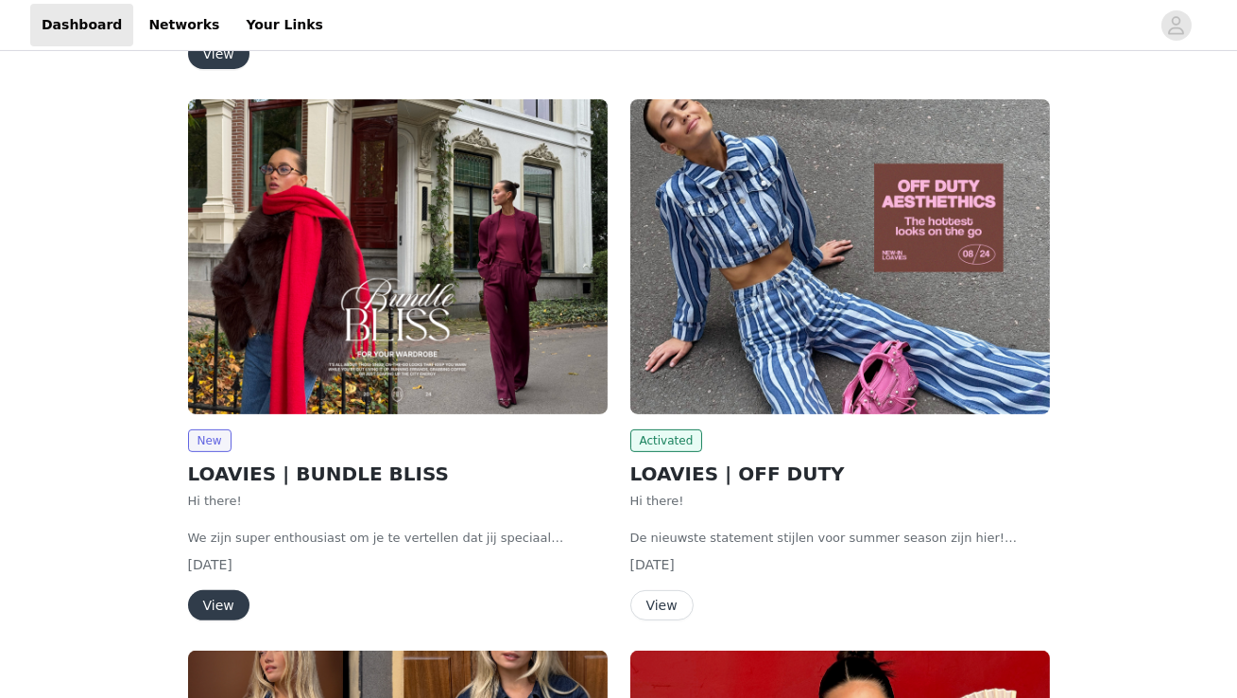
click at [669, 604] on button "View" at bounding box center [662, 605] width 63 height 30
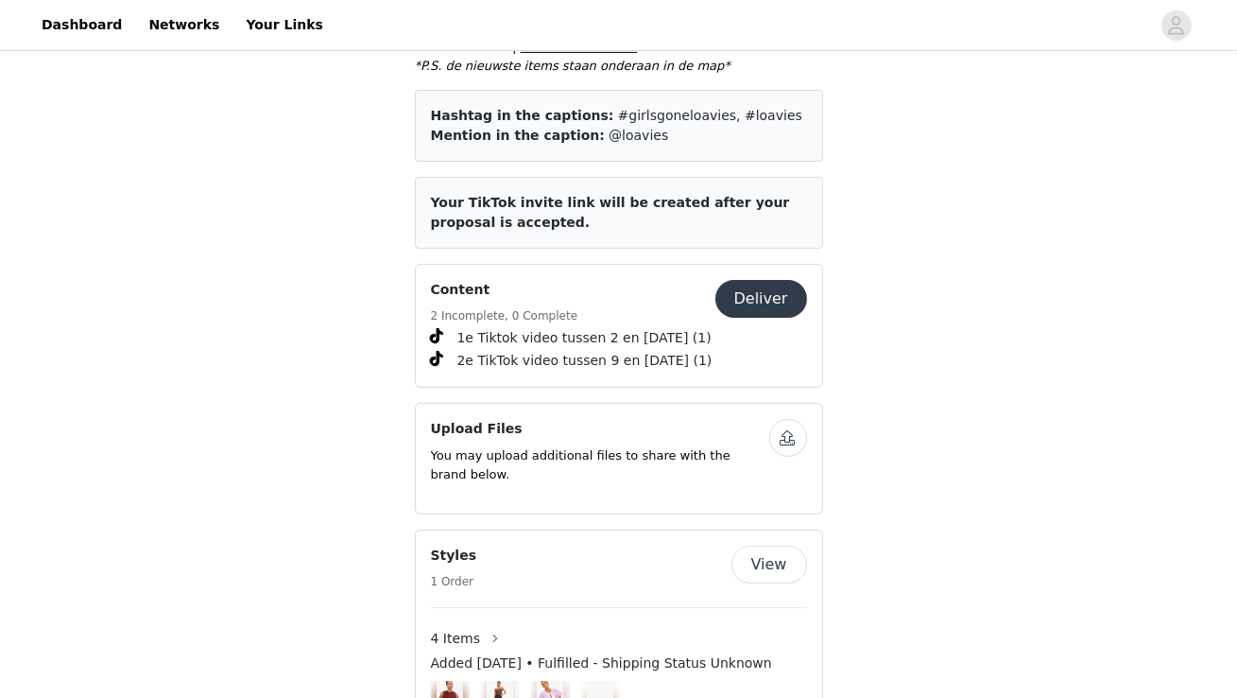
scroll to position [979, 0]
click at [491, 624] on button "button" at bounding box center [495, 639] width 30 height 30
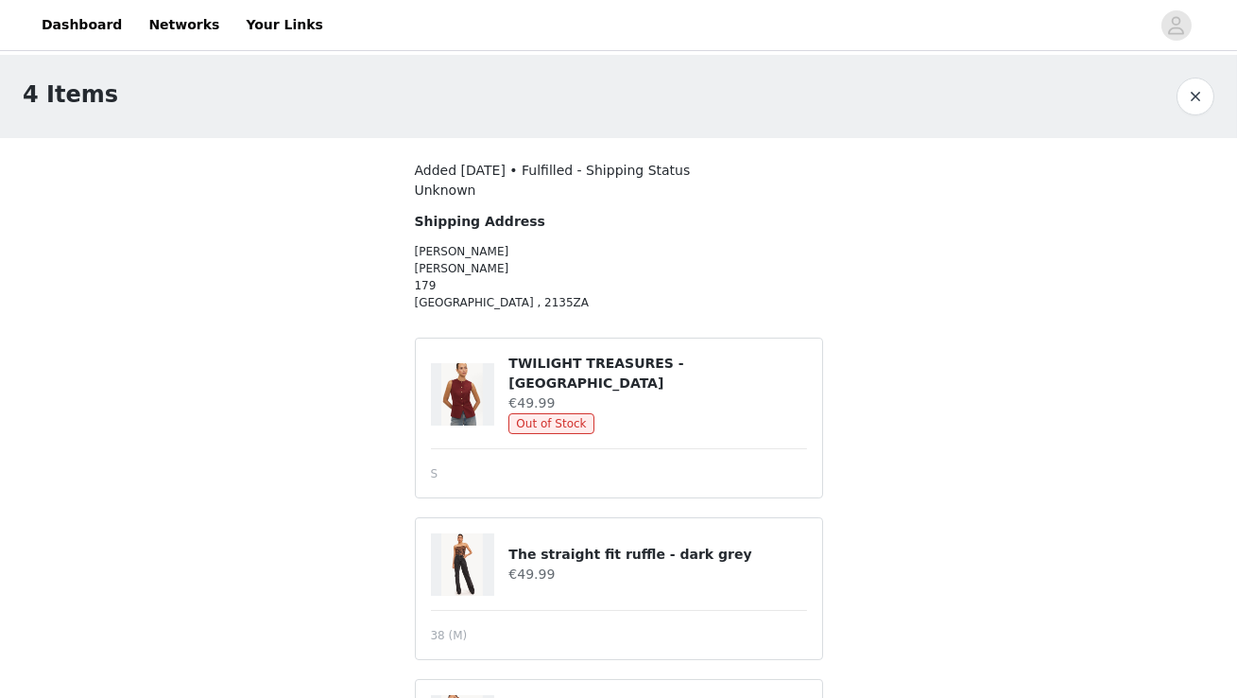
click at [1188, 98] on button "button" at bounding box center [1196, 97] width 38 height 38
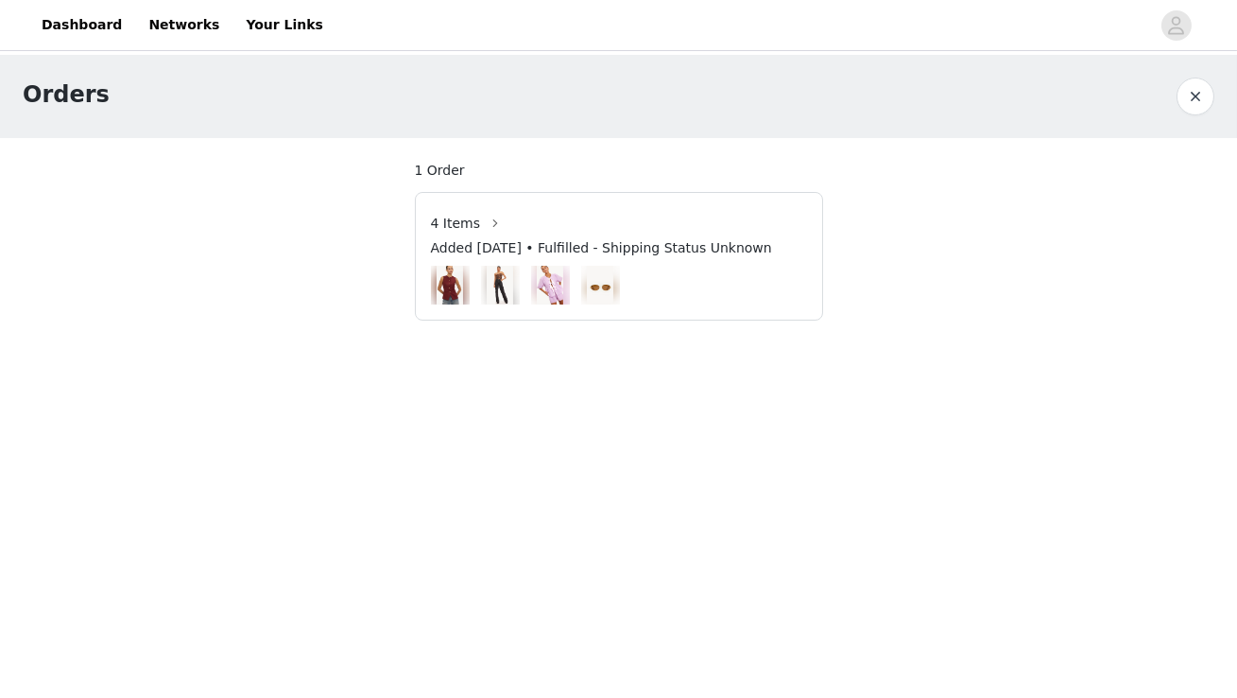
click at [1187, 102] on button "button" at bounding box center [1196, 97] width 38 height 38
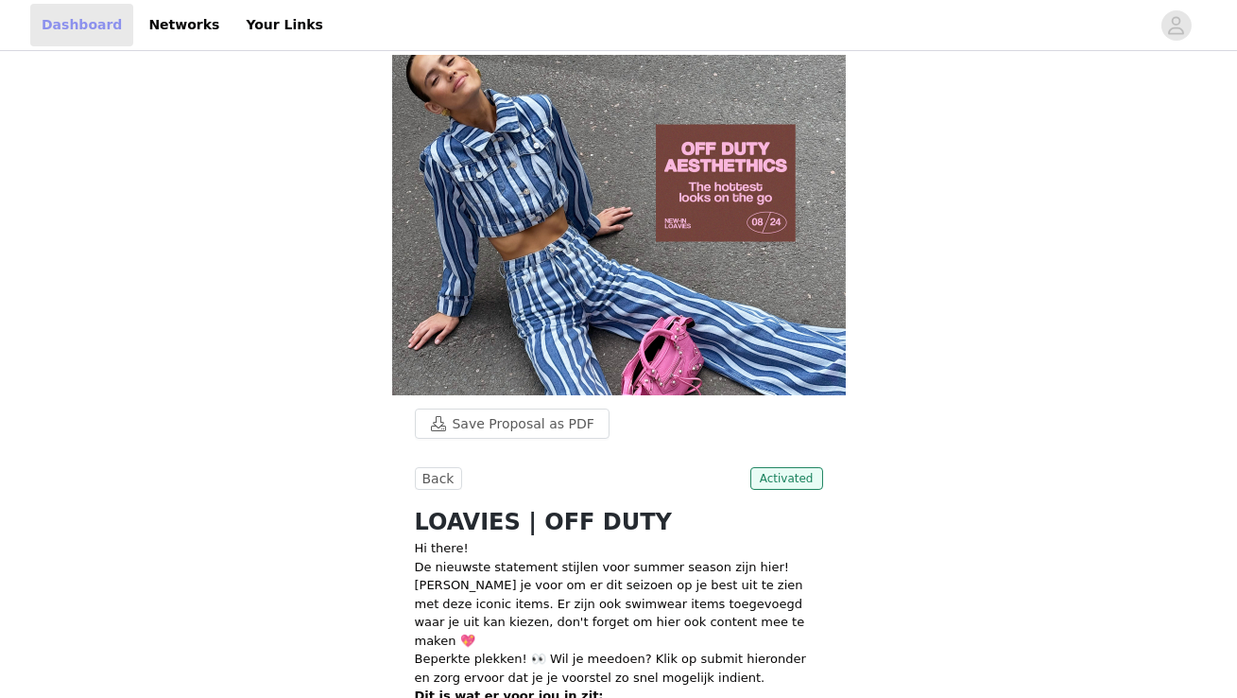
click at [87, 20] on link "Dashboard" at bounding box center [81, 25] width 103 height 43
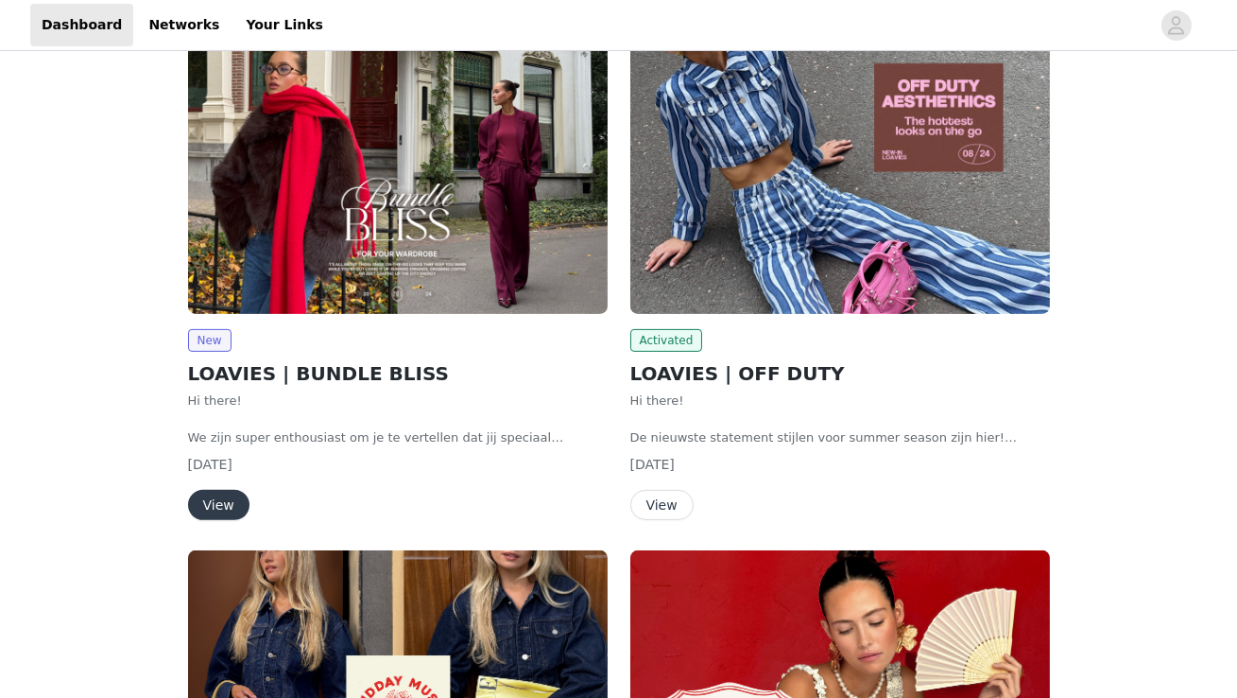
scroll to position [1253, 0]
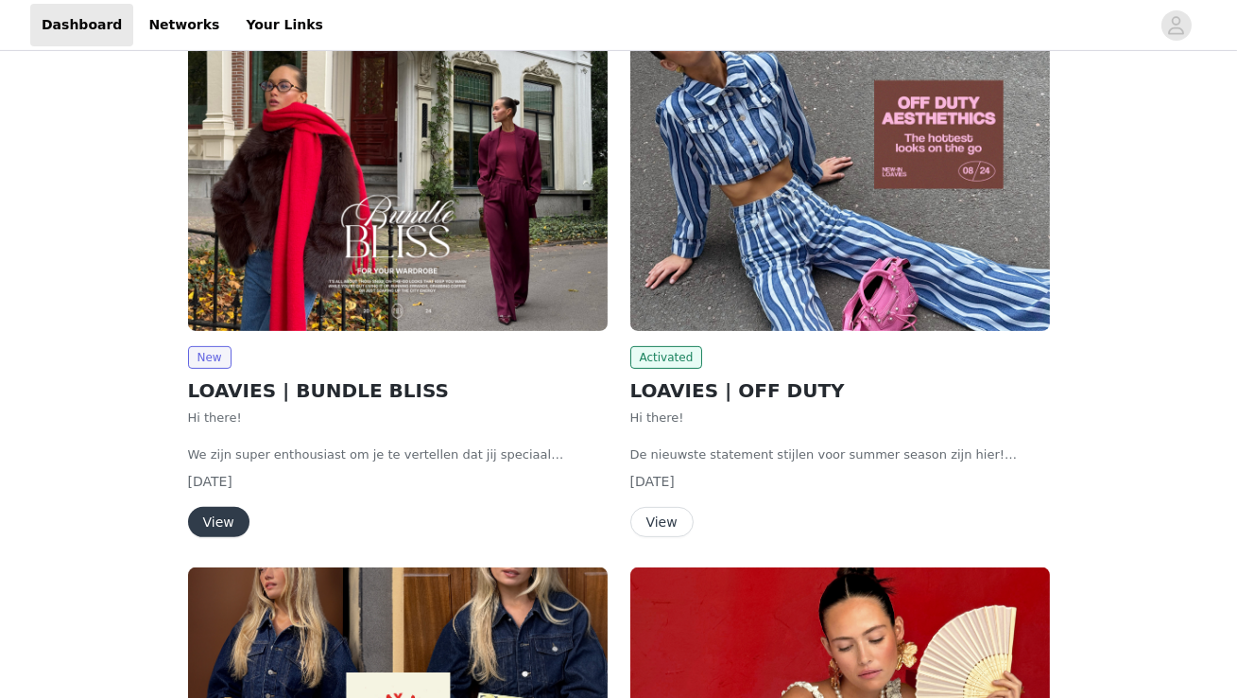
click at [661, 525] on button "View" at bounding box center [662, 522] width 63 height 30
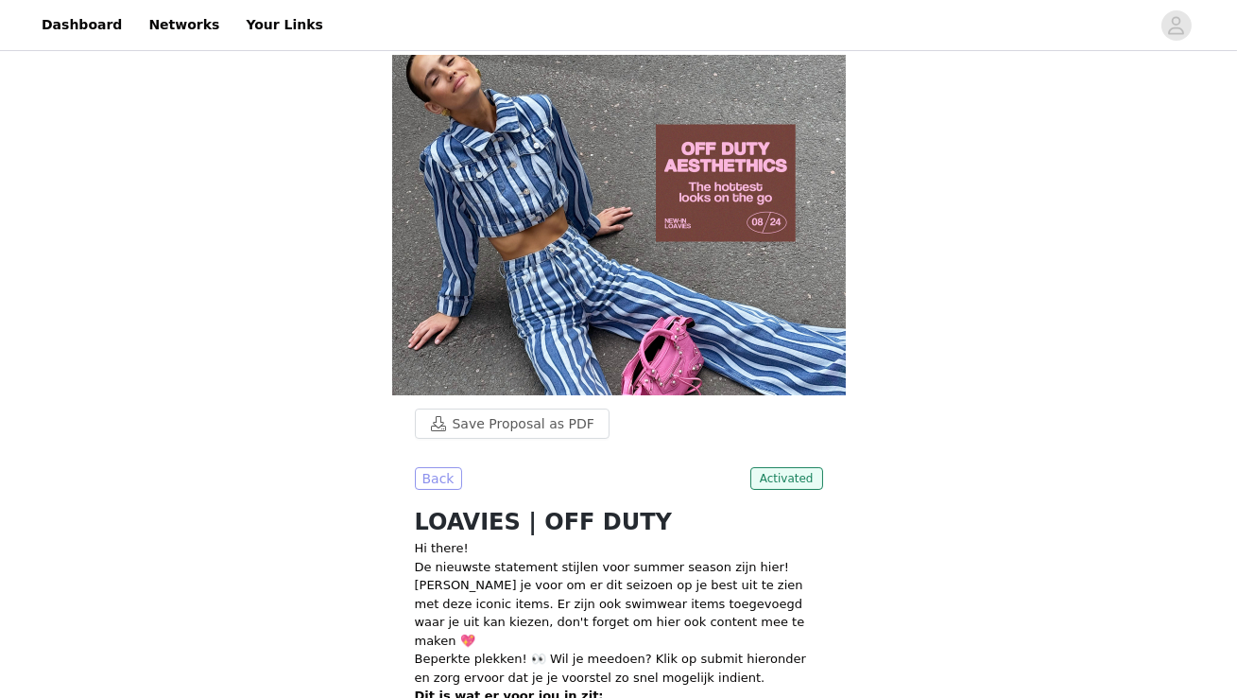
click at [440, 467] on button "Back" at bounding box center [438, 478] width 47 height 23
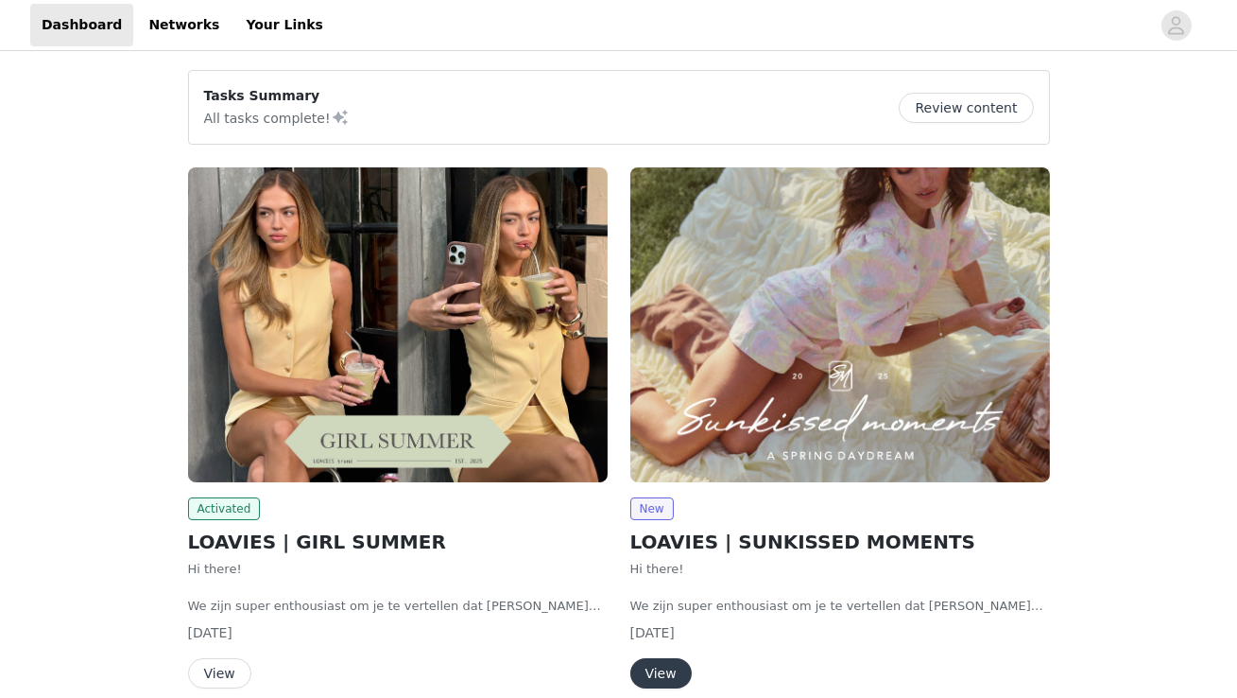
click at [969, 103] on button "Review content" at bounding box center [966, 108] width 134 height 30
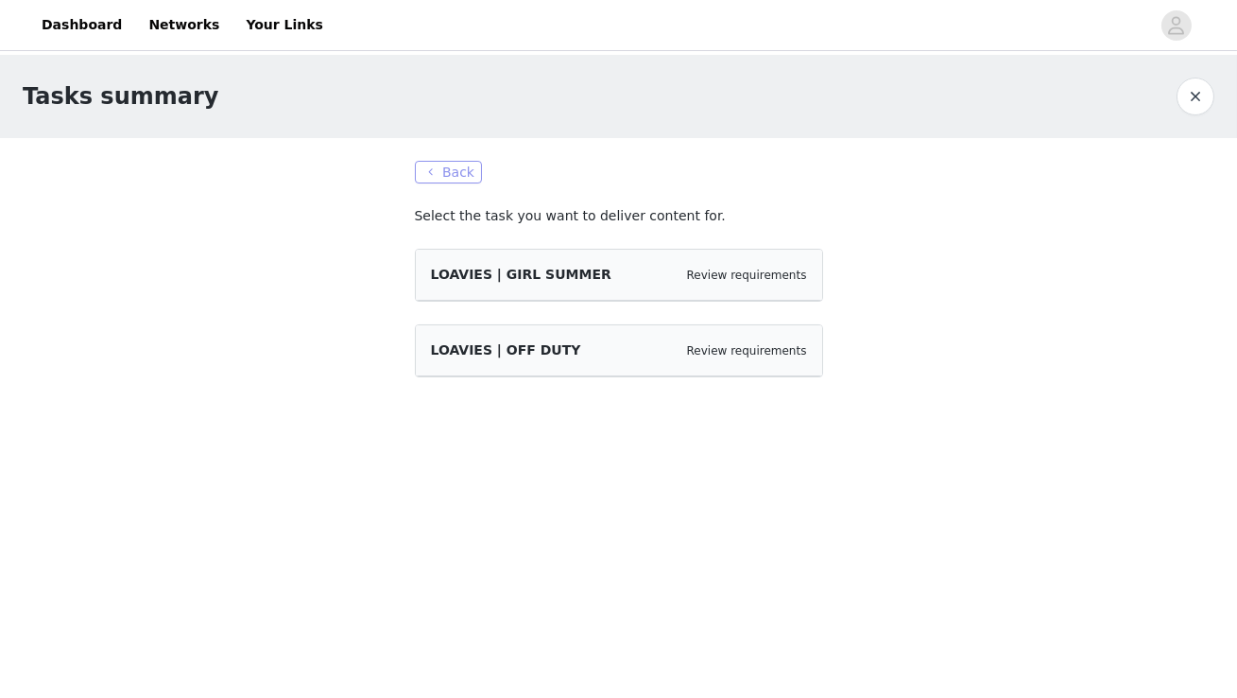
click at [452, 177] on button "Back" at bounding box center [449, 172] width 68 height 23
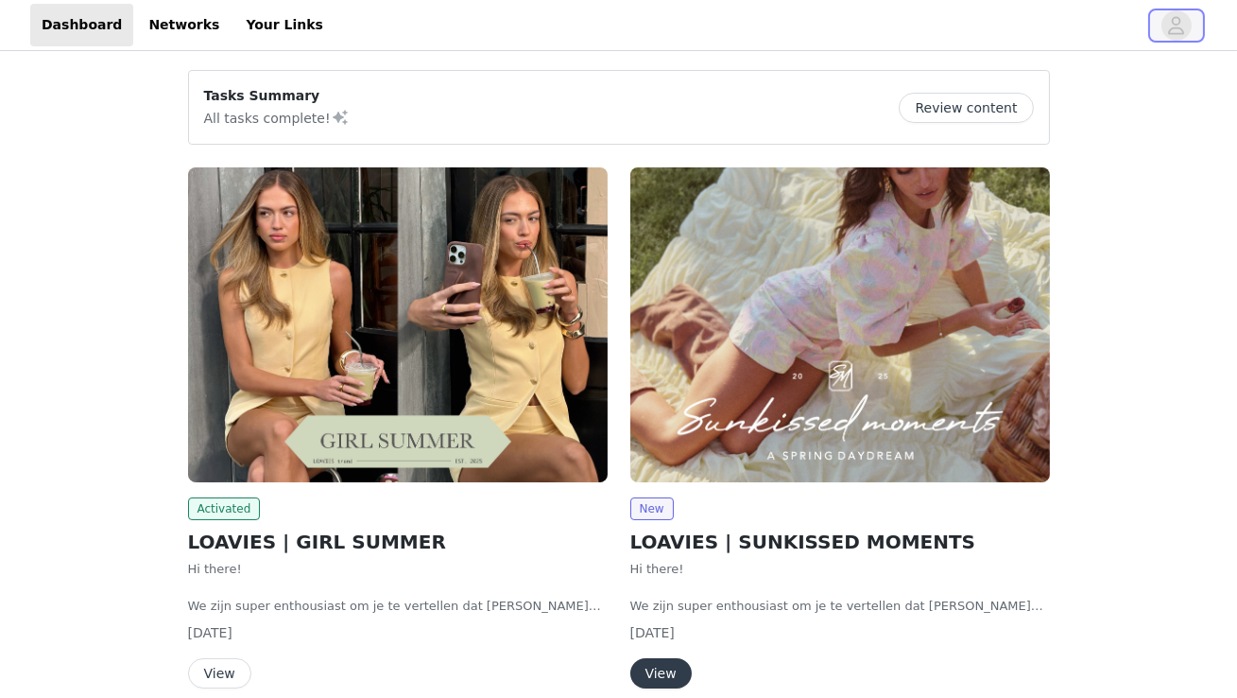
click at [1180, 28] on icon "avatar" at bounding box center [1176, 25] width 18 height 30
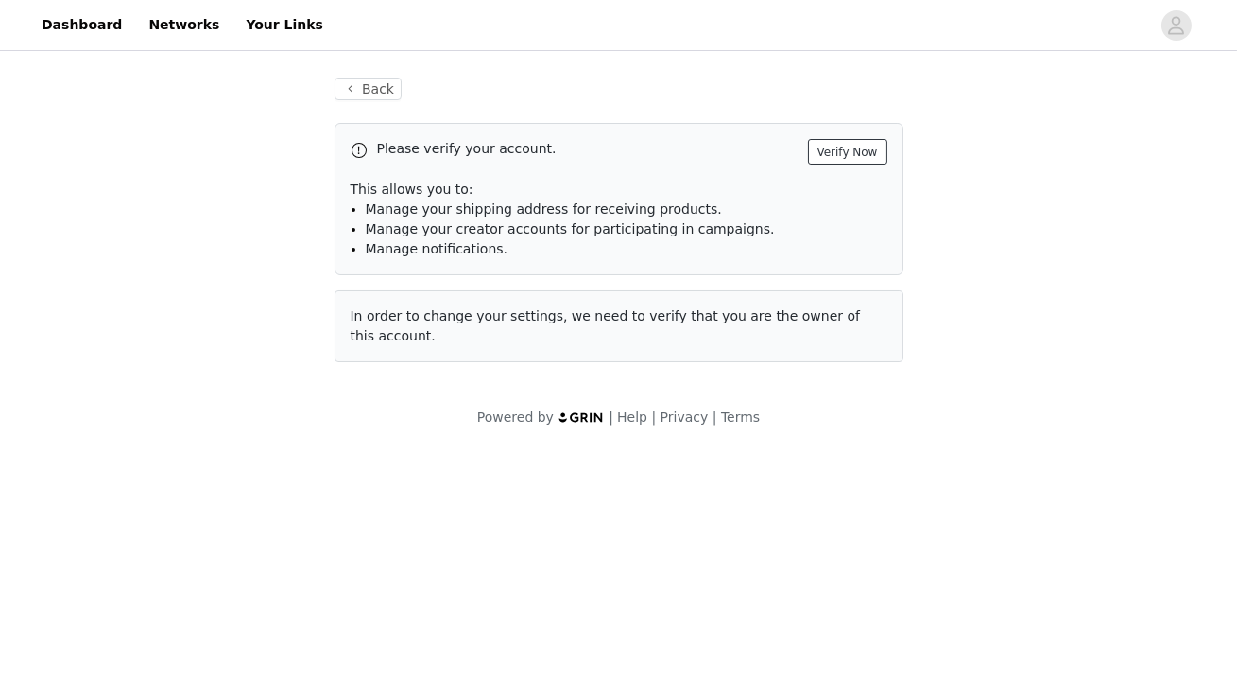
click at [843, 154] on button "Verify Now" at bounding box center [847, 152] width 79 height 26
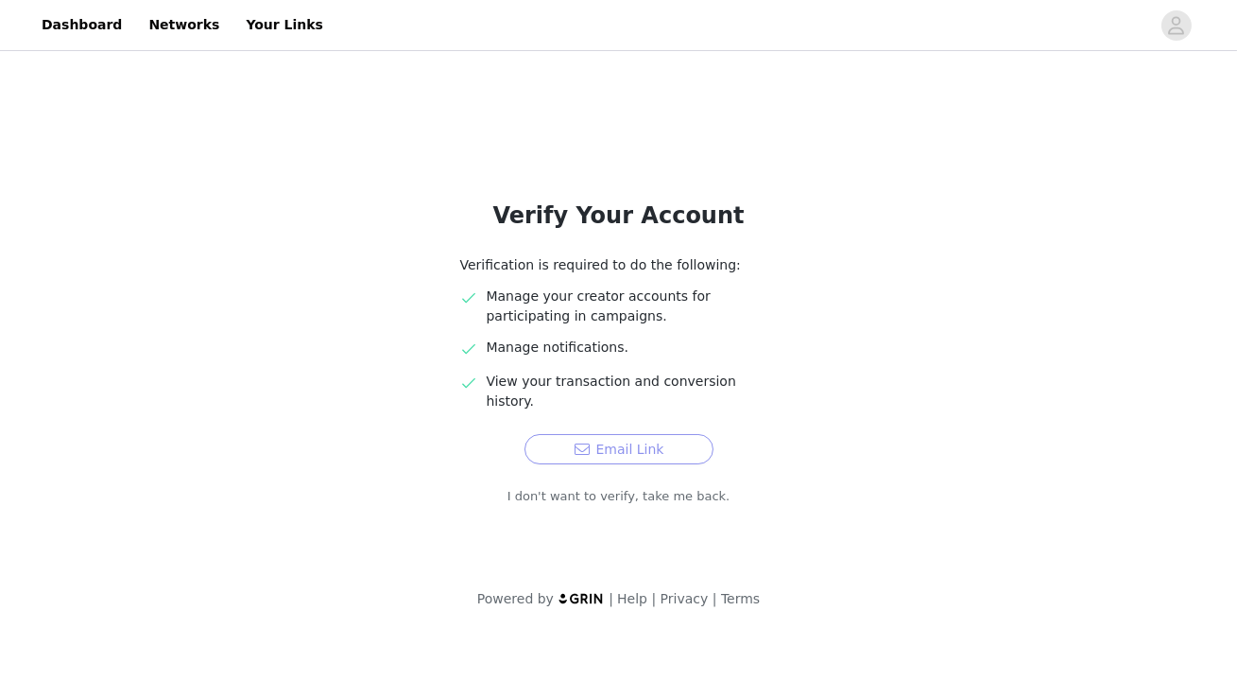
click at [635, 434] on button "Email Link" at bounding box center [619, 449] width 189 height 30
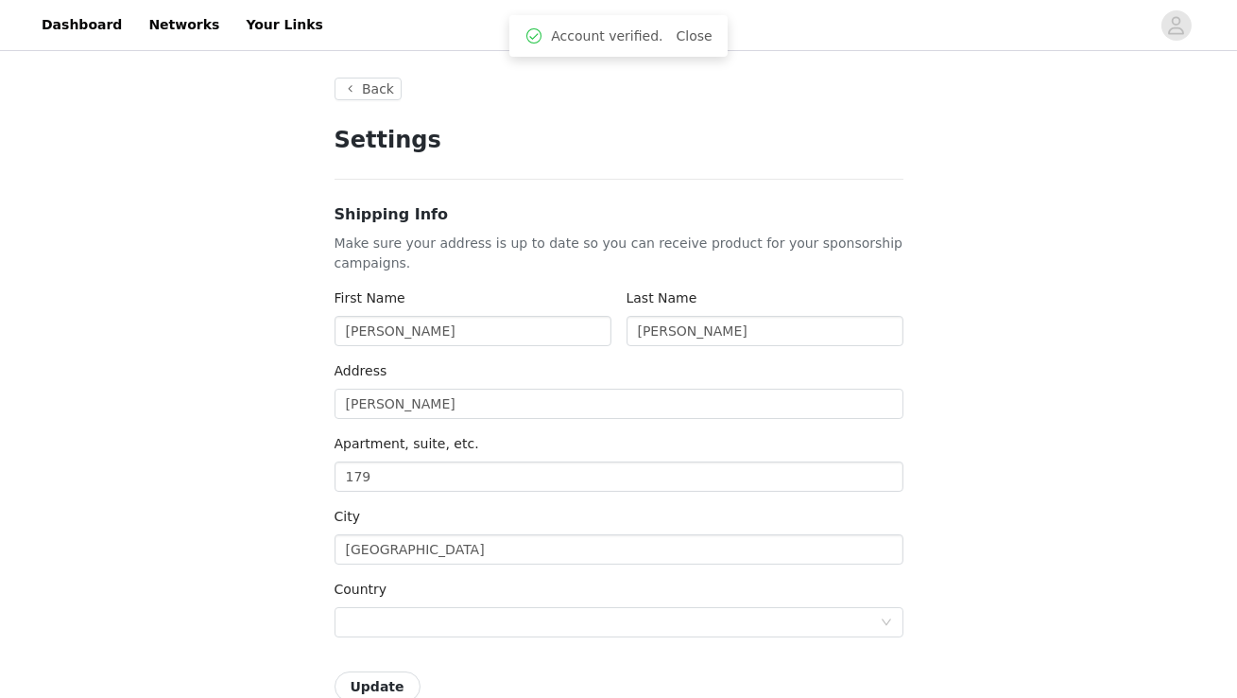
type input "+1 ([GEOGRAPHIC_DATA])"
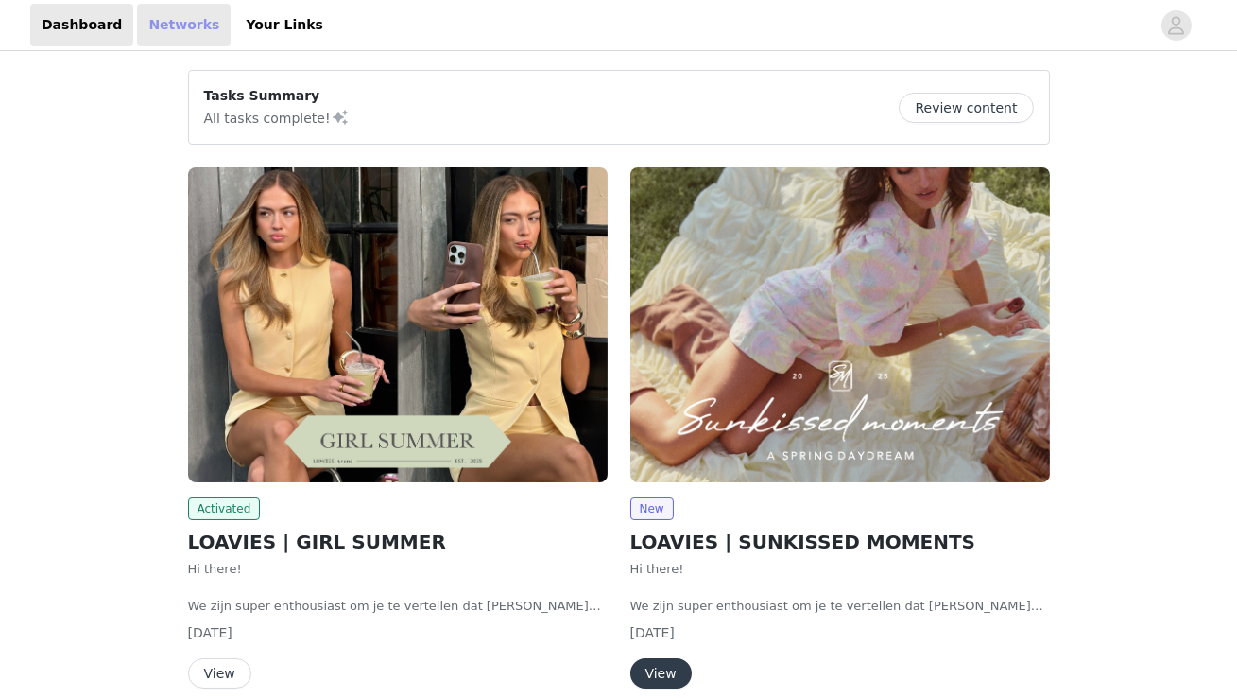
click at [162, 21] on link "Networks" at bounding box center [184, 25] width 94 height 43
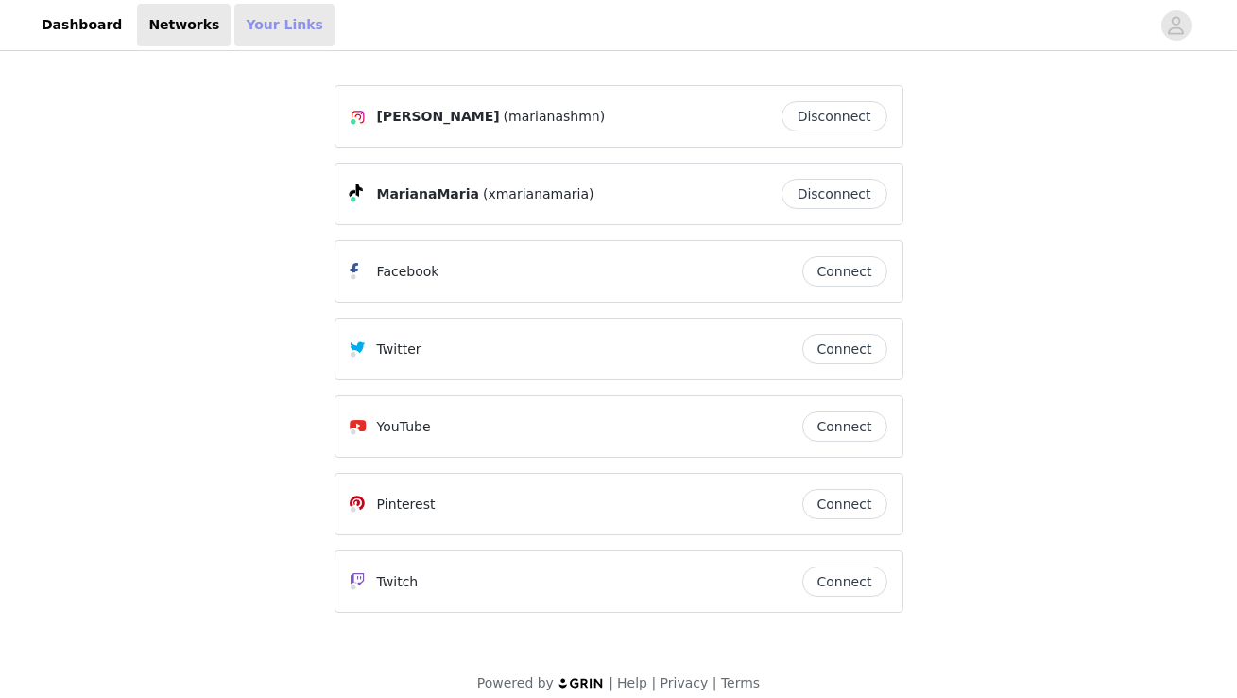
click at [246, 26] on link "Your Links" at bounding box center [284, 25] width 100 height 43
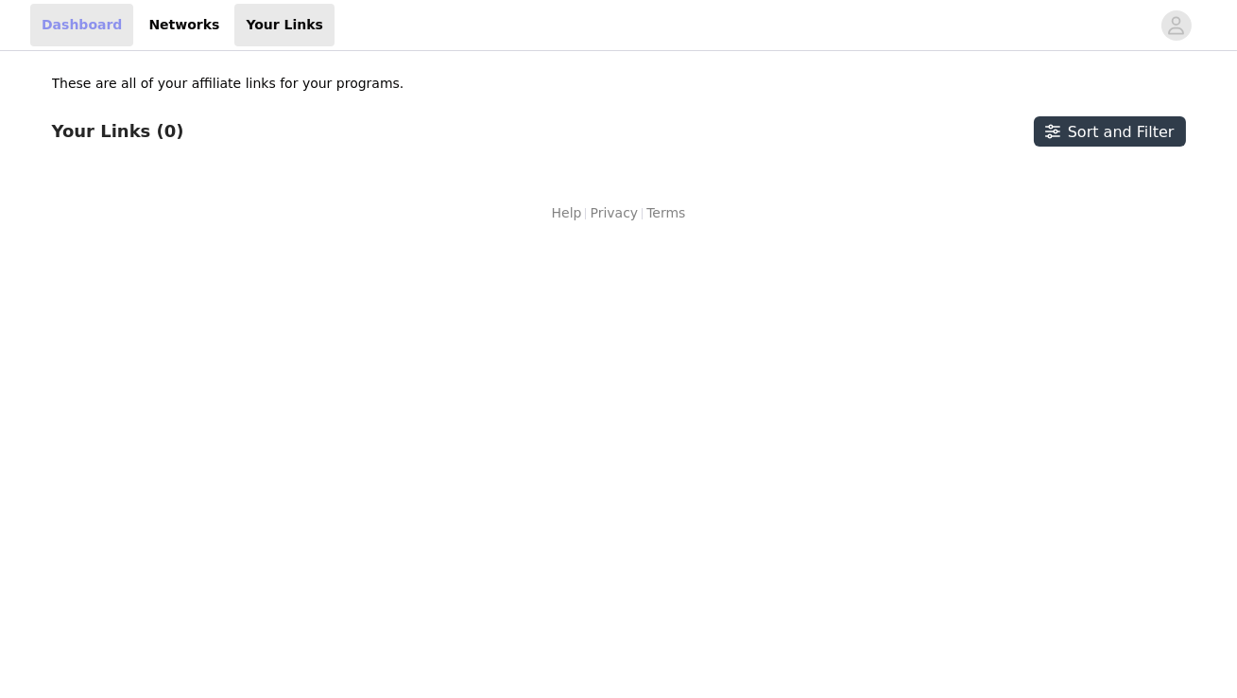
click at [74, 20] on link "Dashboard" at bounding box center [81, 25] width 103 height 43
